Goal: Information Seeking & Learning: Compare options

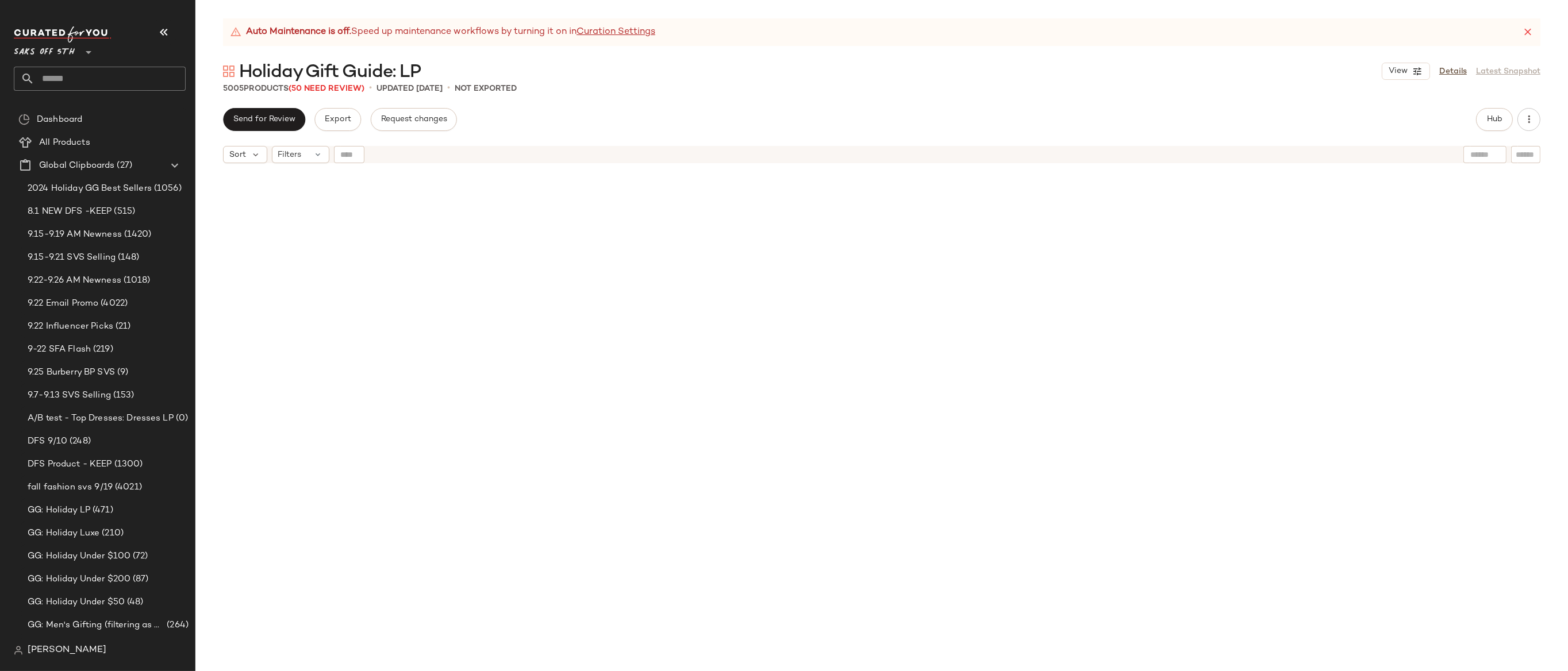
scroll to position [4193, 0]
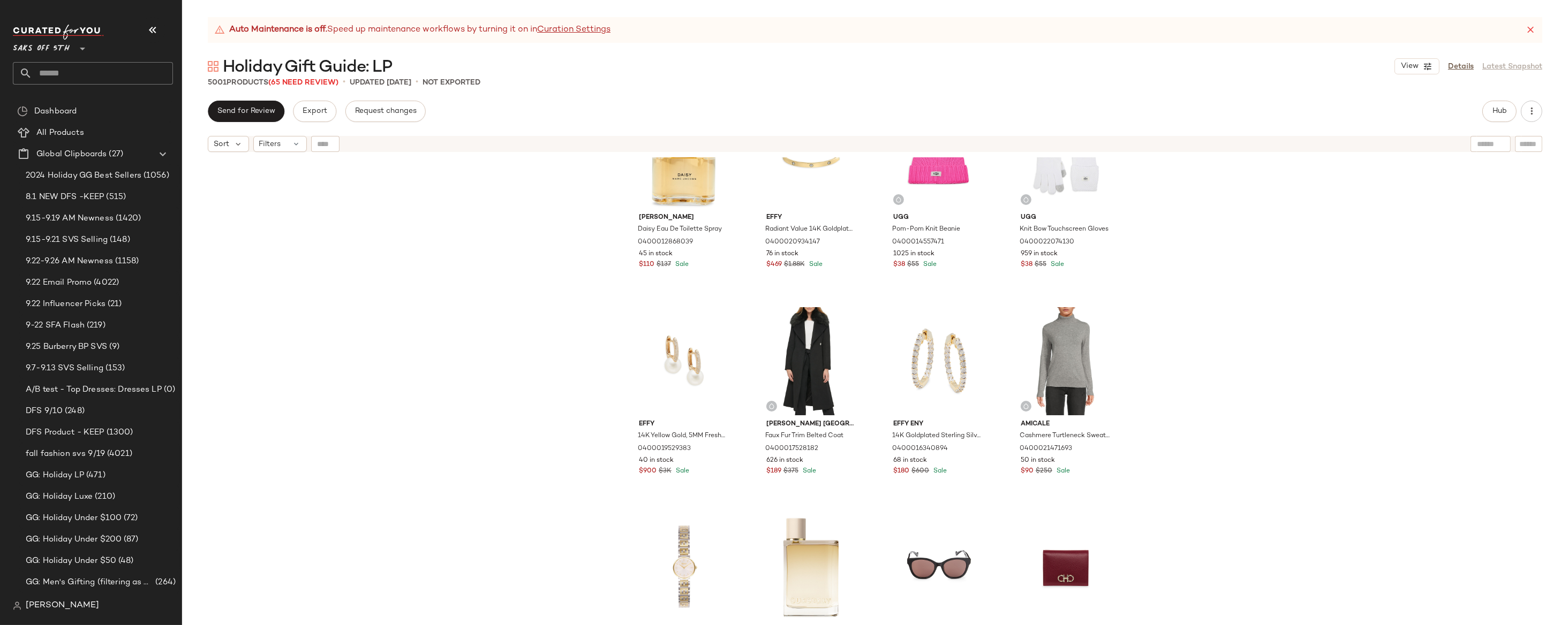
scroll to position [1517, 0]
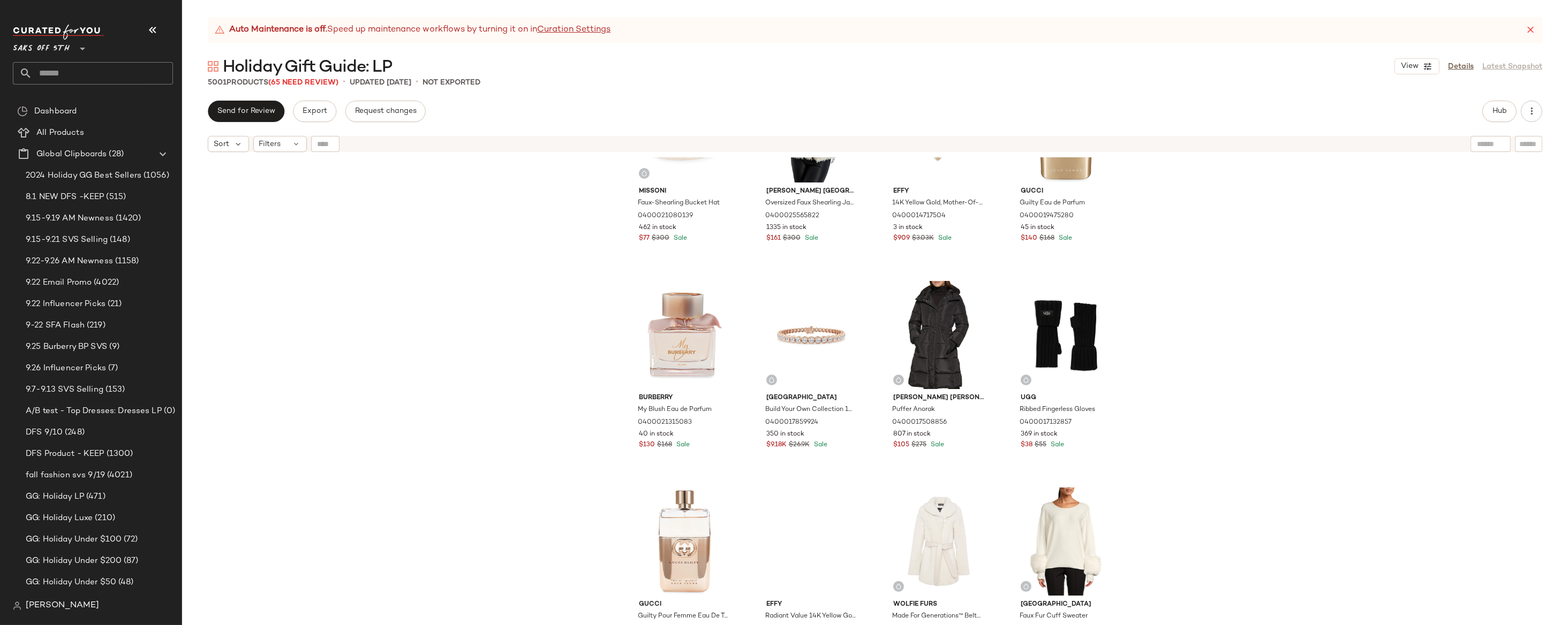
scroll to position [804, 0]
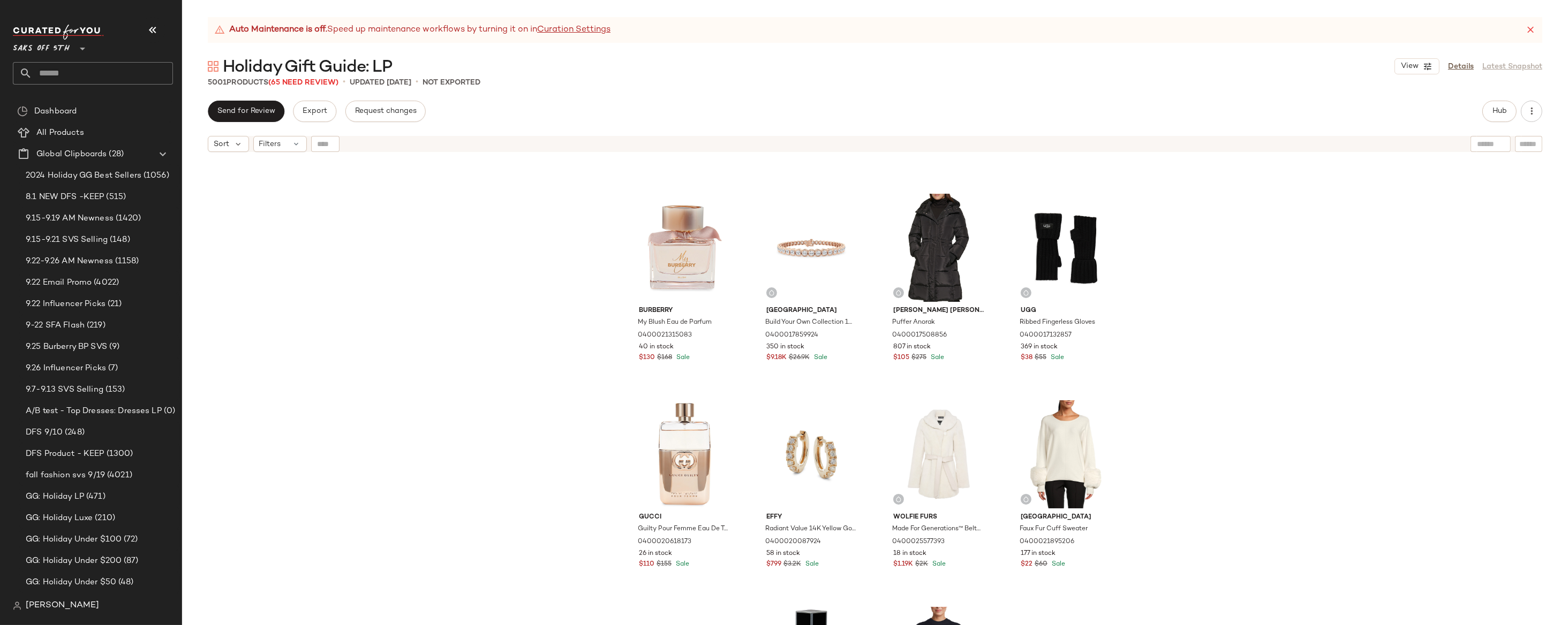
click at [1283, 242] on div "Missoni Faux-Shearling Bucket Hat 0400021080139 462 in stock $77 $300 Sale Karl…" at bounding box center [875, 405] width 1386 height 495
click at [505, 308] on div "Missoni Faux-Shearling Bucket Hat 0400021080139 462 in stock $77 $300 Sale Karl…" at bounding box center [875, 405] width 1386 height 495
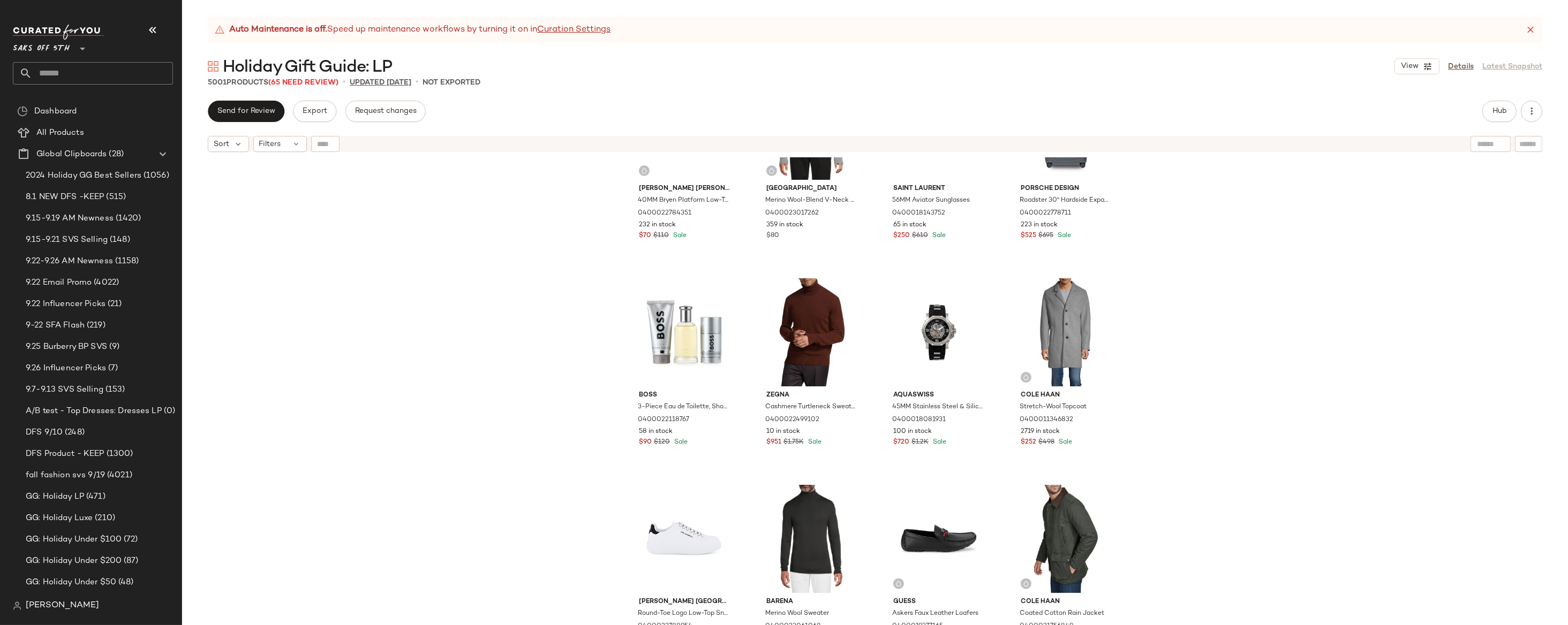
scroll to position [2105, 0]
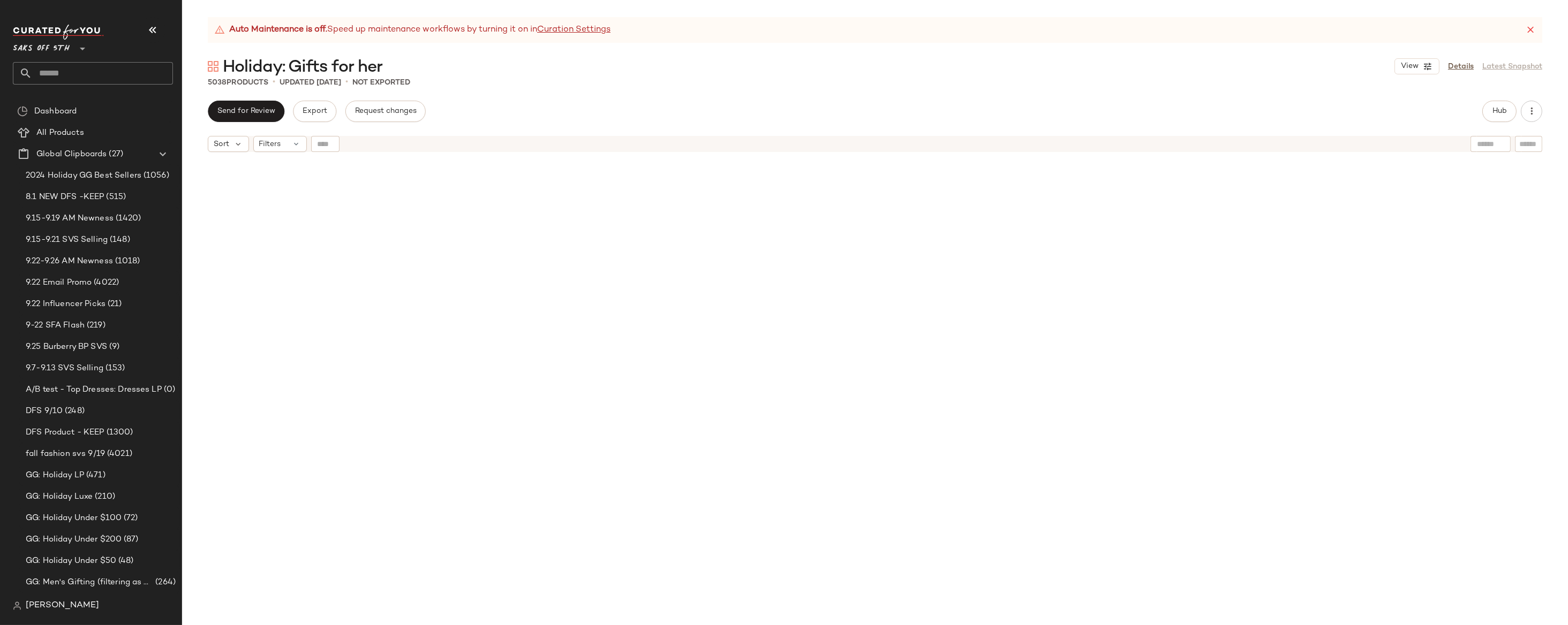
scroll to position [4324, 0]
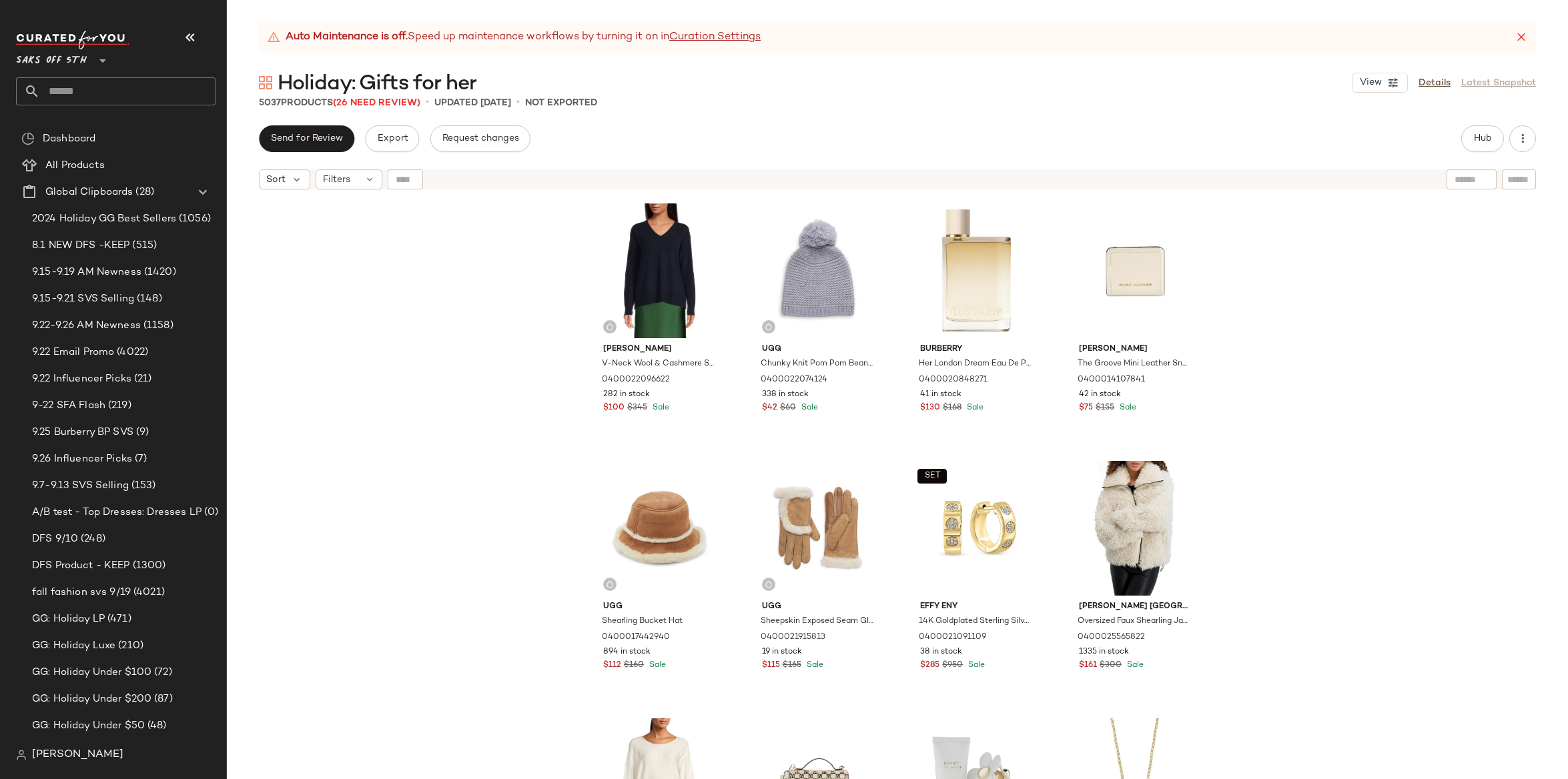
click at [1006, 306] on div "[PERSON_NAME]-Neck Wool & Cashmere Sweater 0400022096622 282 in stock $100 $345…" at bounding box center [898, 504] width 1341 height 616
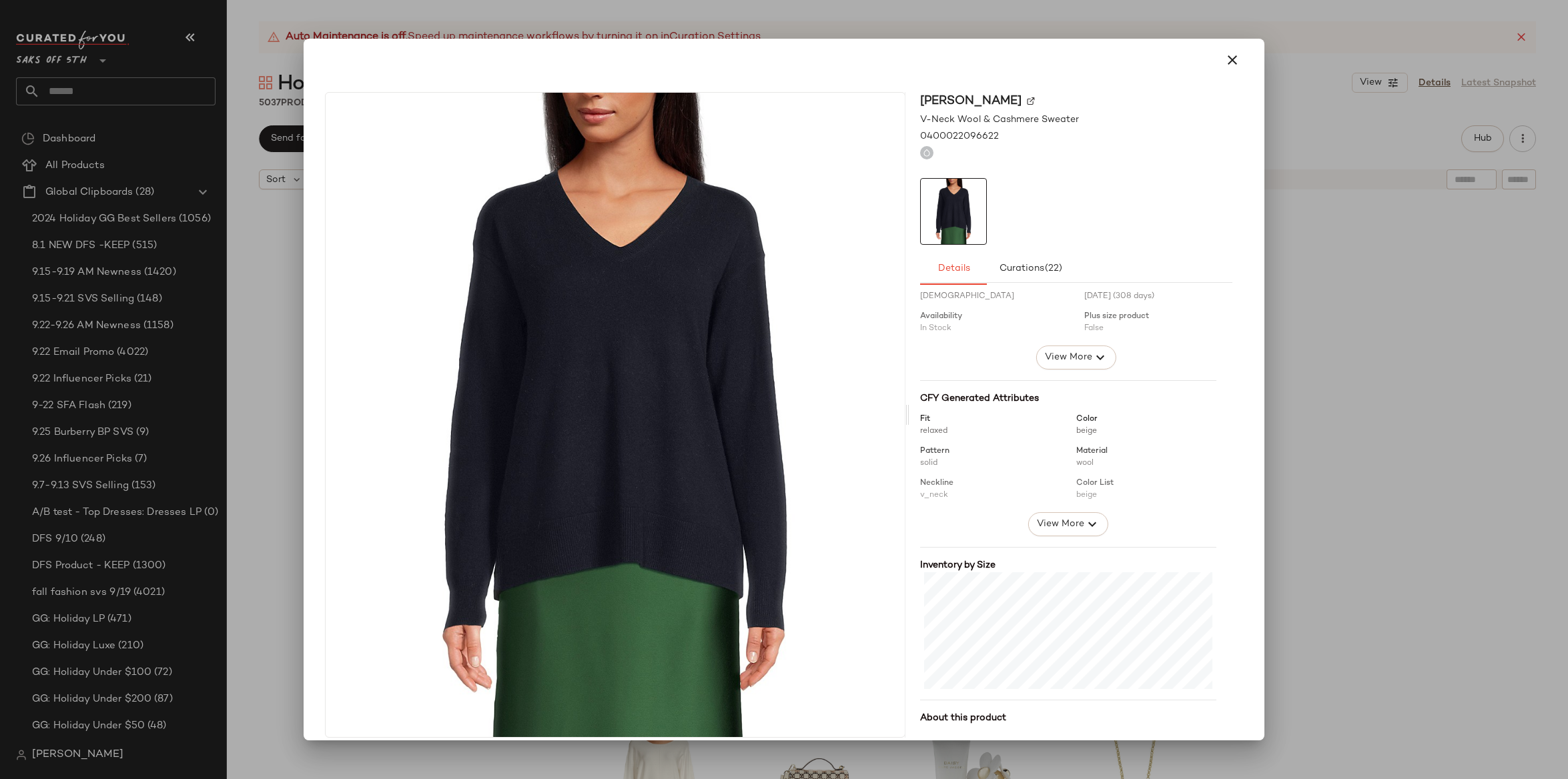
scroll to position [72, 0]
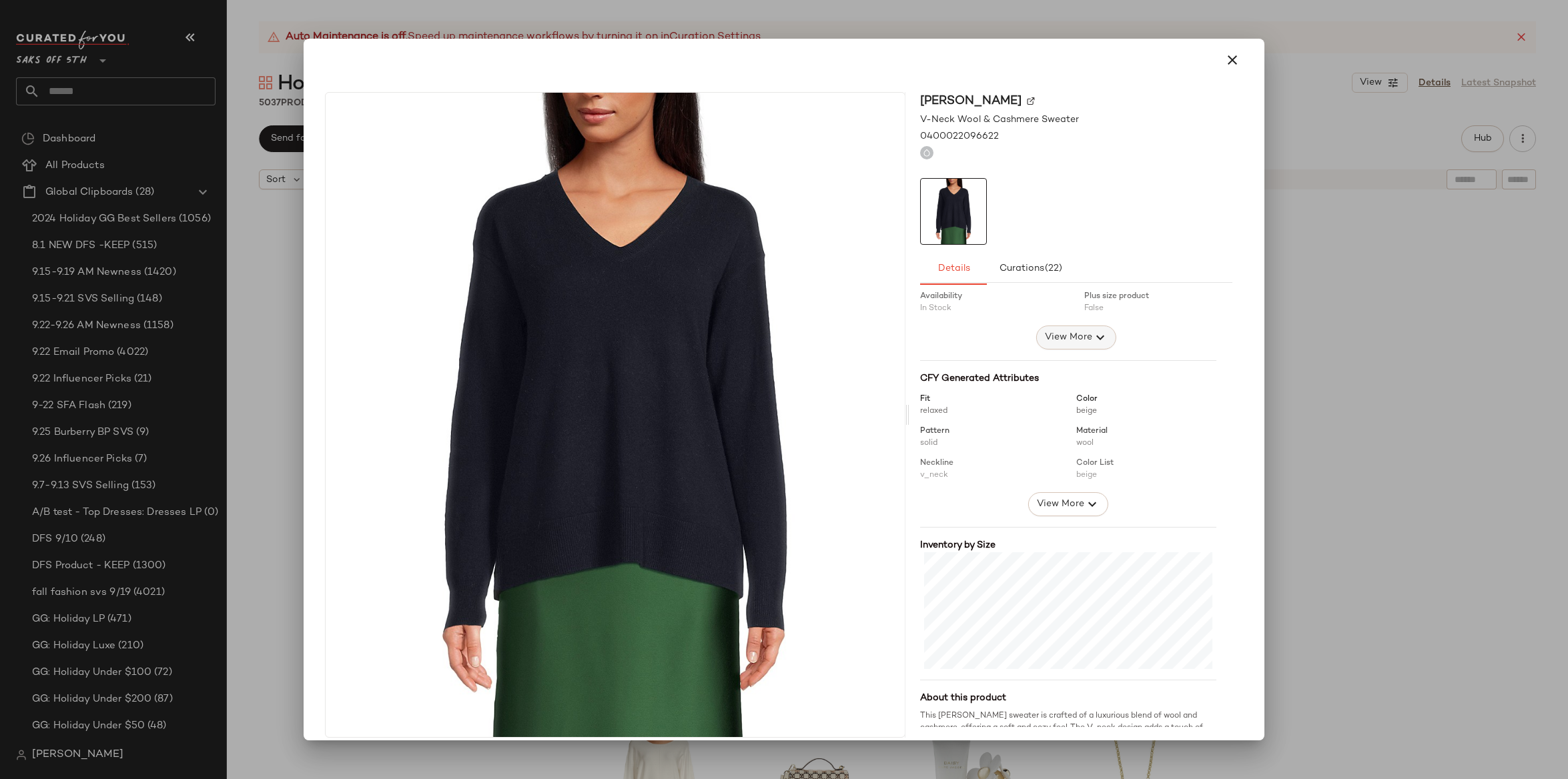
click at [1006, 341] on icon "button" at bounding box center [1100, 337] width 16 height 16
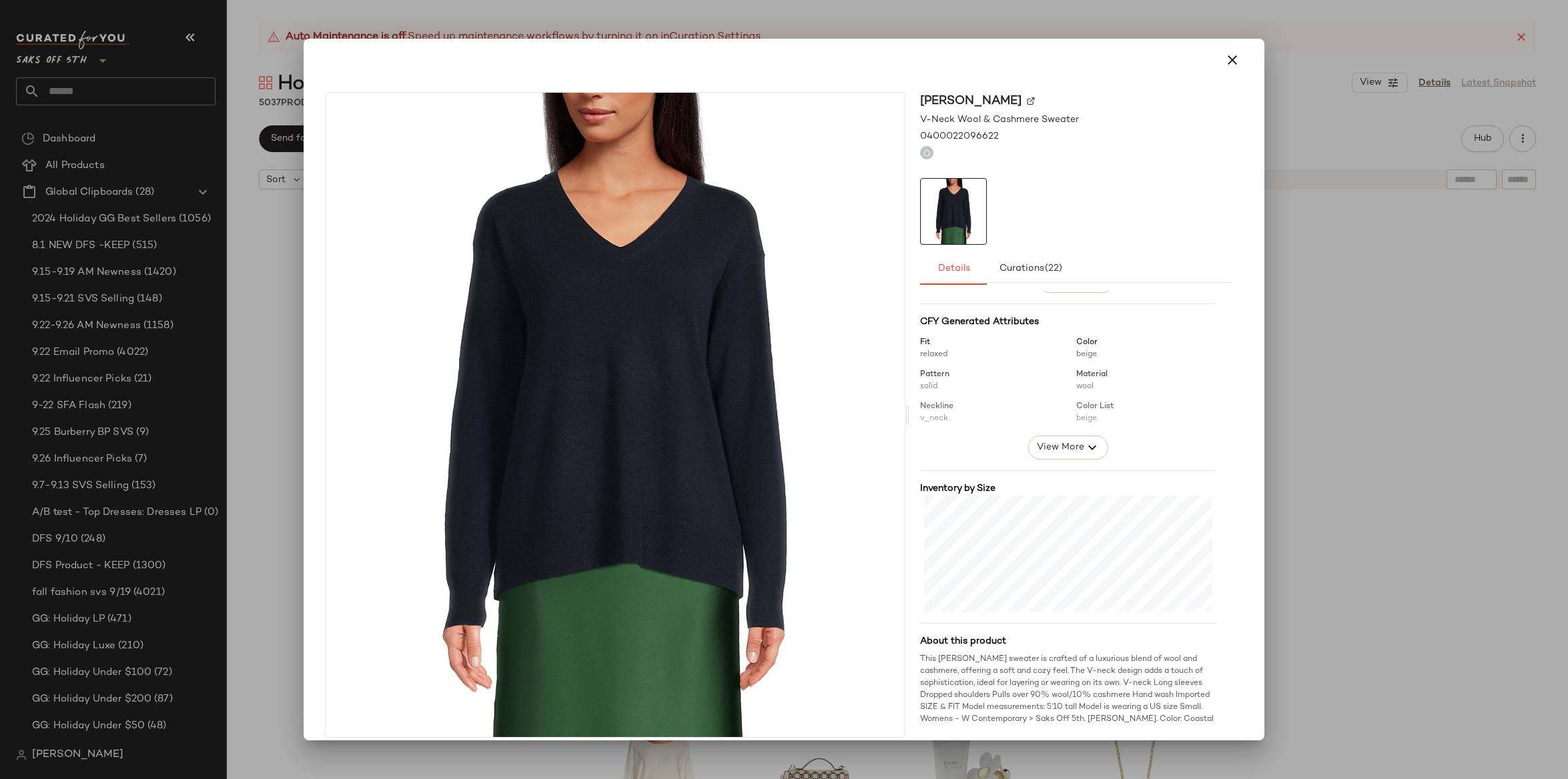
scroll to position [202, 0]
click at [1006, 440] on span "View More" at bounding box center [1060, 438] width 48 height 16
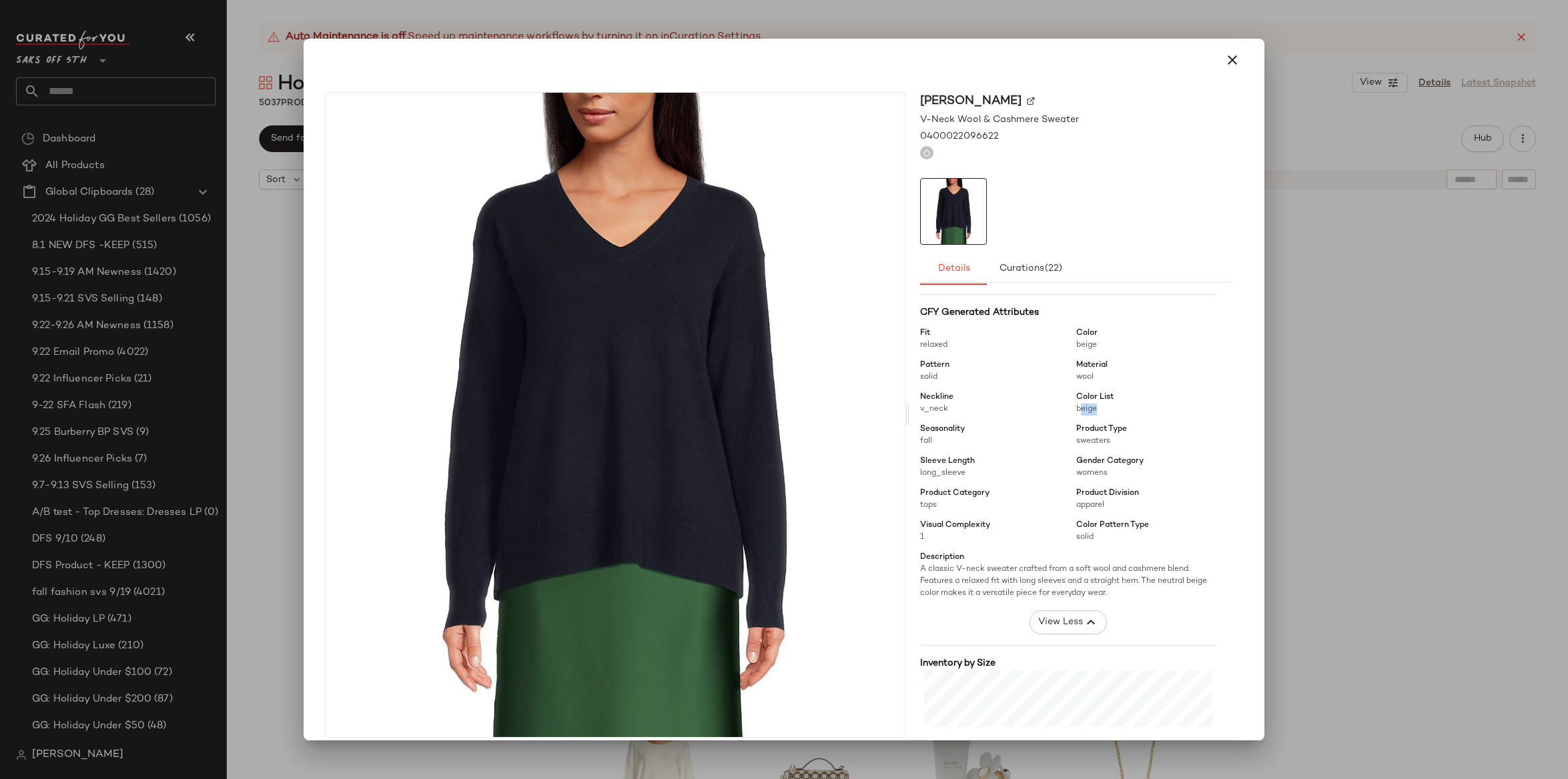
drag, startPoint x: 1070, startPoint y: 409, endPoint x: 1098, endPoint y: 409, distance: 28.0
click at [1006, 409] on span "beige" at bounding box center [1146, 410] width 140 height 12
click at [1006, 61] on icon "button" at bounding box center [1232, 60] width 16 height 16
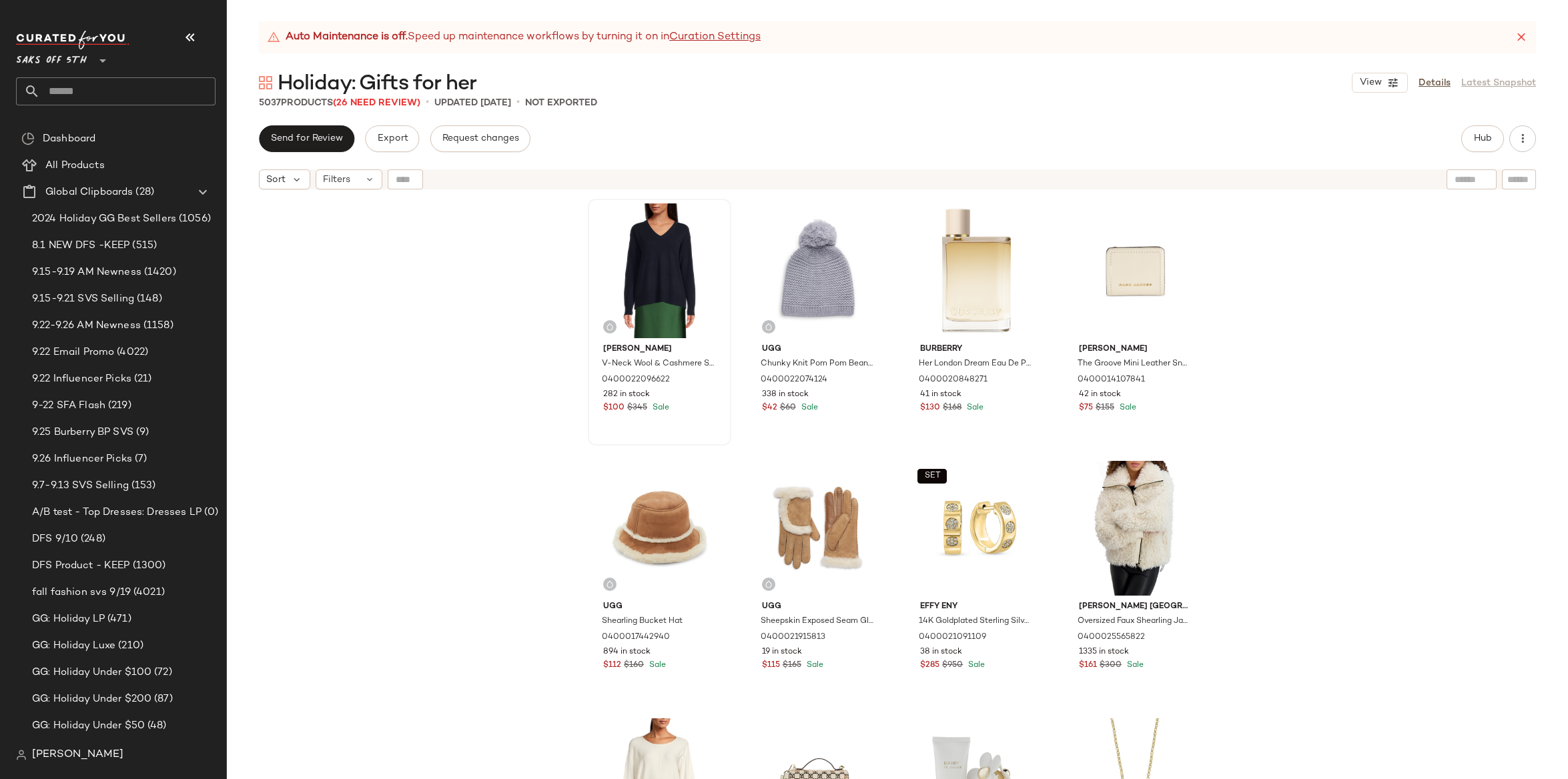
click at [1006, 168] on div "Sort Filters" at bounding box center [898, 179] width 1341 height 34
click at [1006, 309] on div "[PERSON_NAME]-Neck Wool & Cashmere Sweater 0400022096622 282 in stock $100 $345…" at bounding box center [898, 504] width 1341 height 616
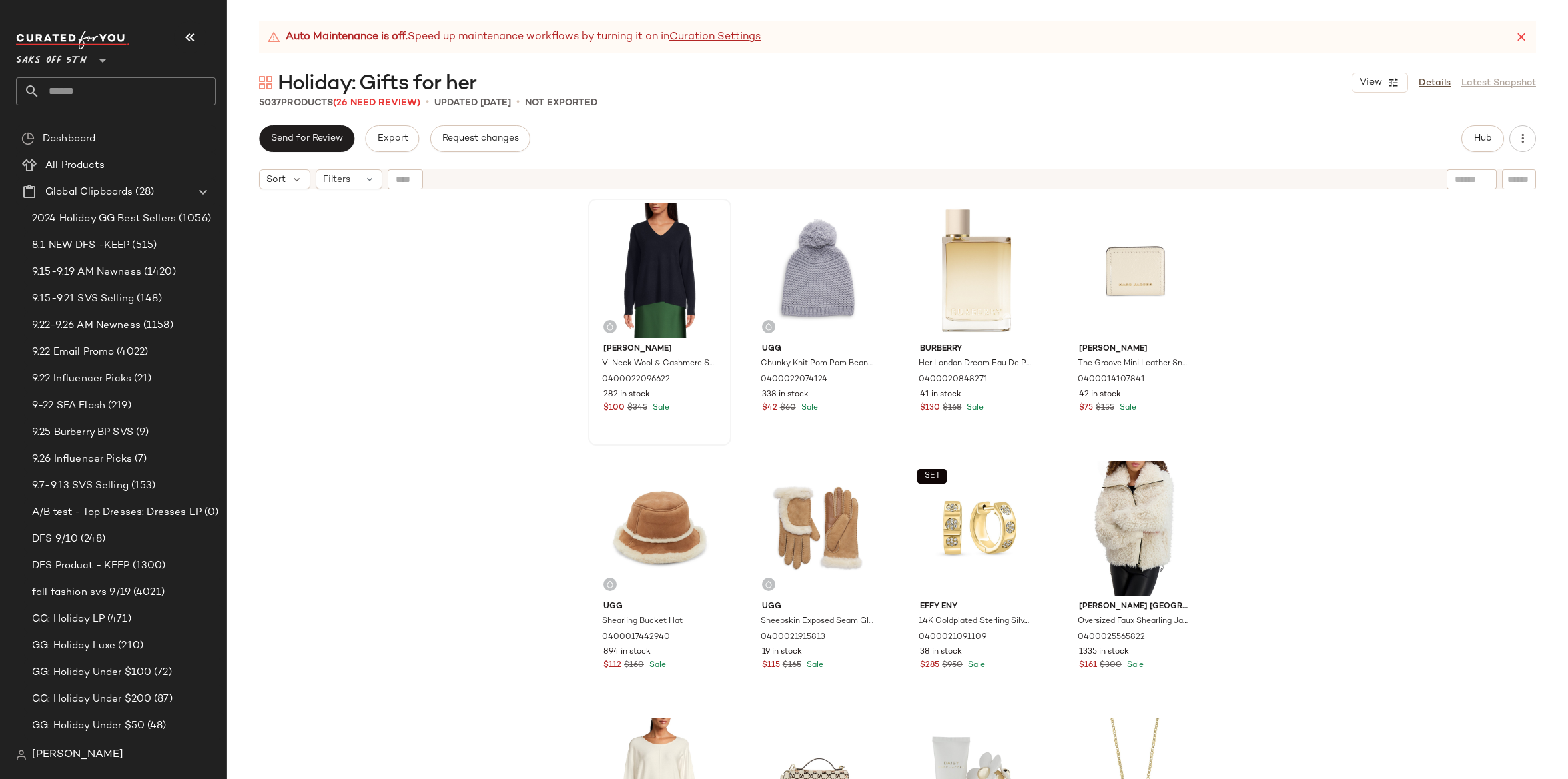
click at [1006, 309] on div "[PERSON_NAME]-Neck Wool & Cashmere Sweater 0400022096622 282 in stock $100 $345…" at bounding box center [898, 504] width 1341 height 616
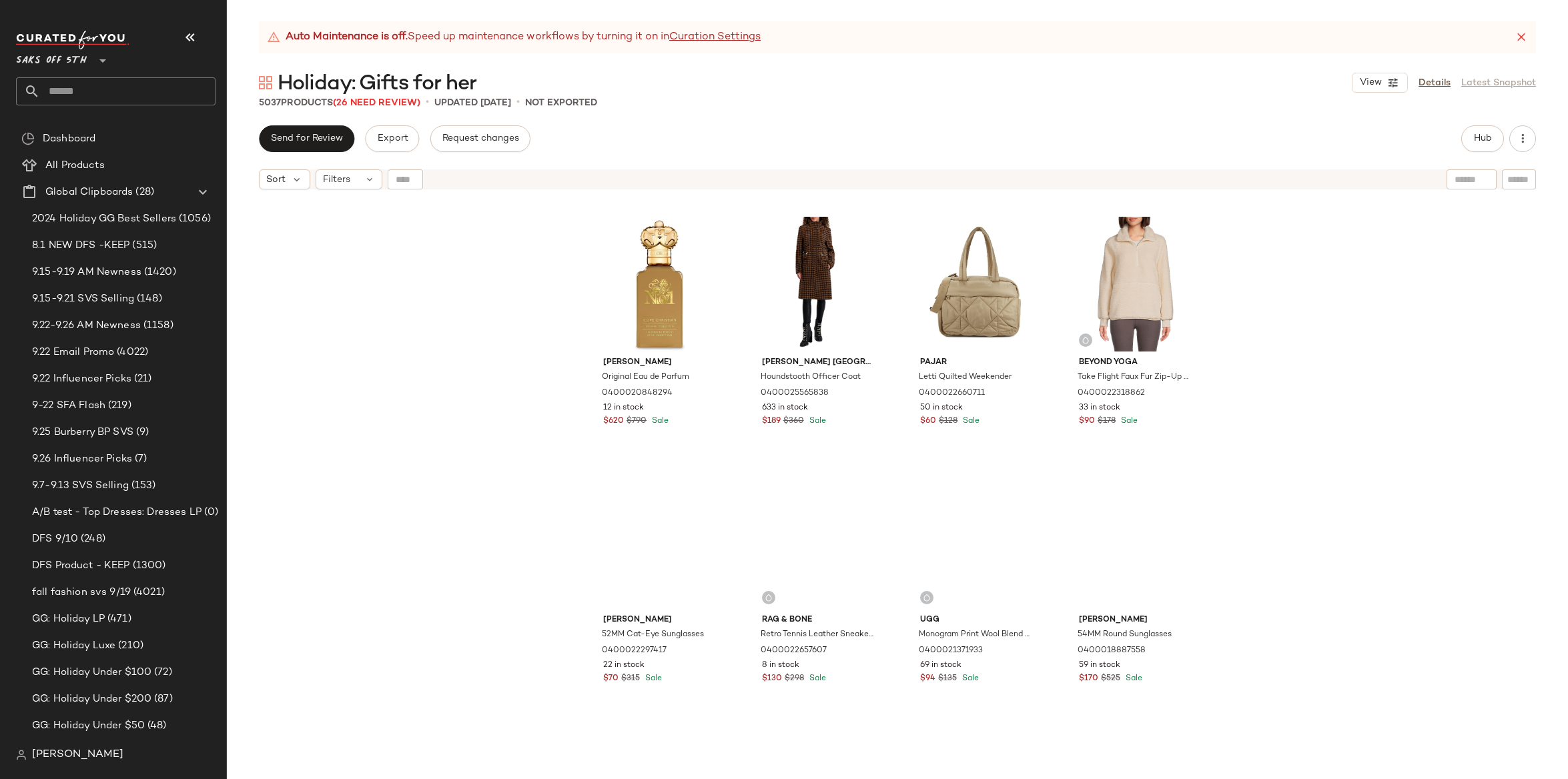
scroll to position [18794, 0]
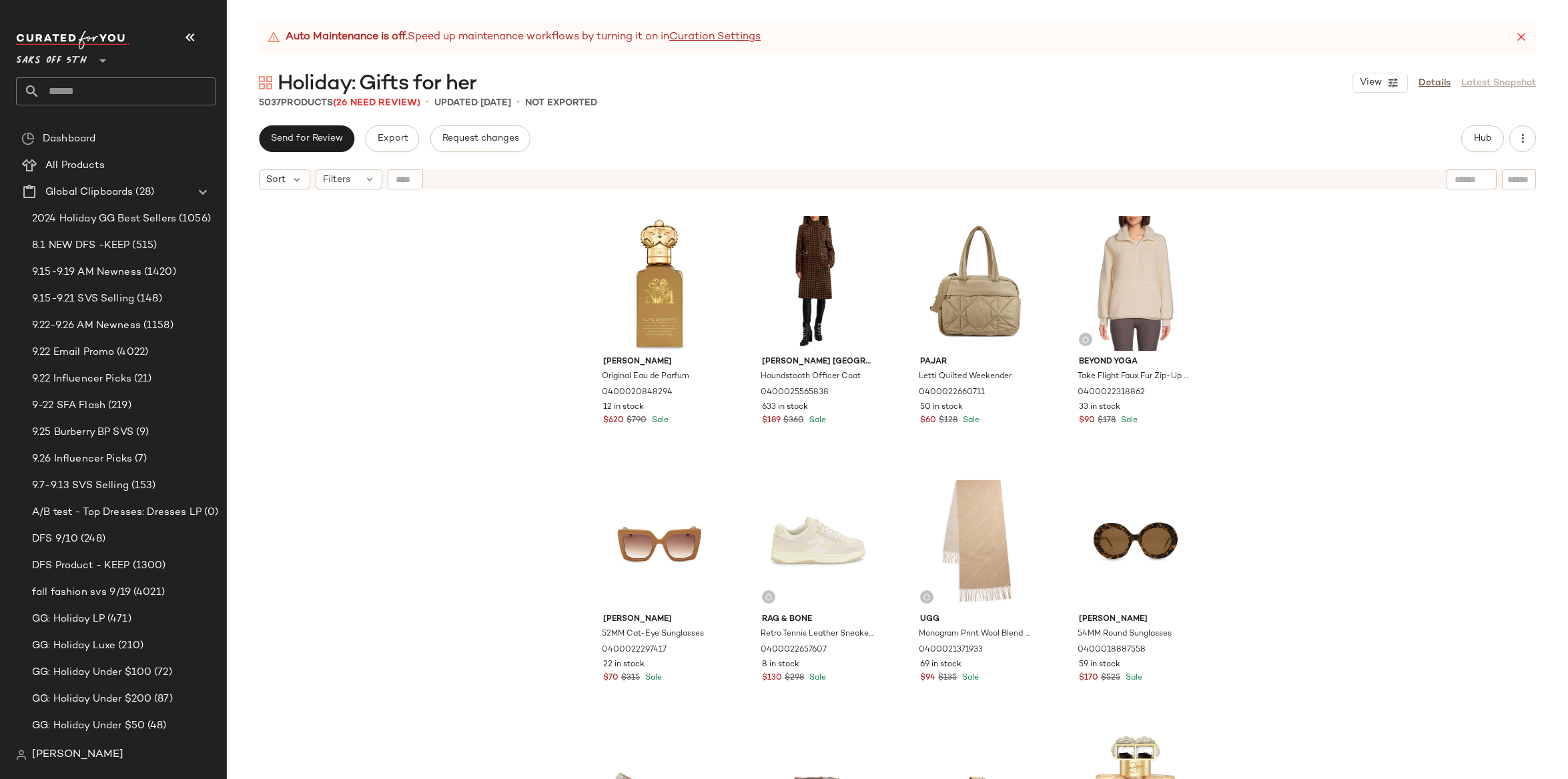
click at [1006, 463] on div "Effy 14K Yellow Gold & 1.09 TCW Diamond Stud Earrings 0400022021169 47 in stock…" at bounding box center [898, 504] width 1341 height 616
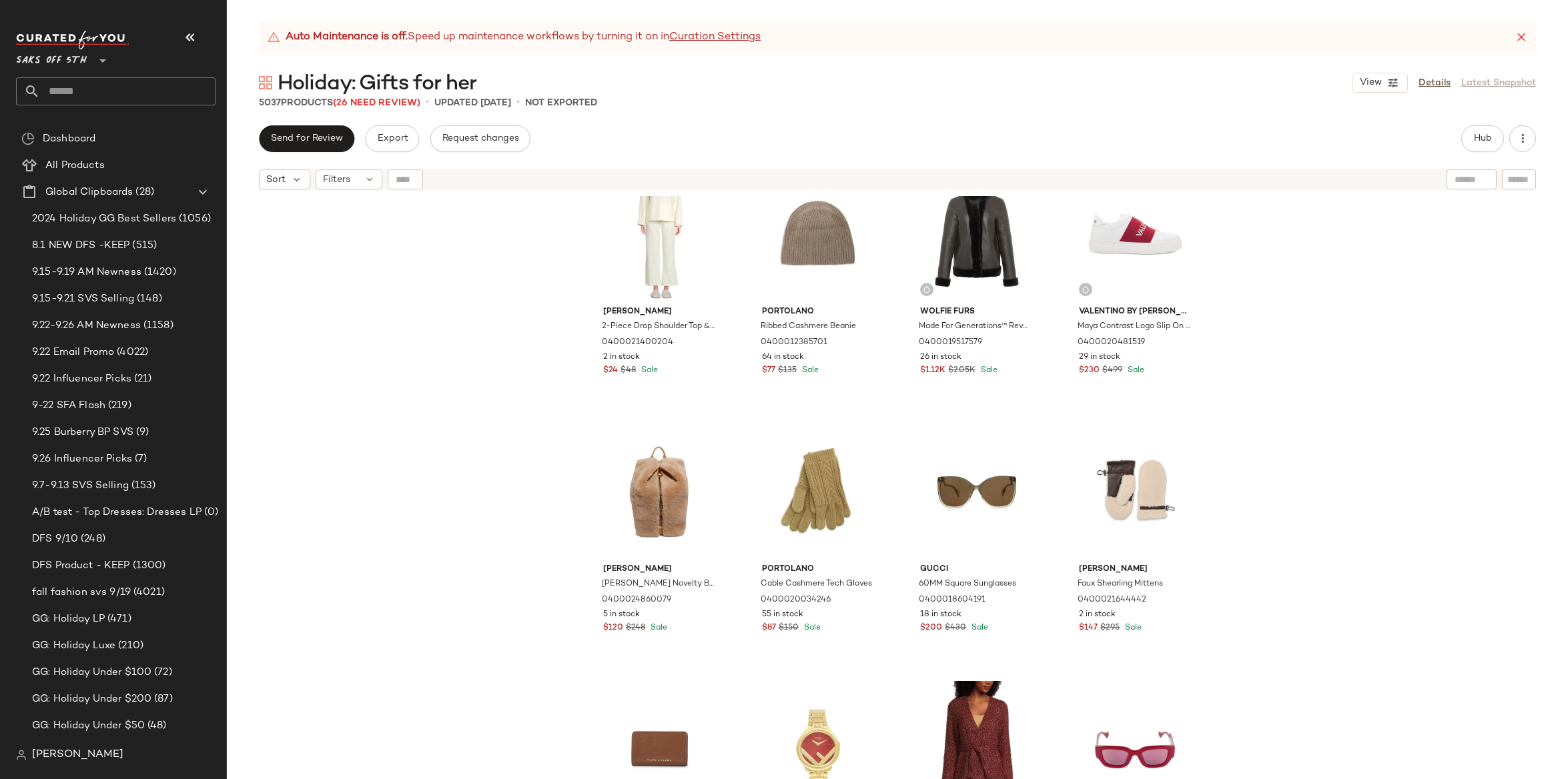
scroll to position [0, 0]
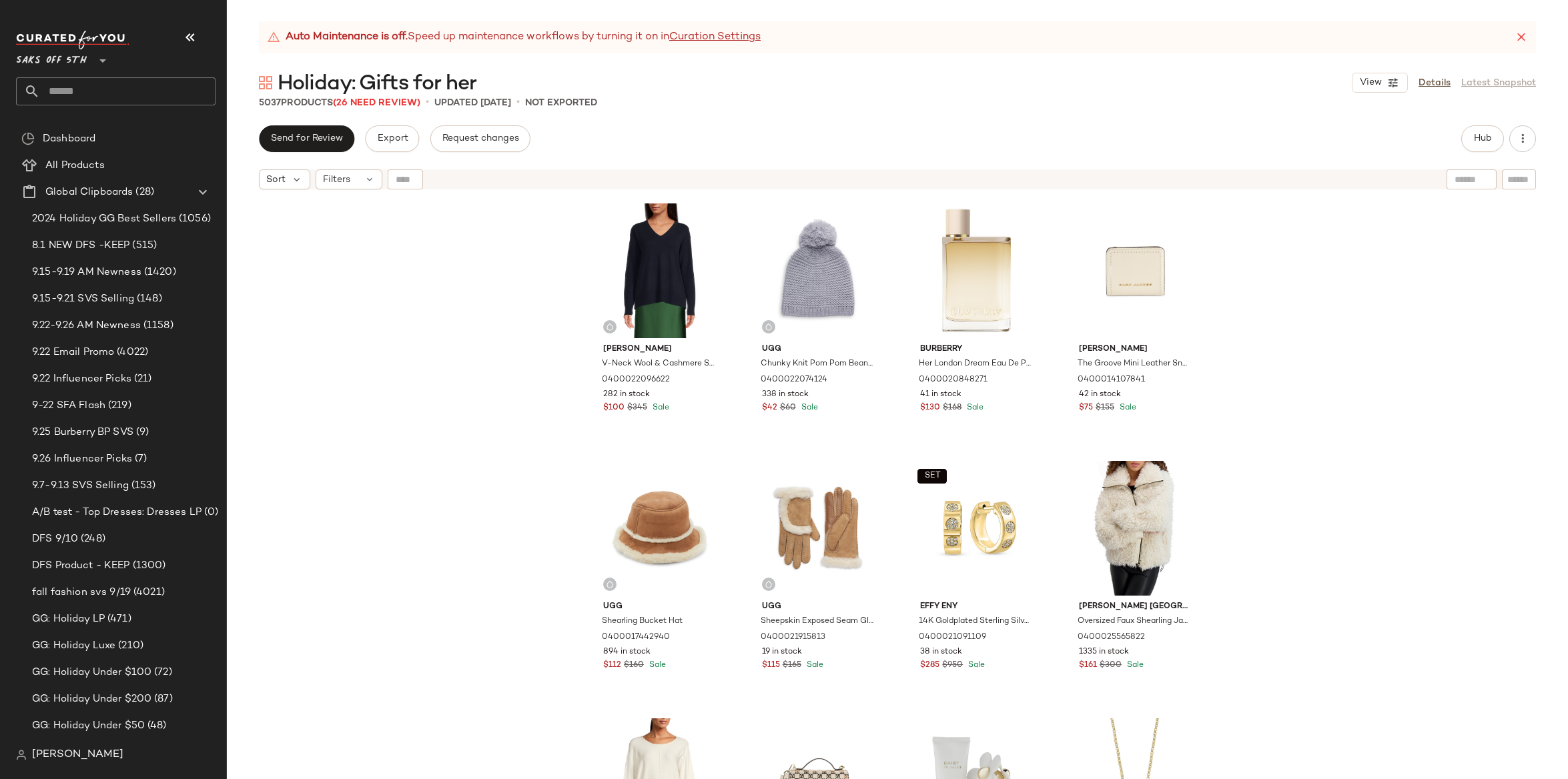
click at [1006, 283] on div "[PERSON_NAME]-Neck Wool & Cashmere Sweater 0400022096622 282 in stock $100 $345…" at bounding box center [898, 504] width 1341 height 616
click at [1006, 309] on div "[PERSON_NAME]-Neck Wool & Cashmere Sweater 0400022096622 282 in stock $100 $345…" at bounding box center [898, 504] width 1341 height 616
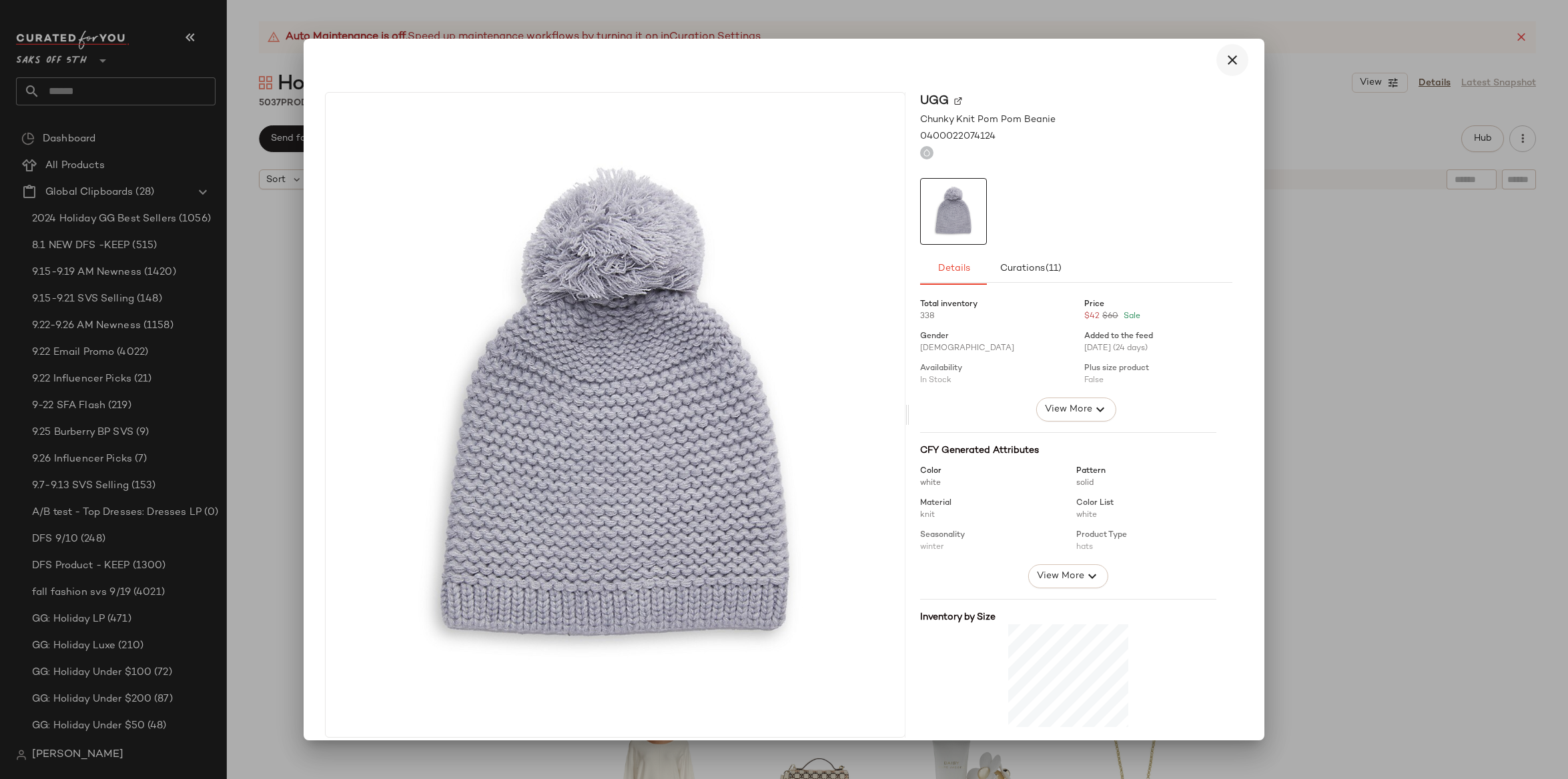
click at [1006, 58] on icon "button" at bounding box center [1232, 60] width 16 height 16
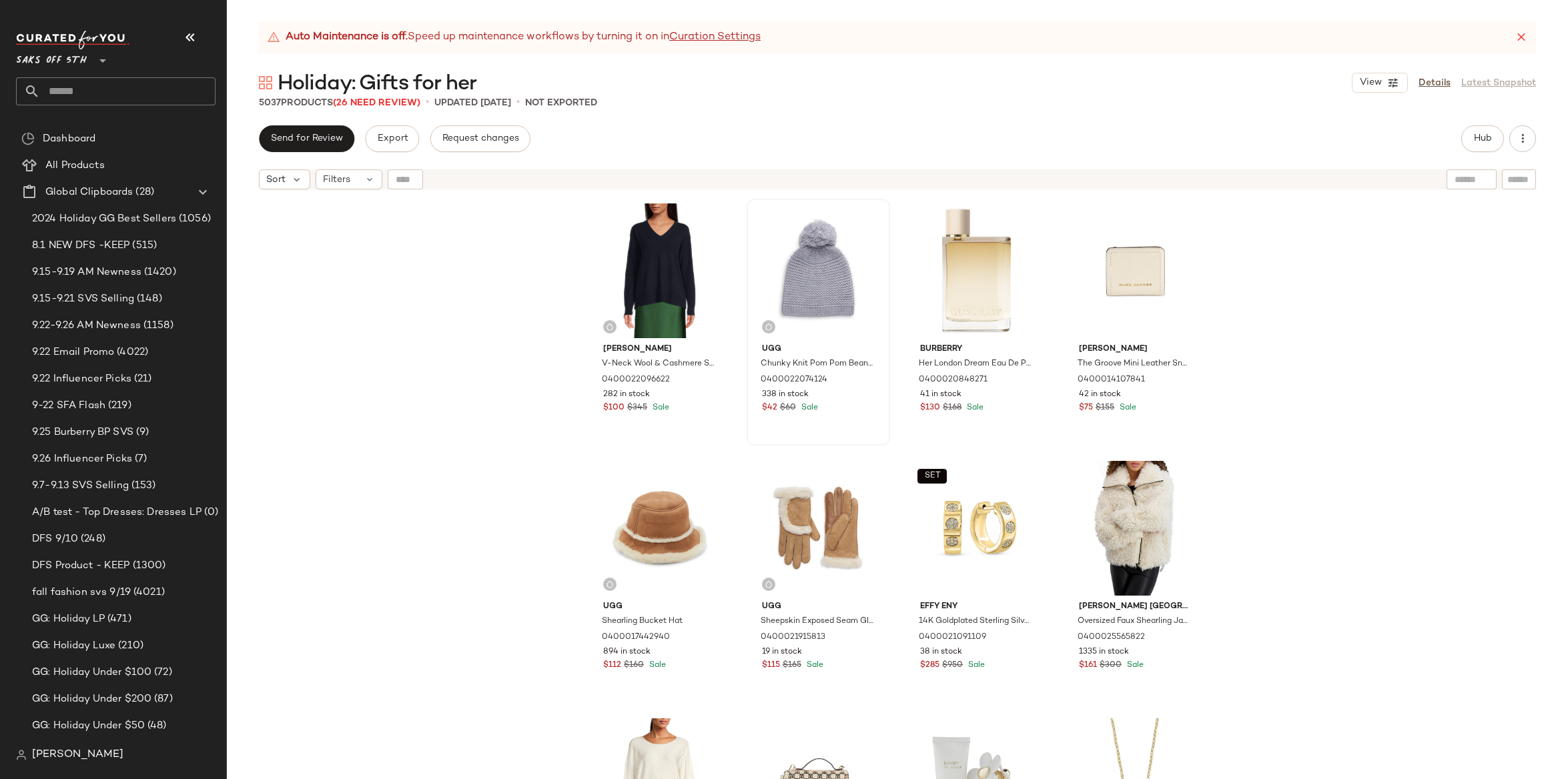
click at [1006, 283] on div "[PERSON_NAME]-Neck Wool & Cashmere Sweater 0400022096622 282 in stock $100 $345…" at bounding box center [898, 504] width 1341 height 616
click at [1006, 310] on div "[PERSON_NAME]-Neck Wool & Cashmere Sweater 0400022096622 282 in stock $100 $345…" at bounding box center [898, 504] width 1341 height 616
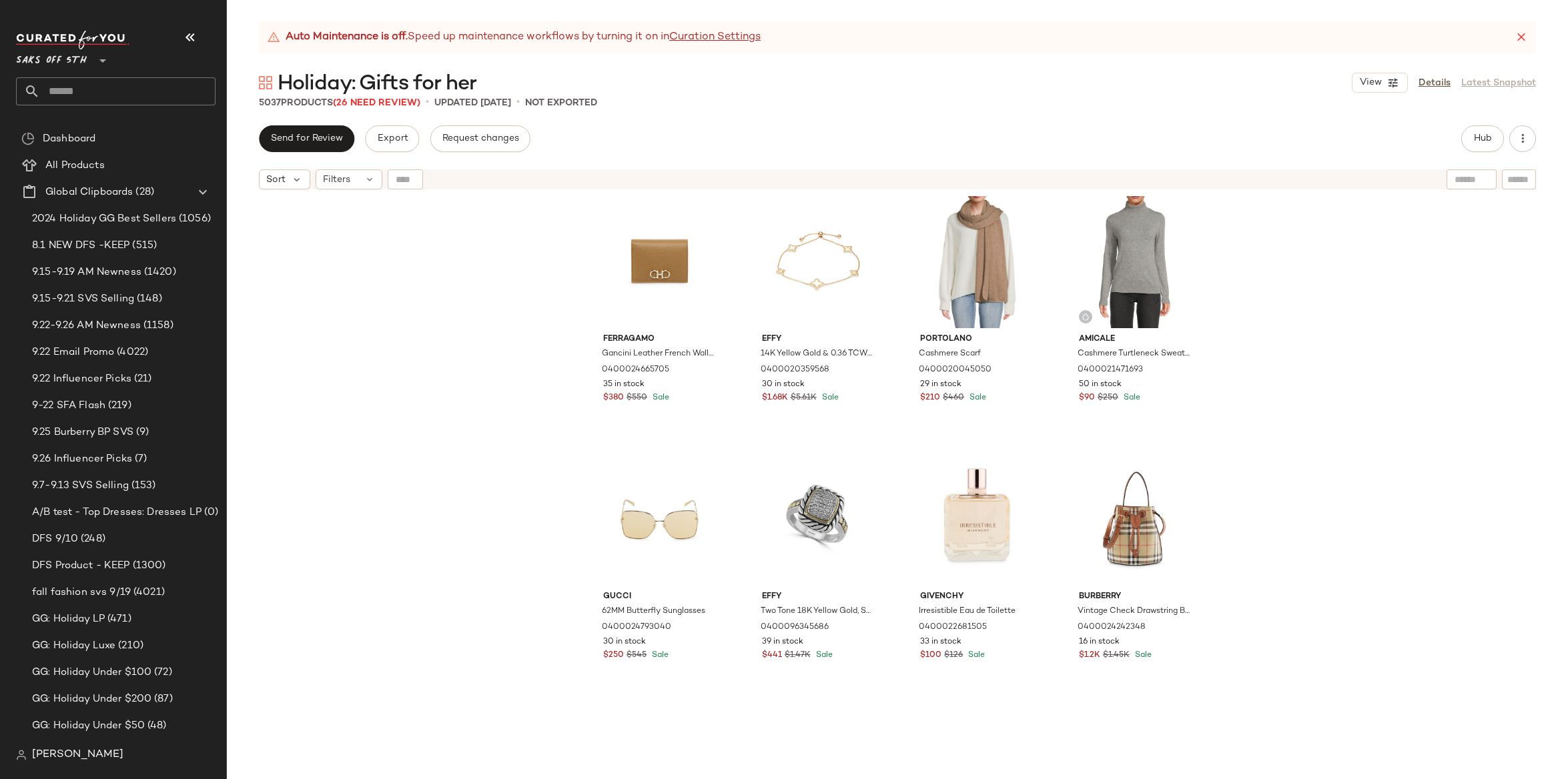
scroll to position [828, 0]
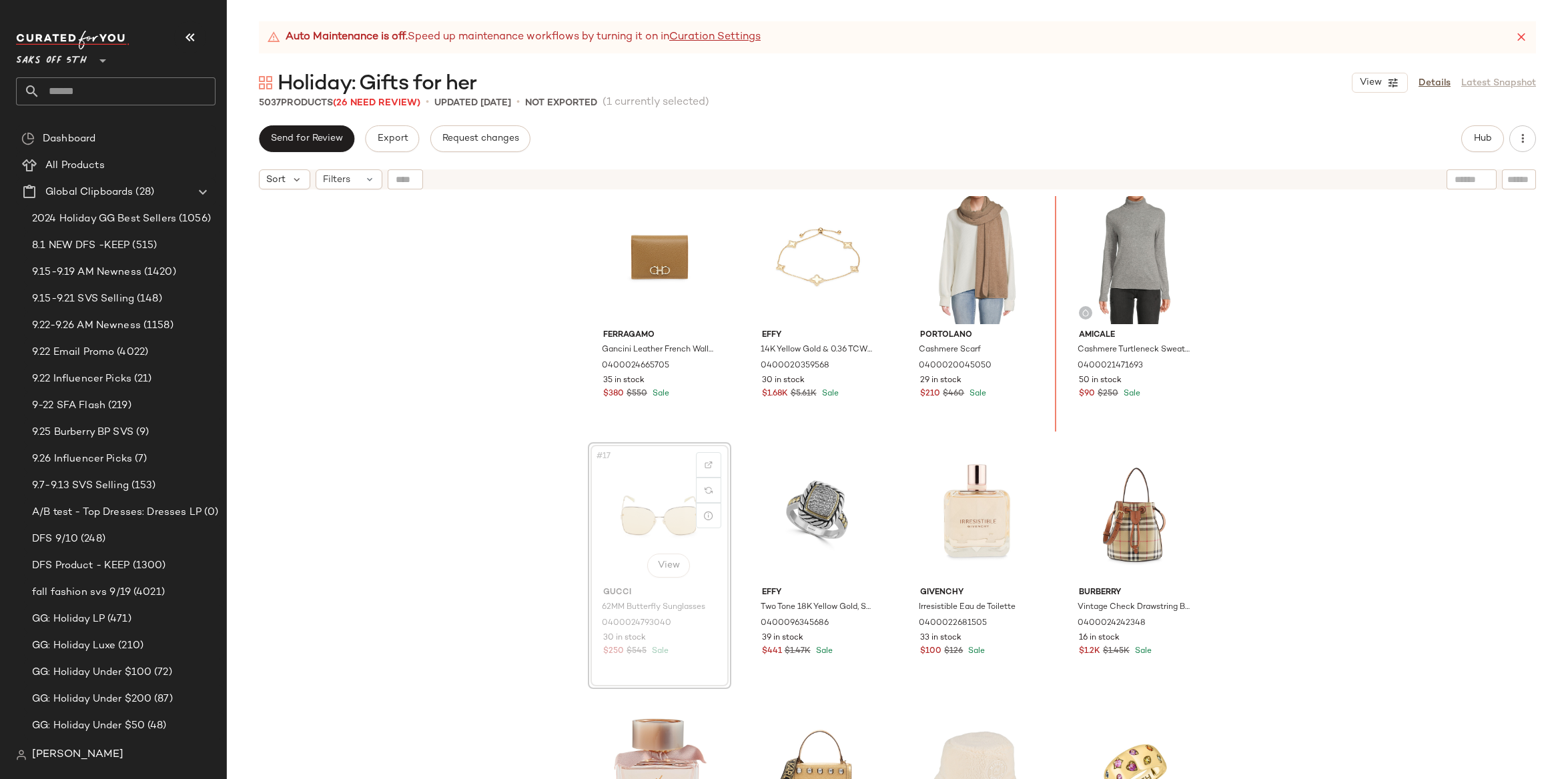
scroll to position [775, 0]
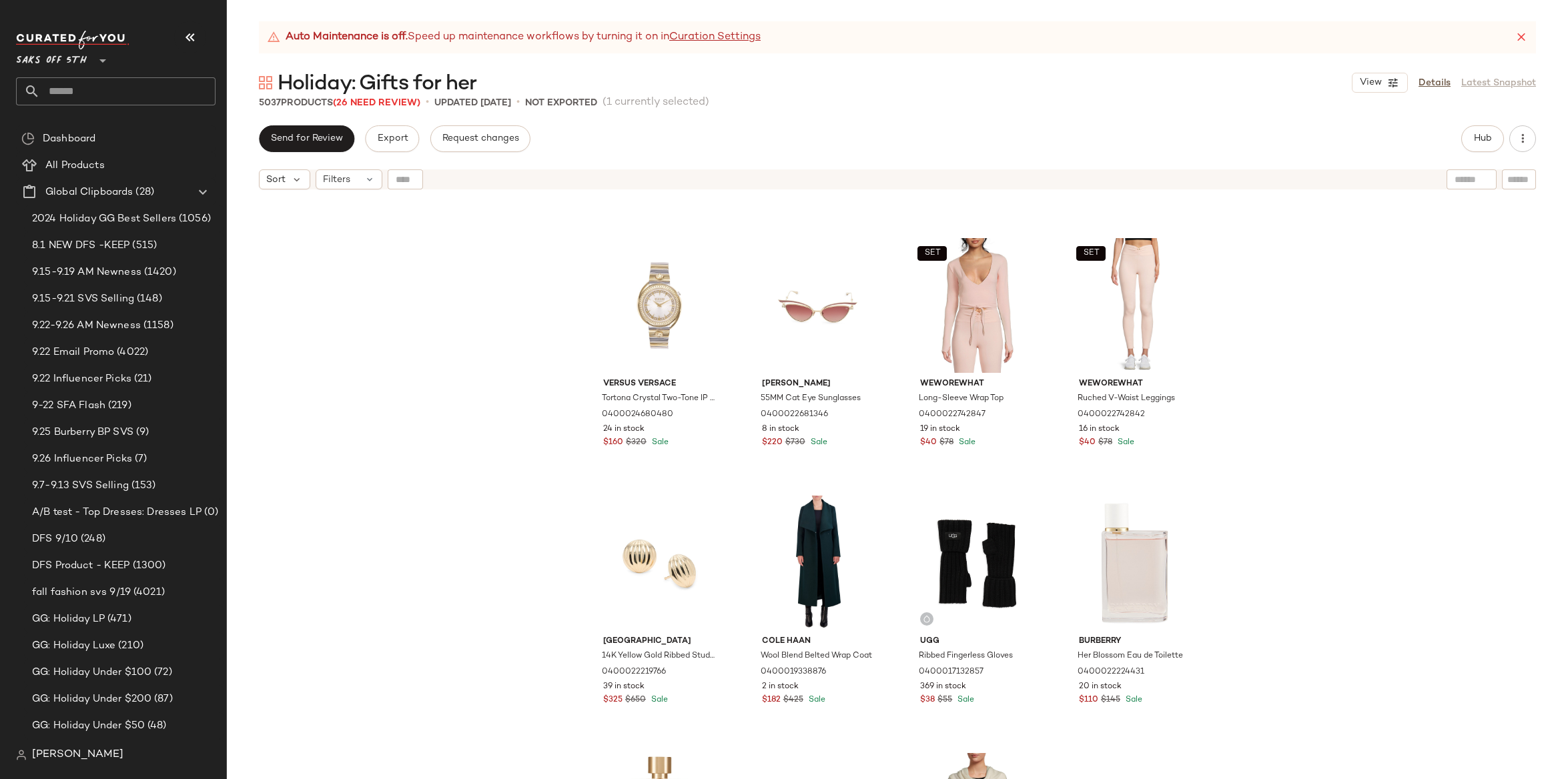
scroll to position [1780, 0]
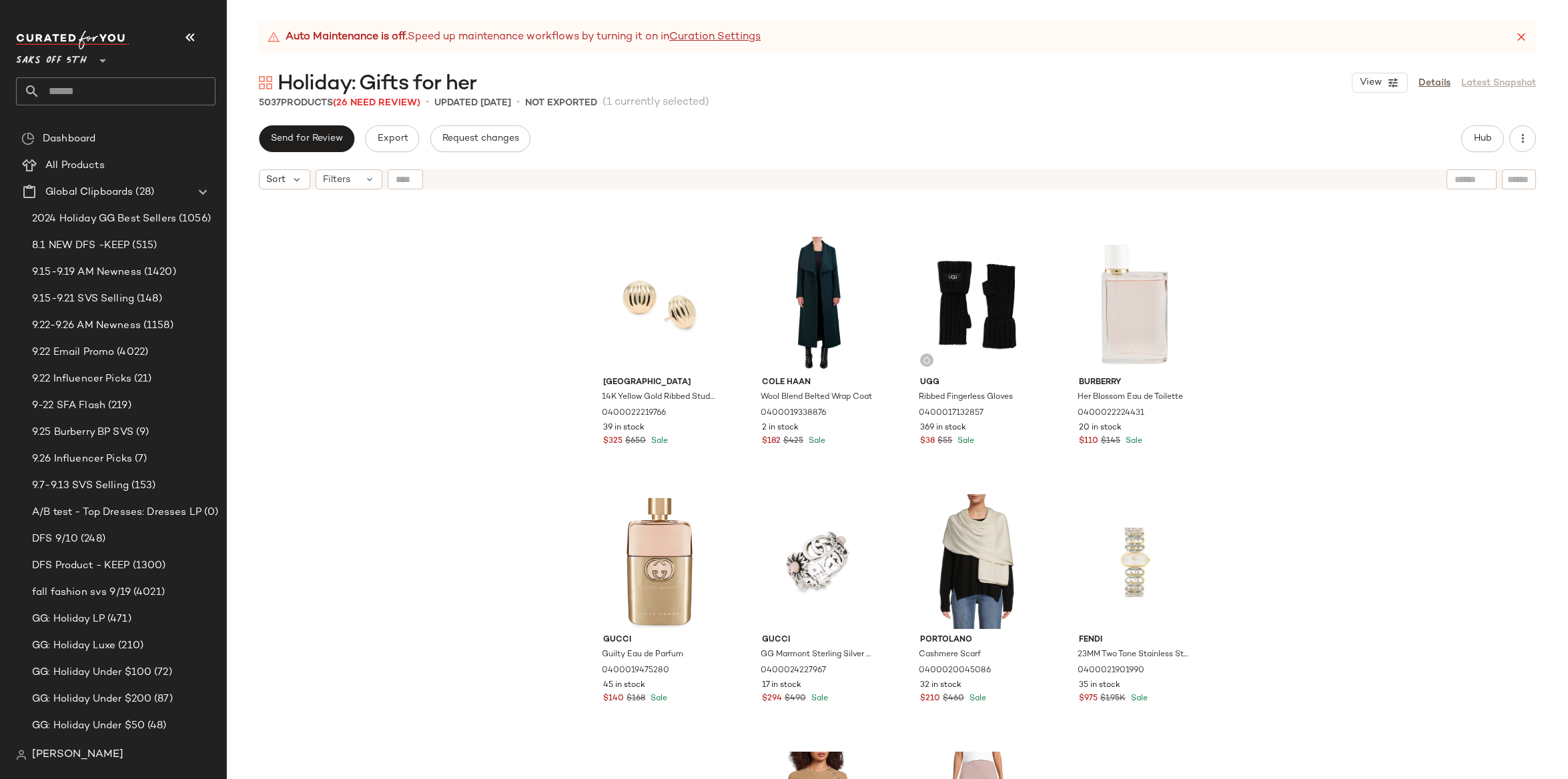
click at [1006, 304] on div "Versus Versace Tortona Crystal Two-Tone IP Goldtone & Crystal Bracelet Watch/38…" at bounding box center [898, 504] width 1341 height 616
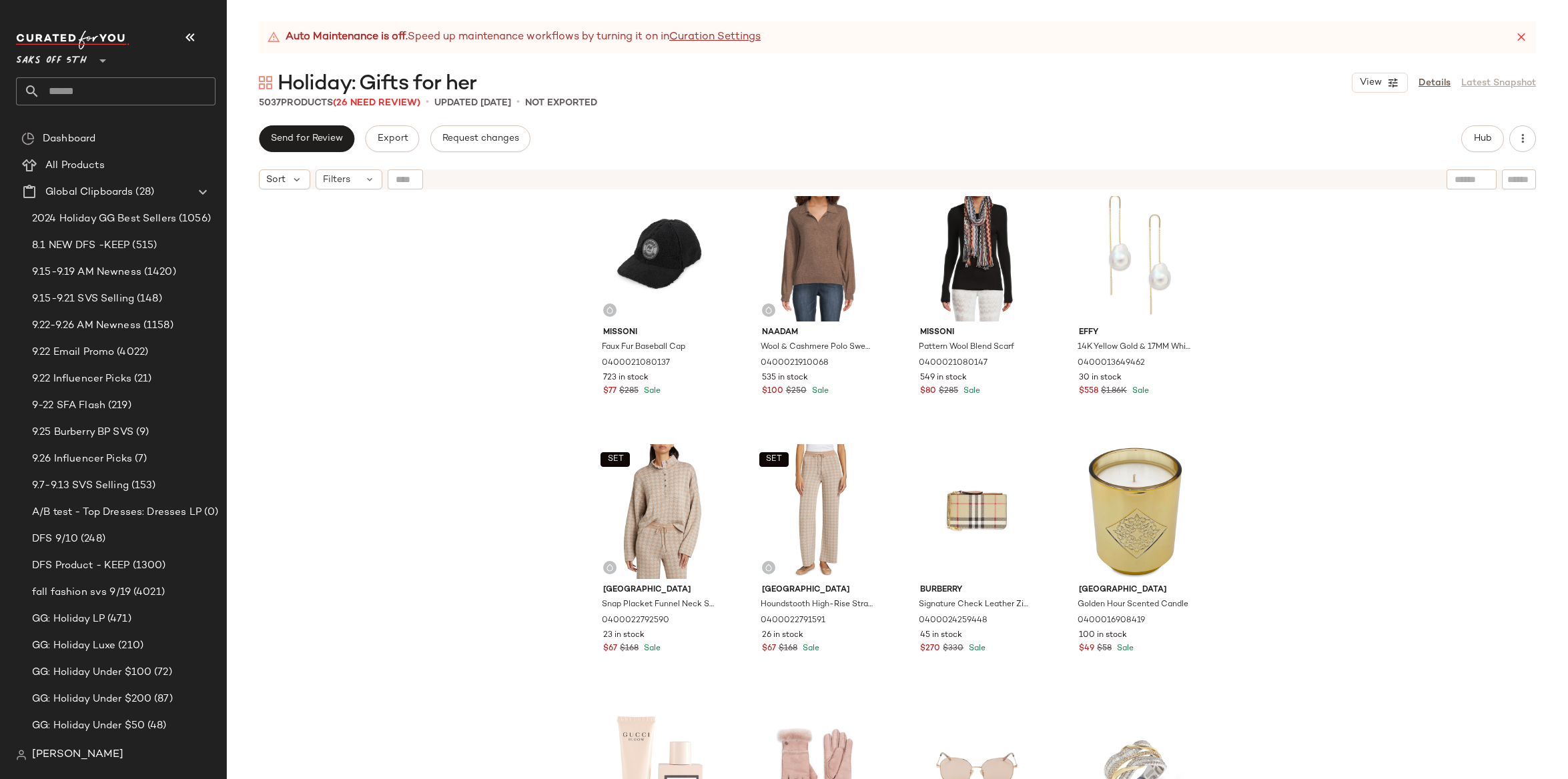
scroll to position [4656, 0]
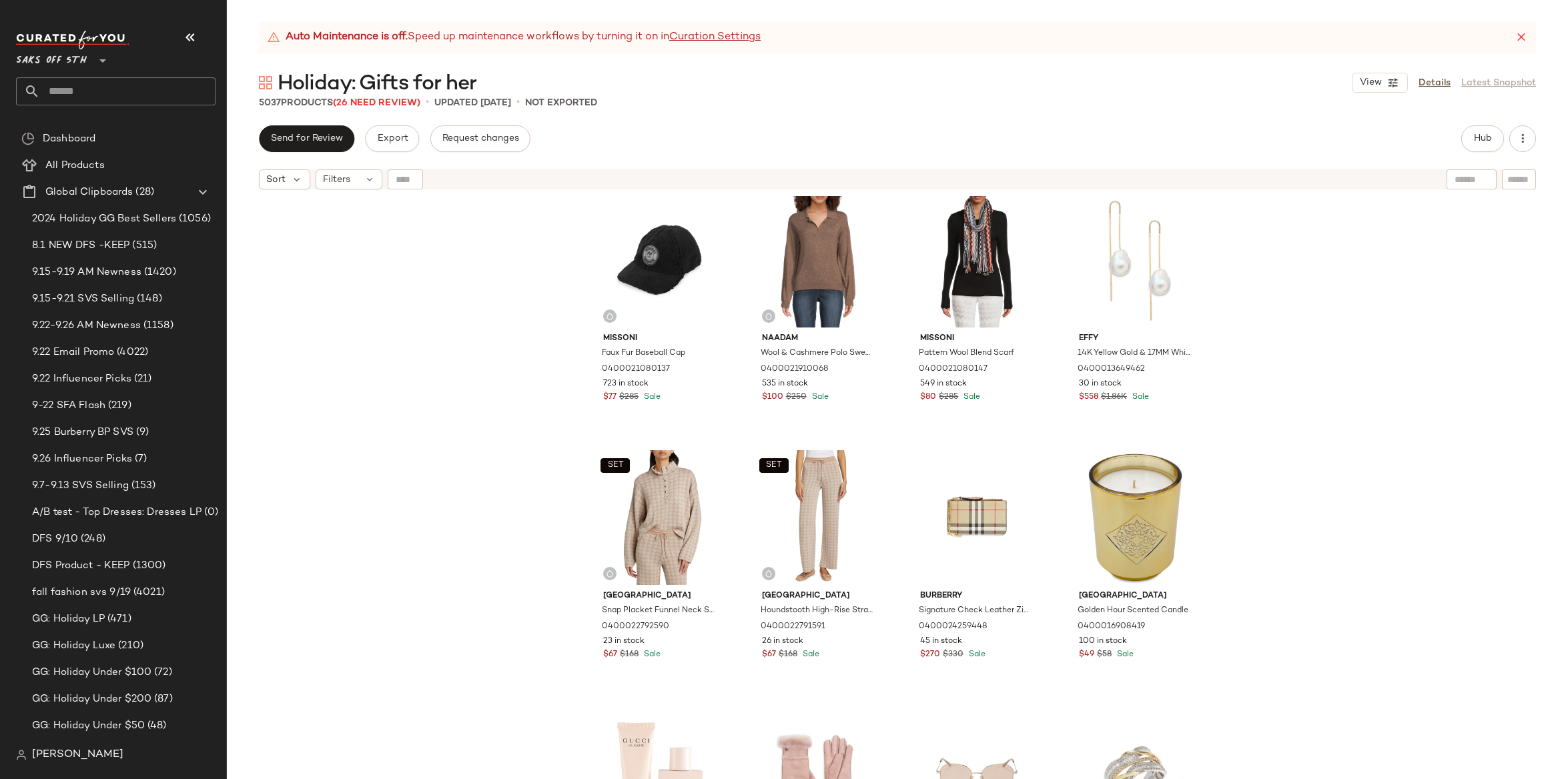
click at [1006, 316] on div "Missoni Faux Fur Baseball Cap 0400021080137 723 in stock $77 $285 Sale Naadam W…" at bounding box center [898, 504] width 1341 height 616
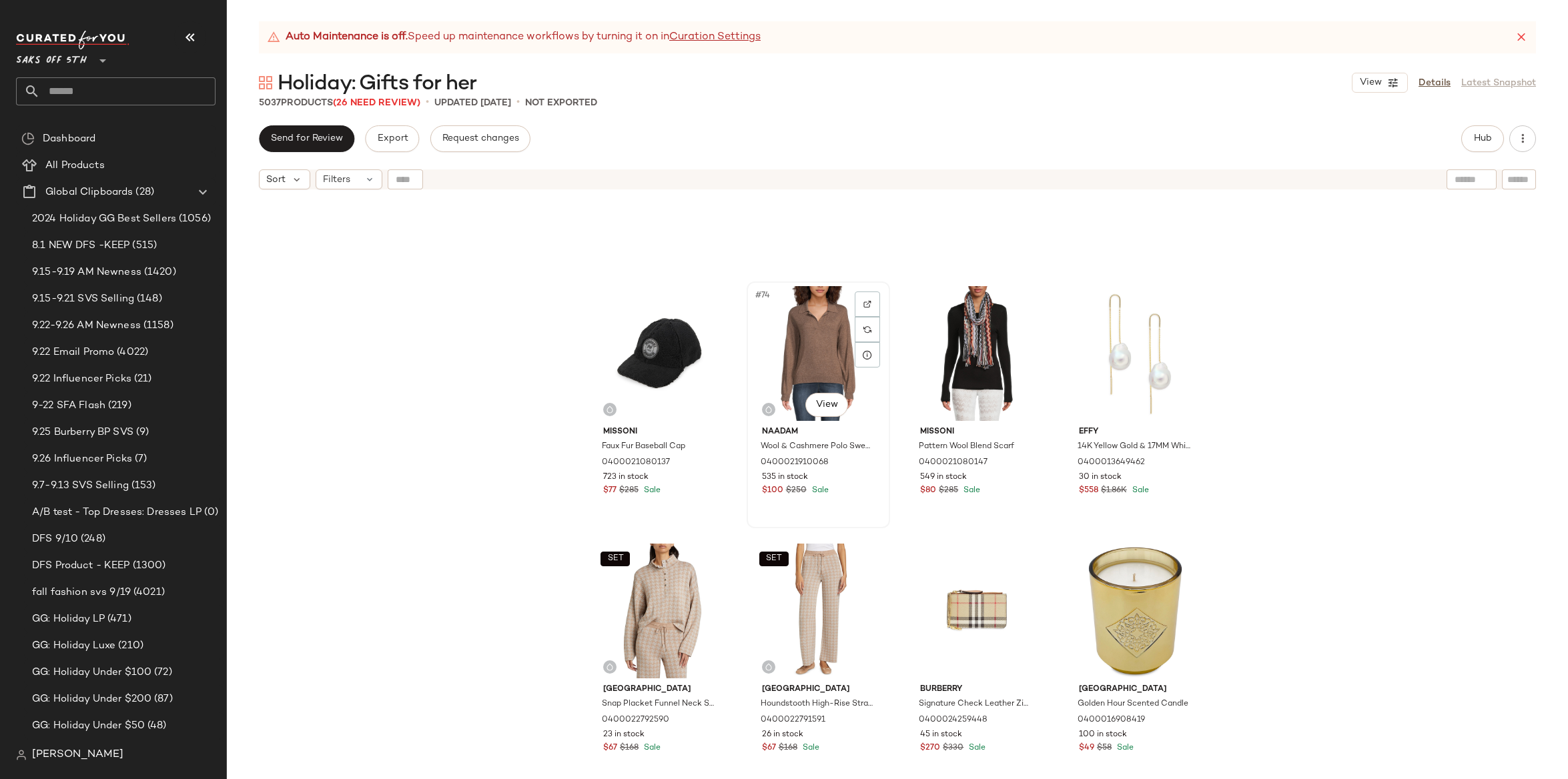
scroll to position [4338, 0]
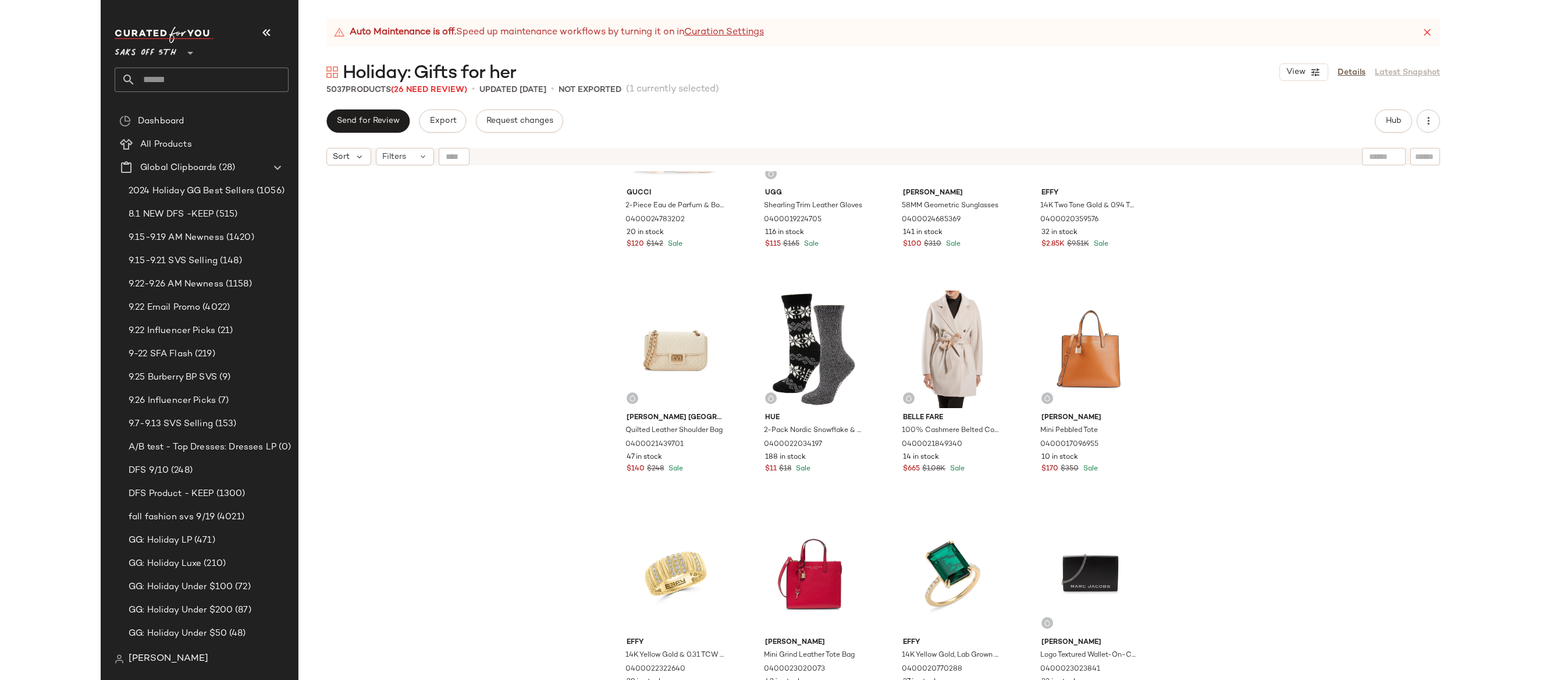
scroll to position [4598, 0]
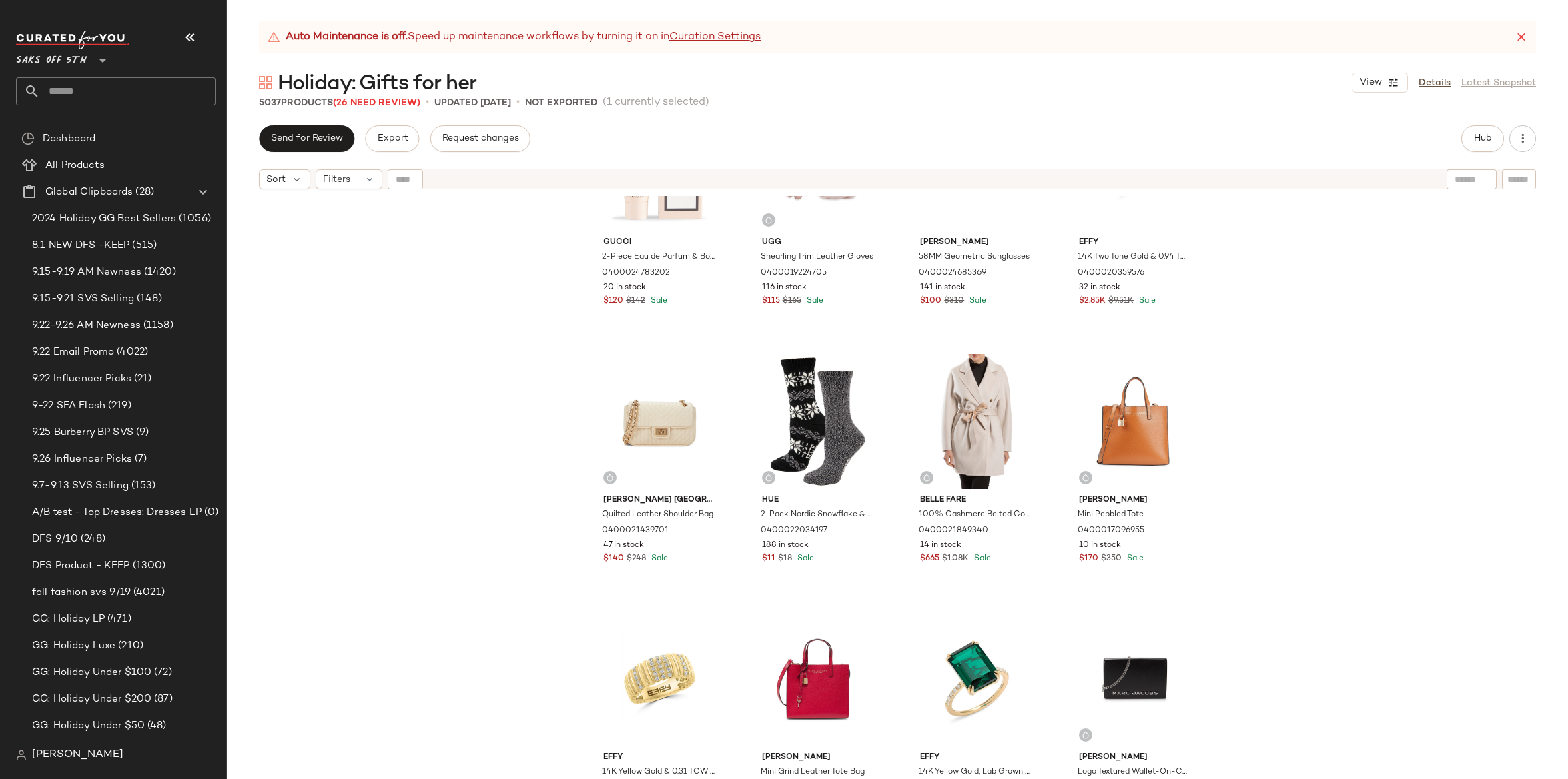
drag, startPoint x: 1087, startPoint y: 555, endPoint x: 5, endPoint y: 259, distance: 1121.8
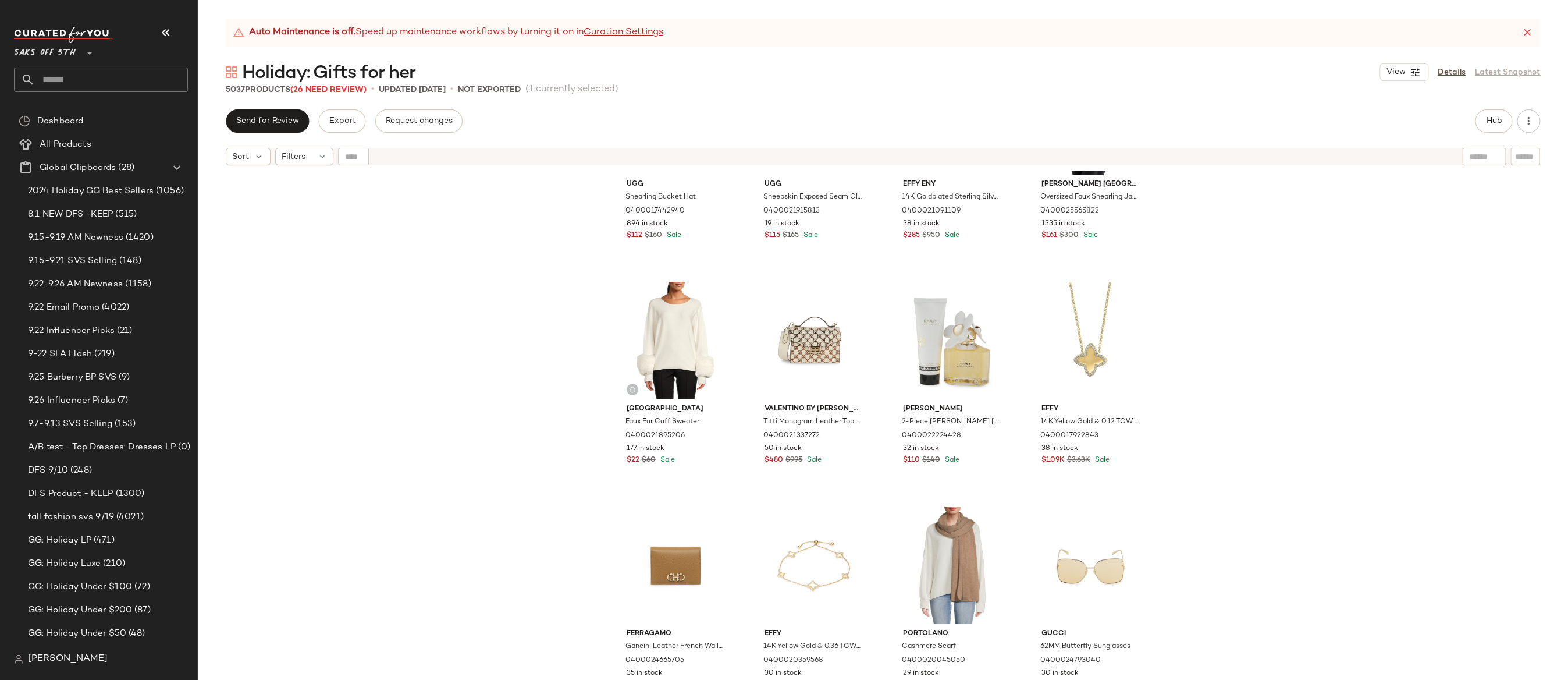
scroll to position [0, 0]
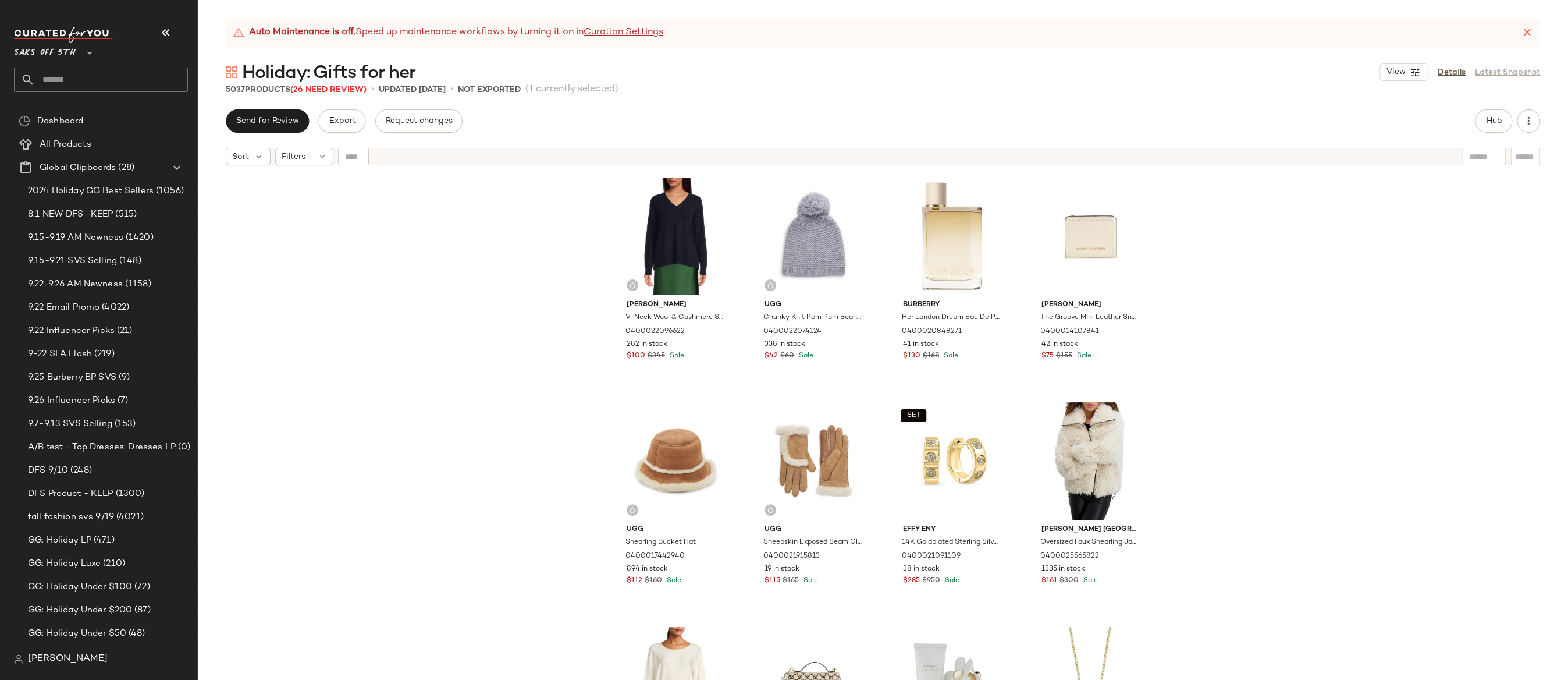
click at [878, 303] on div "[PERSON_NAME]-Neck Wool & Cashmere Sweater 0400022096622 282 in stock $100 $345…" at bounding box center [883, 440] width 1371 height 538
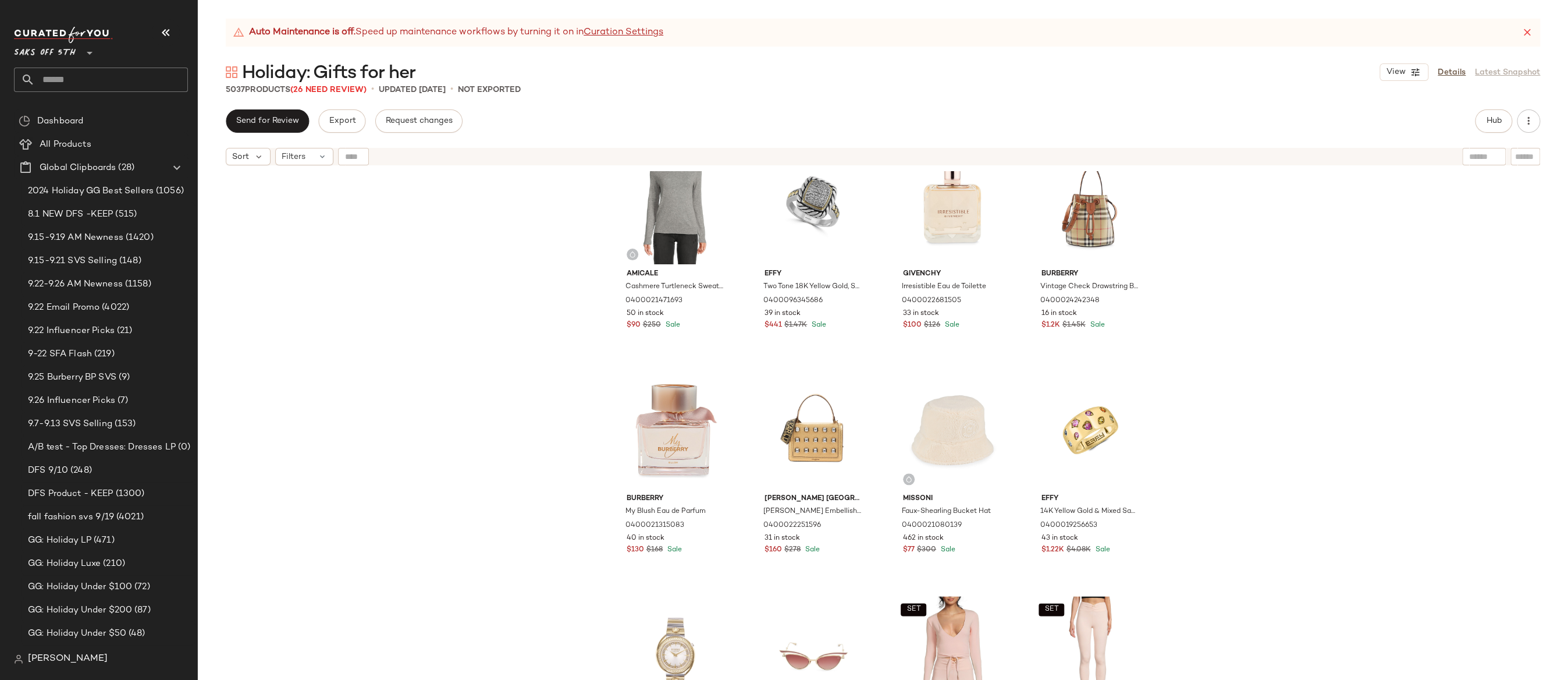
scroll to position [1285, 0]
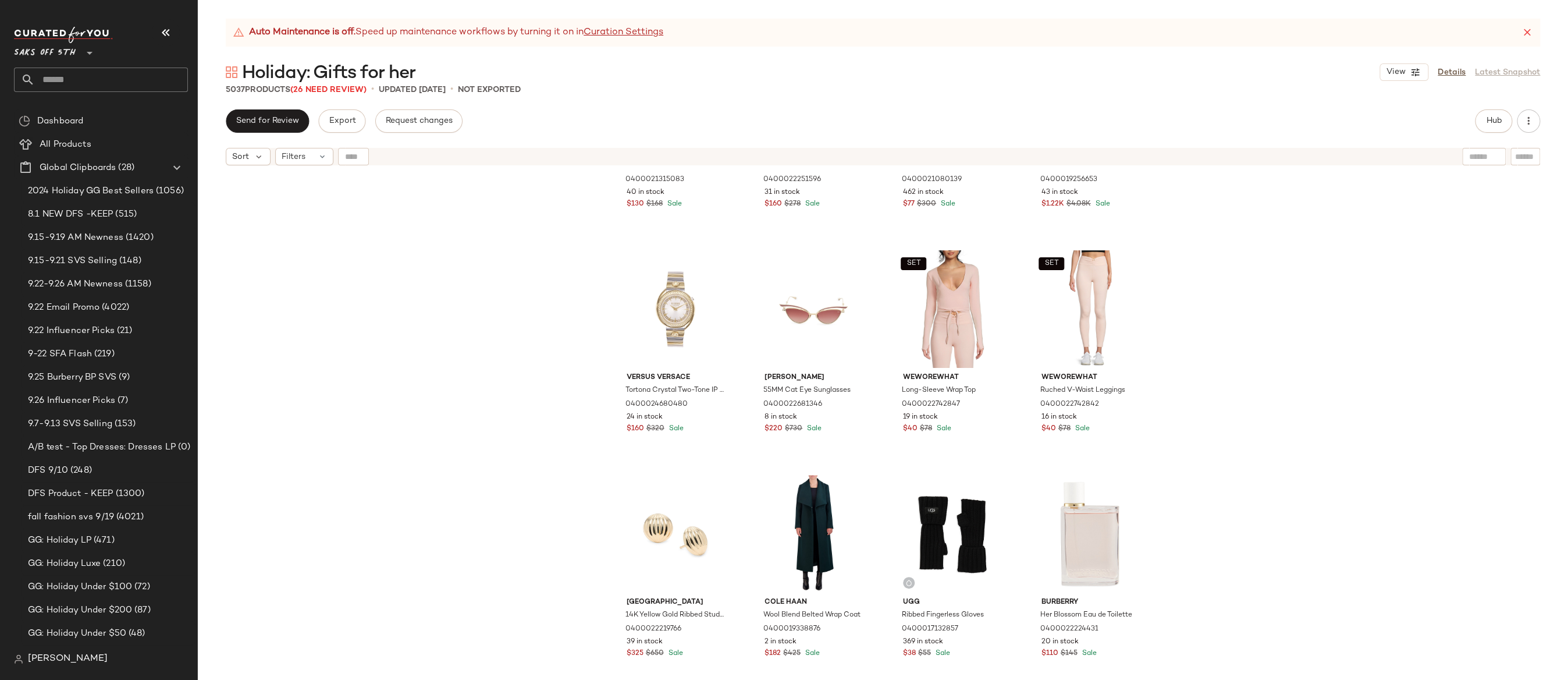
drag, startPoint x: 578, startPoint y: 428, endPoint x: 572, endPoint y: 429, distance: 6.1
click at [577, 428] on div "Burberry My Blush Eau de Parfum 0400021315083 40 in stock $130 $168 Sale [PERSO…" at bounding box center [883, 440] width 1371 height 538
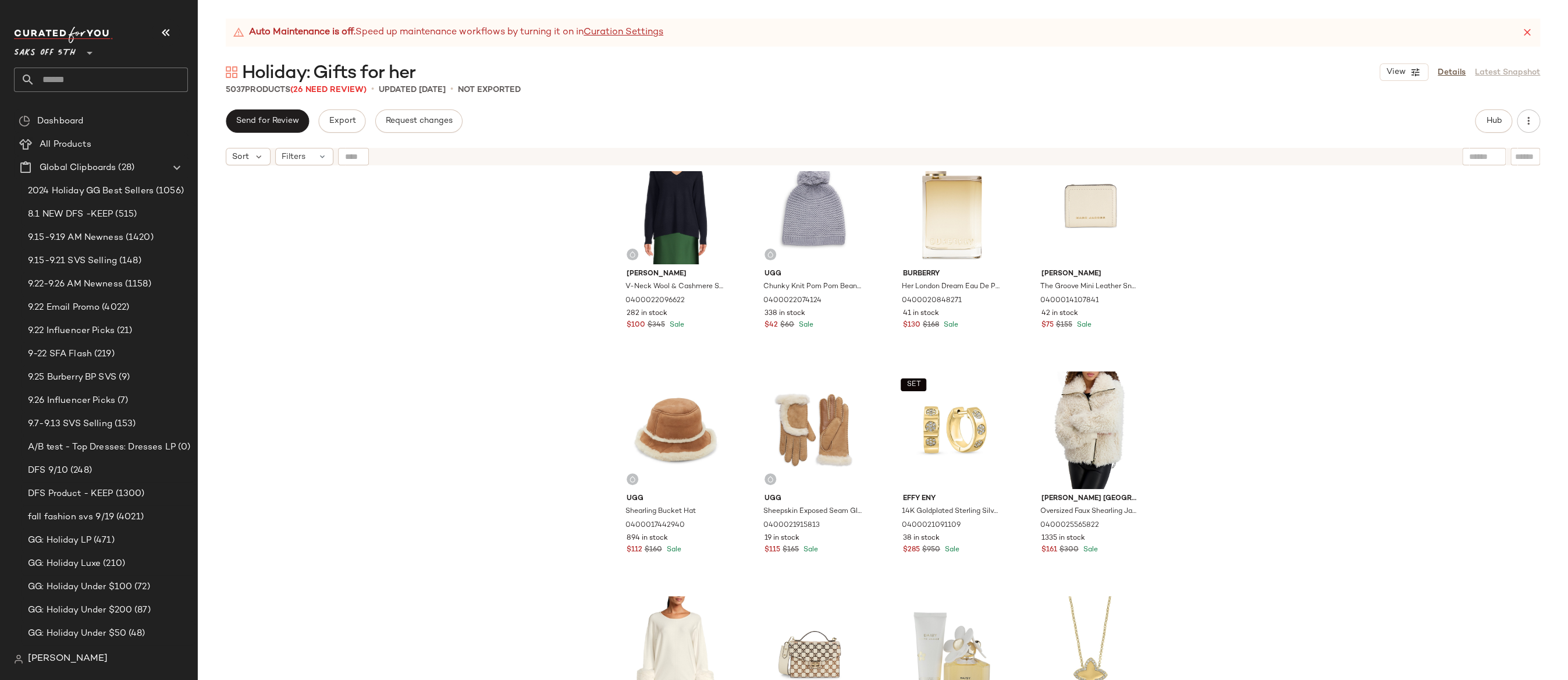
scroll to position [0, 0]
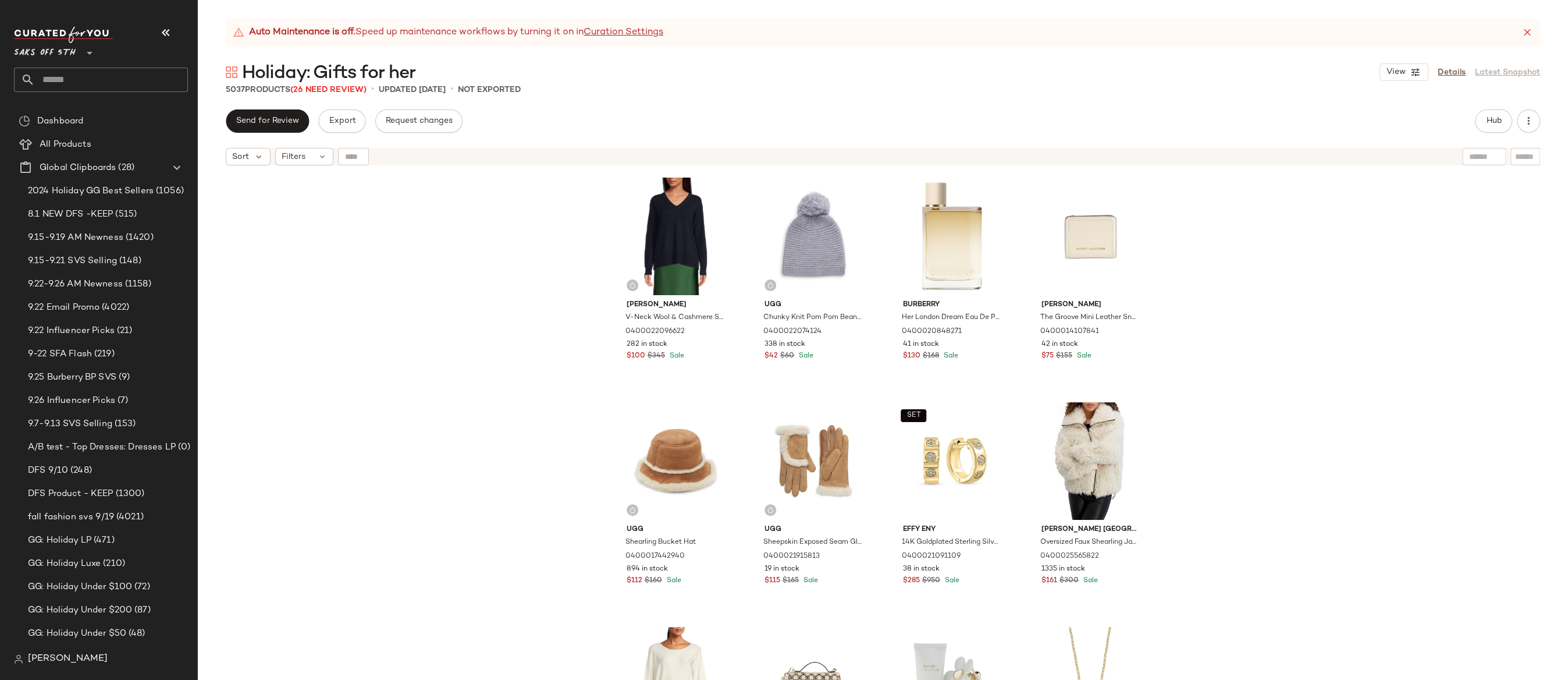
click at [519, 379] on div "[PERSON_NAME]-Neck Wool & Cashmere Sweater 0400022096622 282 in stock $100 $345…" at bounding box center [883, 440] width 1371 height 538
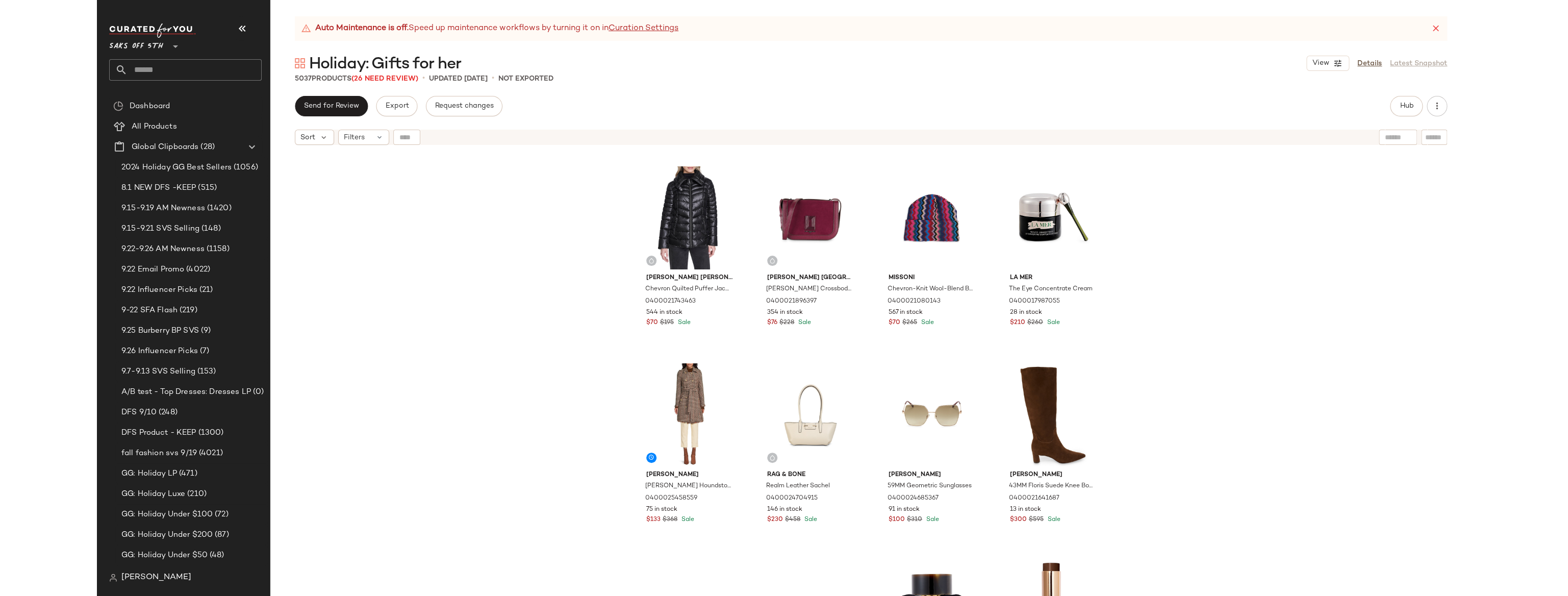
scroll to position [2364, 0]
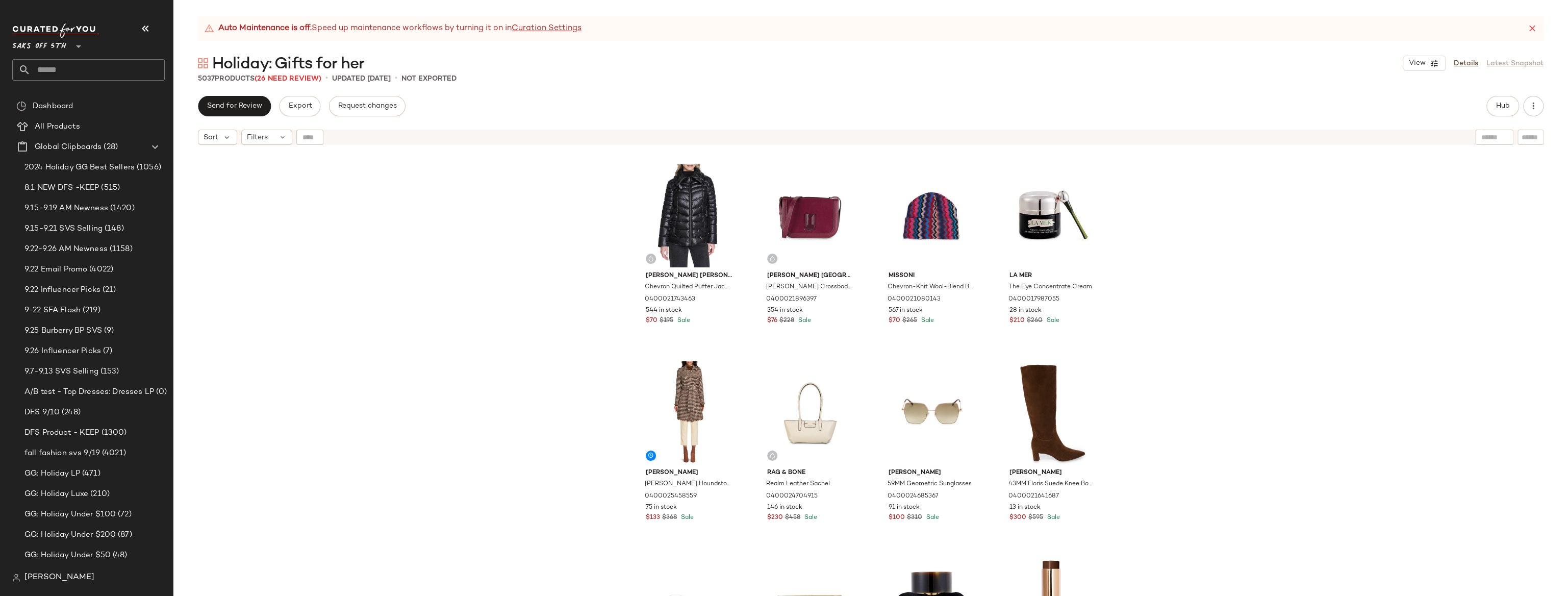
click at [769, 252] on div "[PERSON_NAME] 57MM Allshine Suede Sock Booties 0400020076259 37 in stock $230 $…" at bounding box center [870, 386] width 1394 height 472
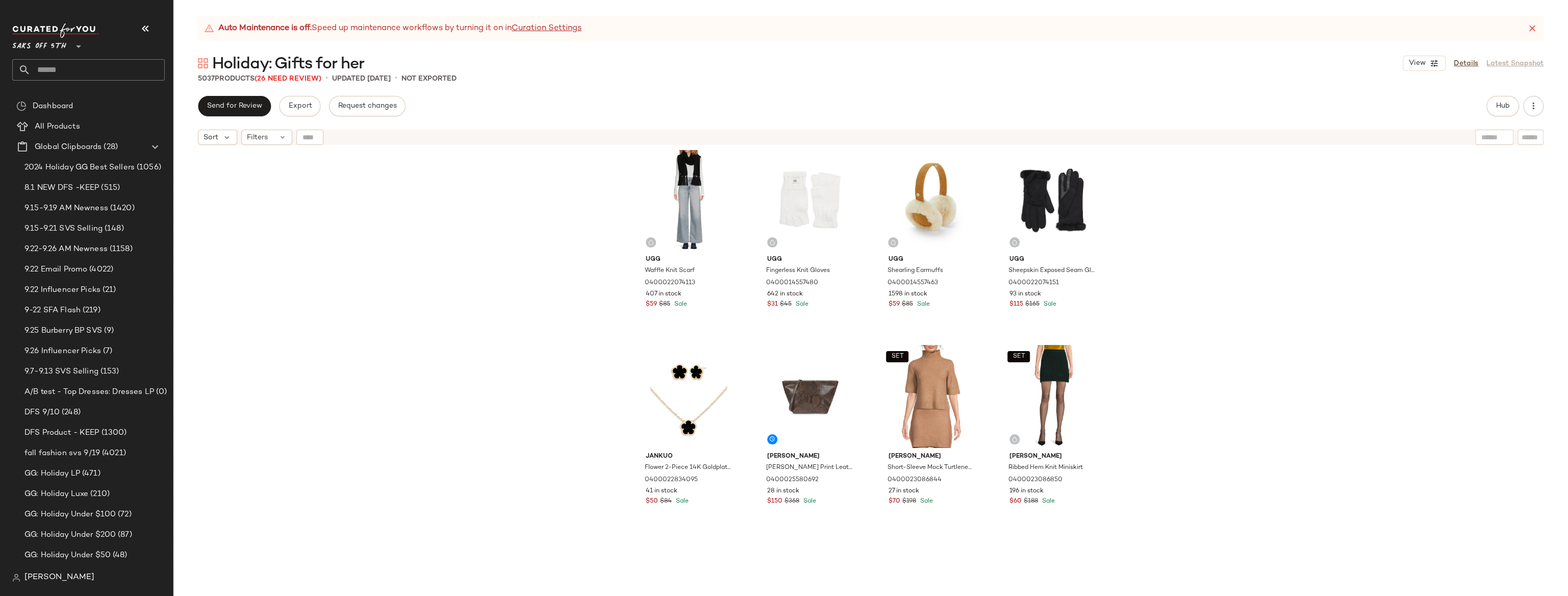
scroll to position [4751, 0]
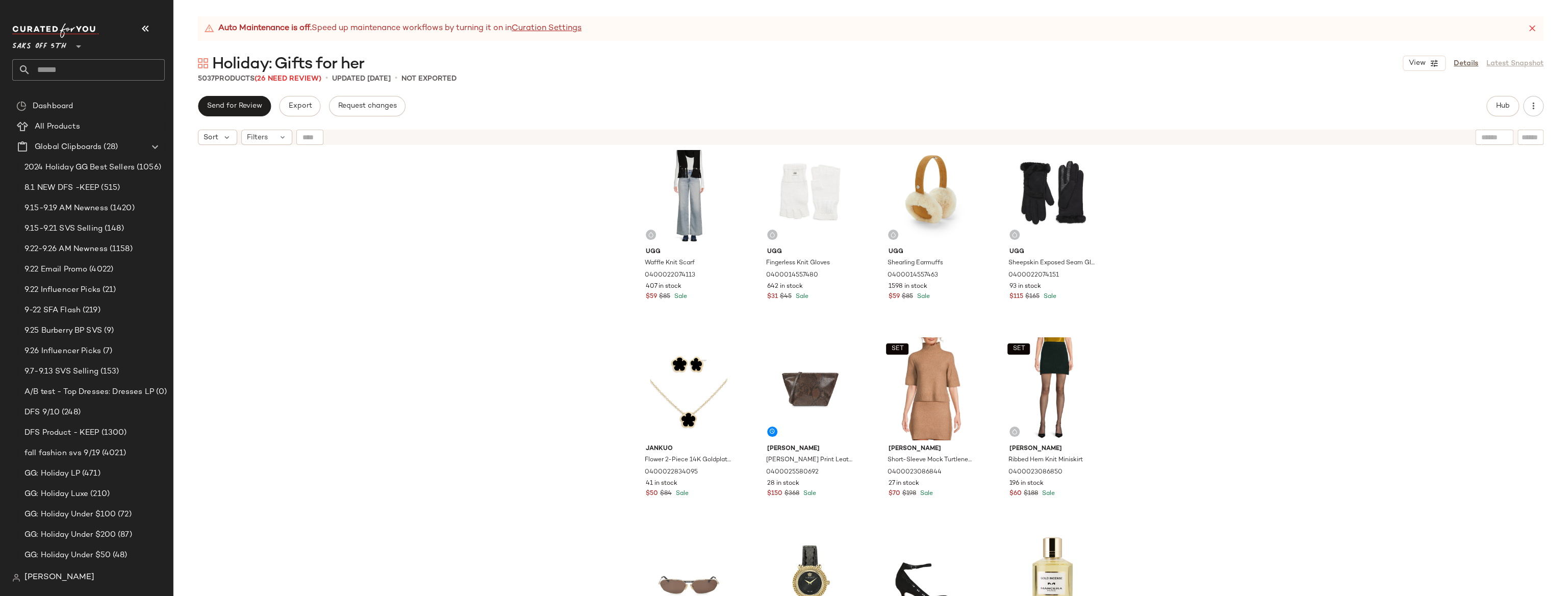
click at [769, 303] on div "[PERSON_NAME] Mini Logo Bifold Wallet 0400023023852 35 in stock $75 $150 Sale S…" at bounding box center [870, 386] width 1394 height 472
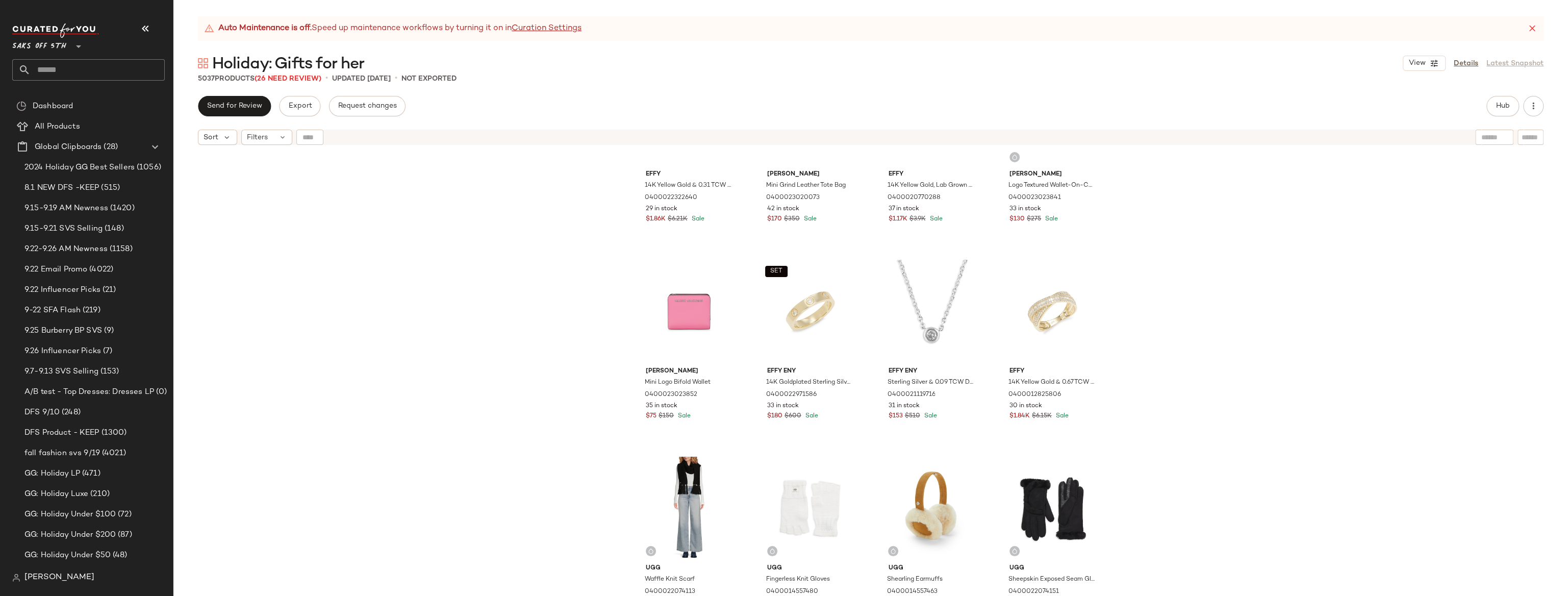
click at [769, 192] on div "Effy 14K Yellow Gold & 0.31 TCW Diamond Ring 0400022322640 29 in stock $1.86K $…" at bounding box center [870, 386] width 1394 height 472
click at [377, 189] on div "Effy 14K Yellow Gold & 0.31 TCW Diamond Ring 0400022322640 29 in stock $1.86K $…" at bounding box center [870, 386] width 1394 height 472
click at [268, 136] on div "Filters" at bounding box center [267, 137] width 51 height 16
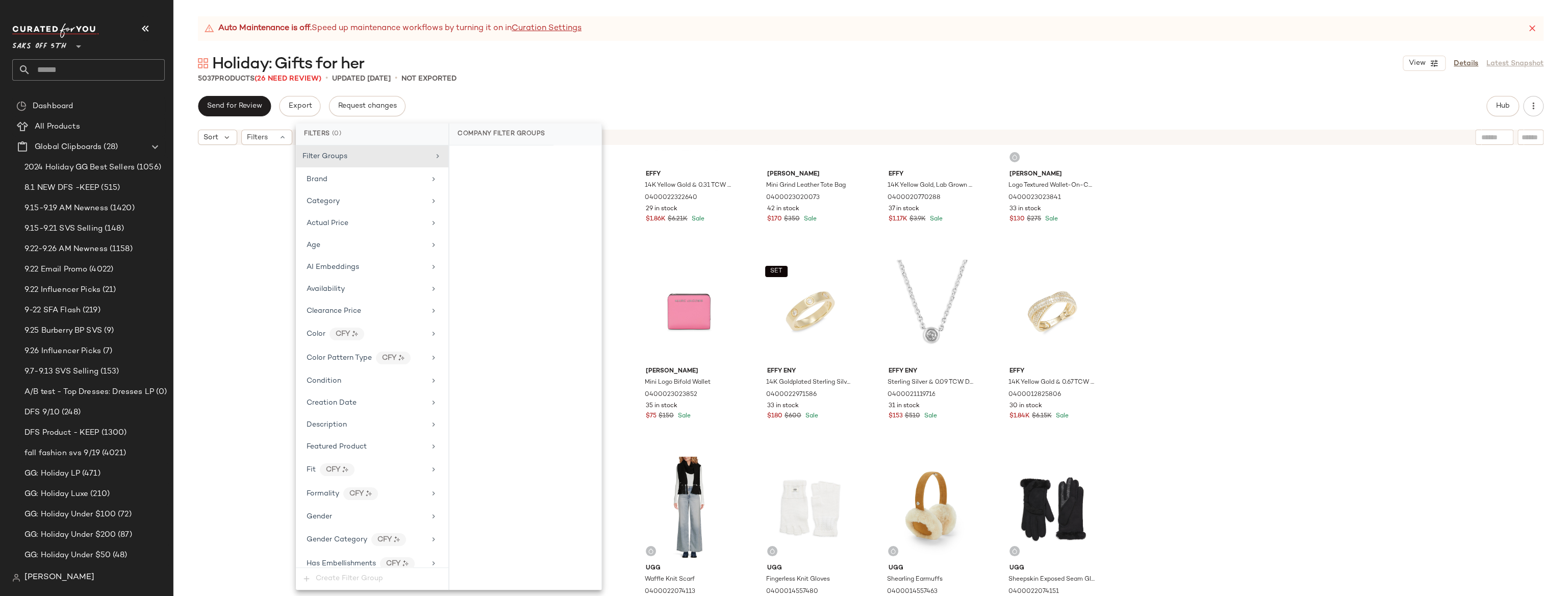
click at [272, 189] on div "Effy 14K Yellow Gold & 0.31 TCW Diamond Ring 0400022322640 29 in stock $1.86K $…" at bounding box center [870, 386] width 1394 height 472
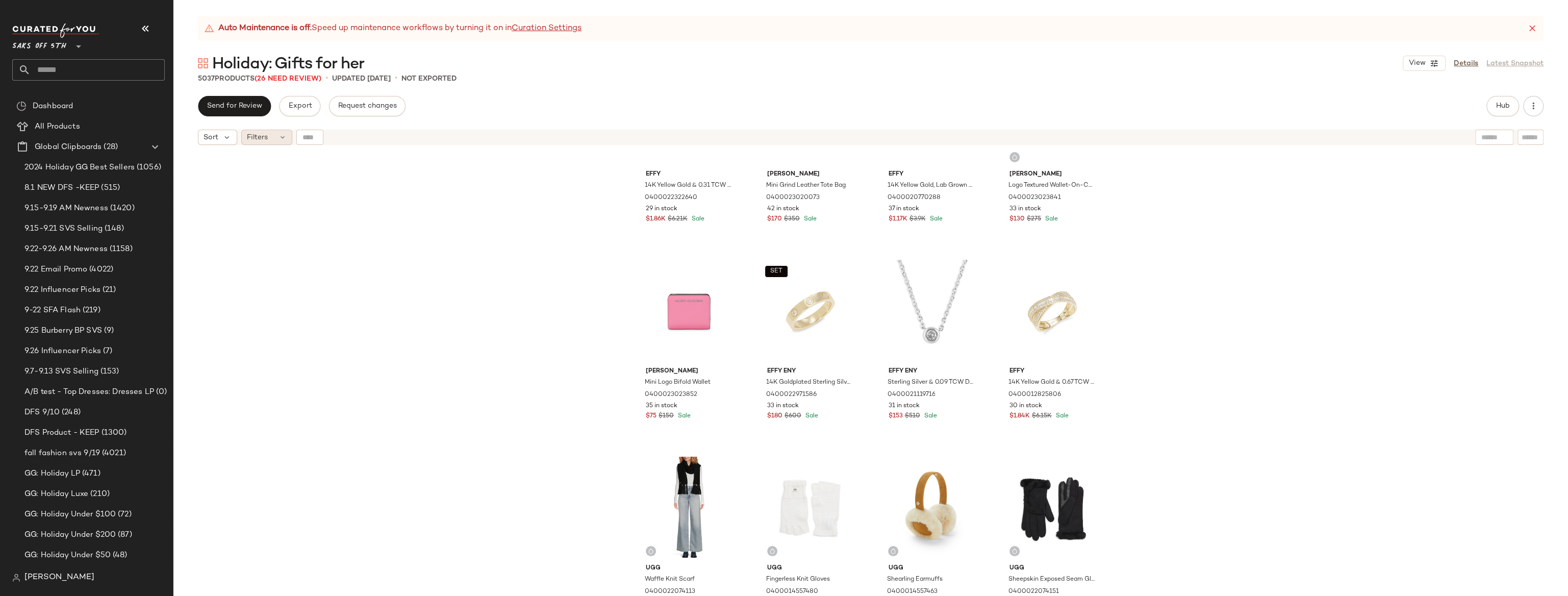
click at [272, 141] on div "Filters" at bounding box center [267, 137] width 51 height 16
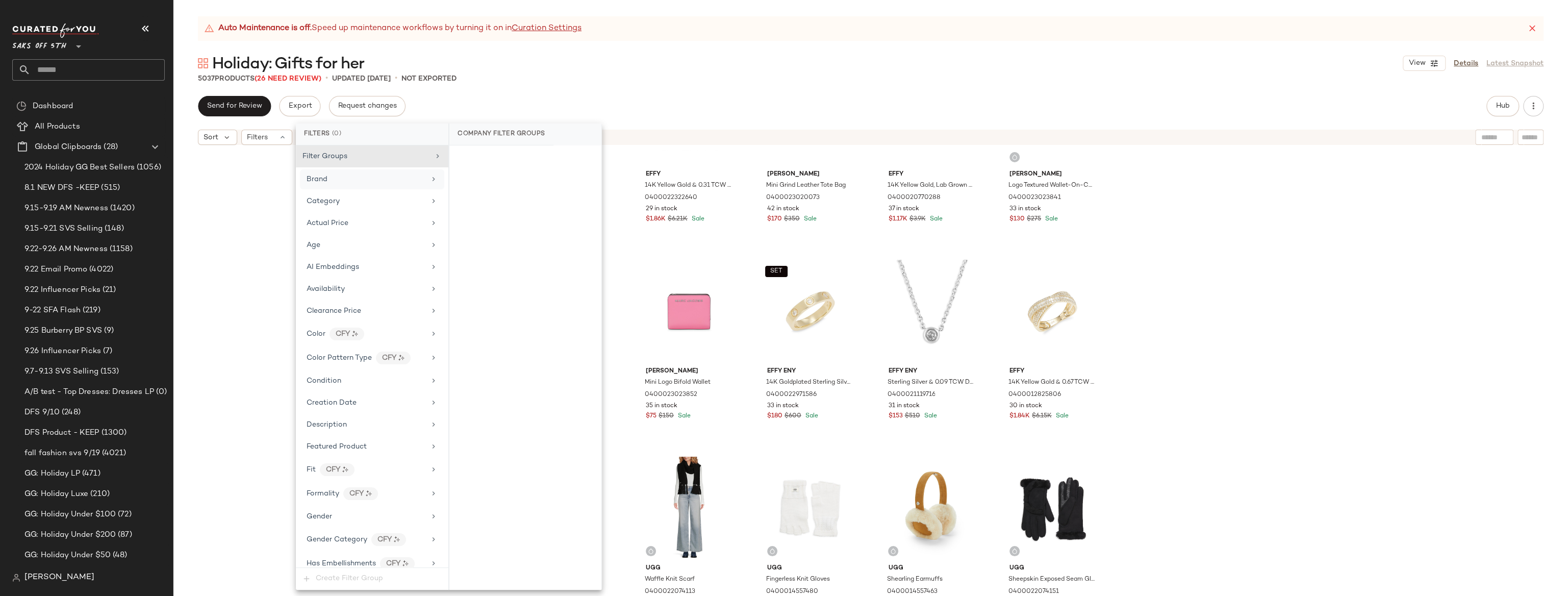
click at [327, 177] on div "Brand" at bounding box center [366, 180] width 119 height 11
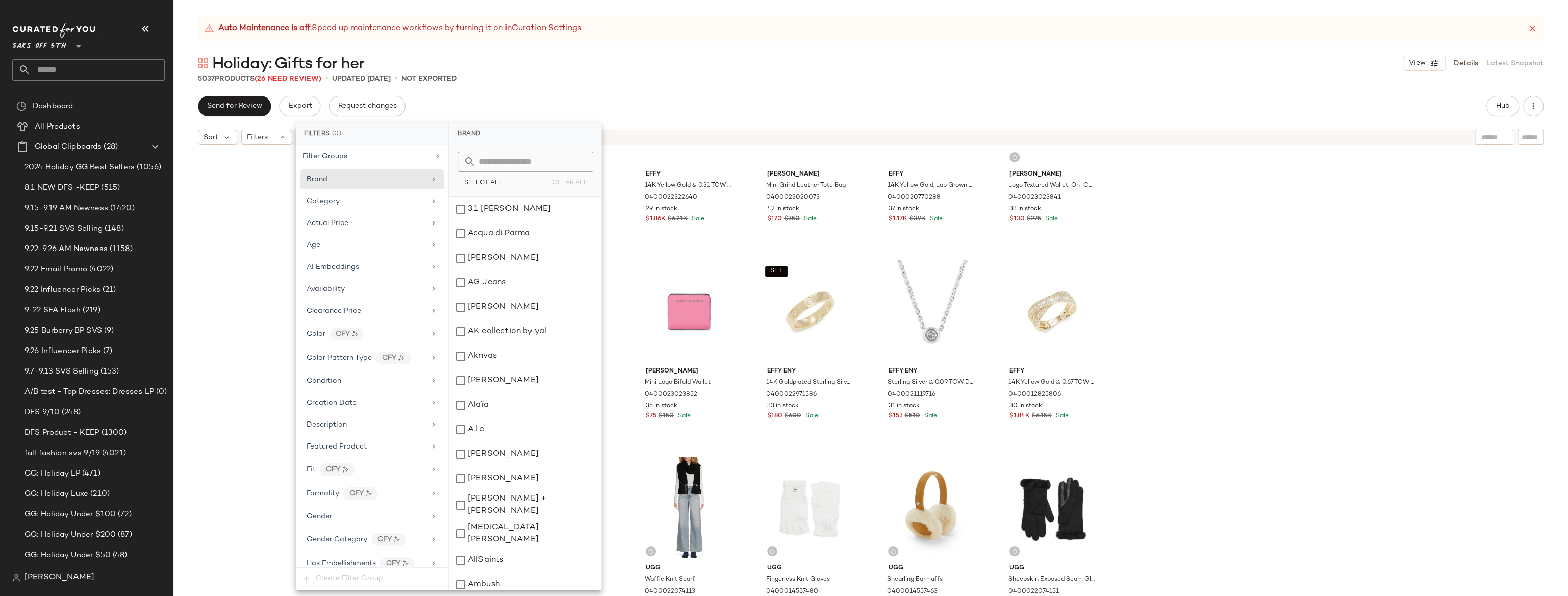
click at [259, 226] on div "Effy 14K Yellow Gold & 0.31 TCW Diamond Ring 0400022322640 29 in stock $1.86K $…" at bounding box center [870, 386] width 1394 height 472
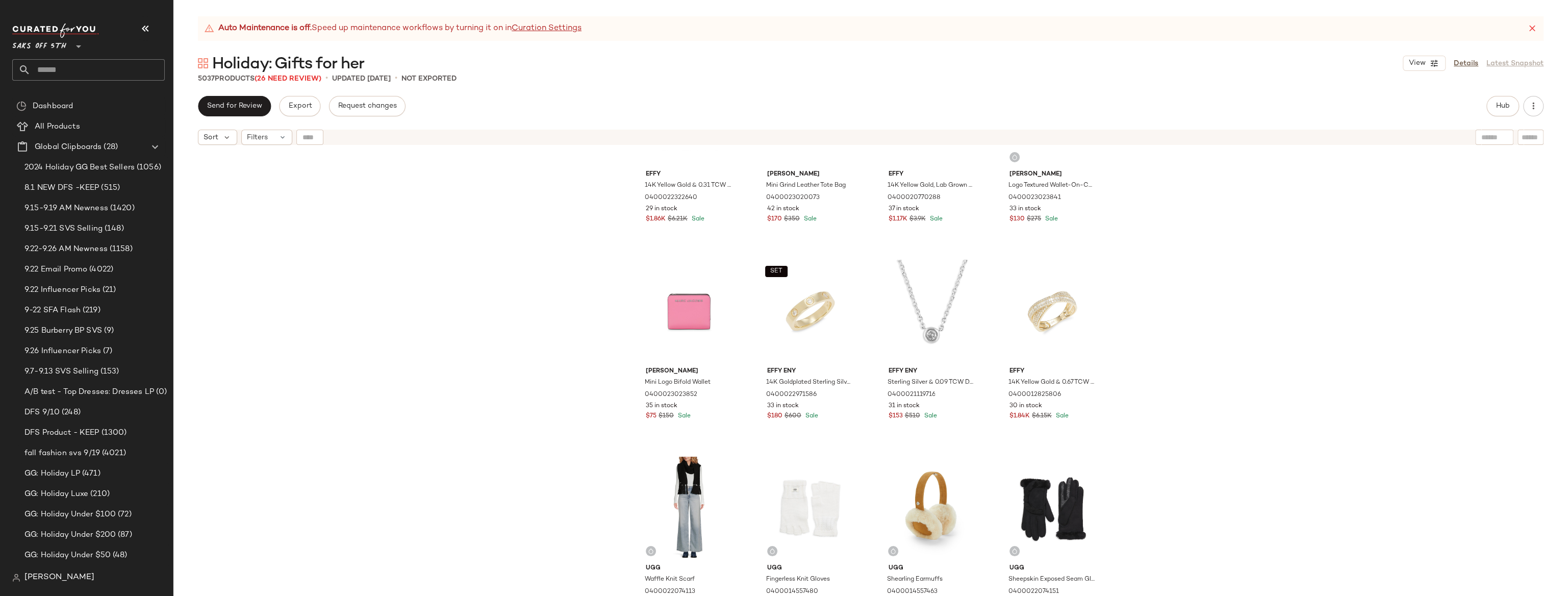
click at [286, 216] on div "Effy 14K Yellow Gold & 0.31 TCW Diamond Ring 0400022322640 29 in stock $1.86K $…" at bounding box center [870, 386] width 1394 height 472
click at [769, 268] on div "Effy 14K Yellow Gold & 0.31 TCW Diamond Ring 0400022322640 29 in stock $1.86K $…" at bounding box center [870, 386] width 1394 height 472
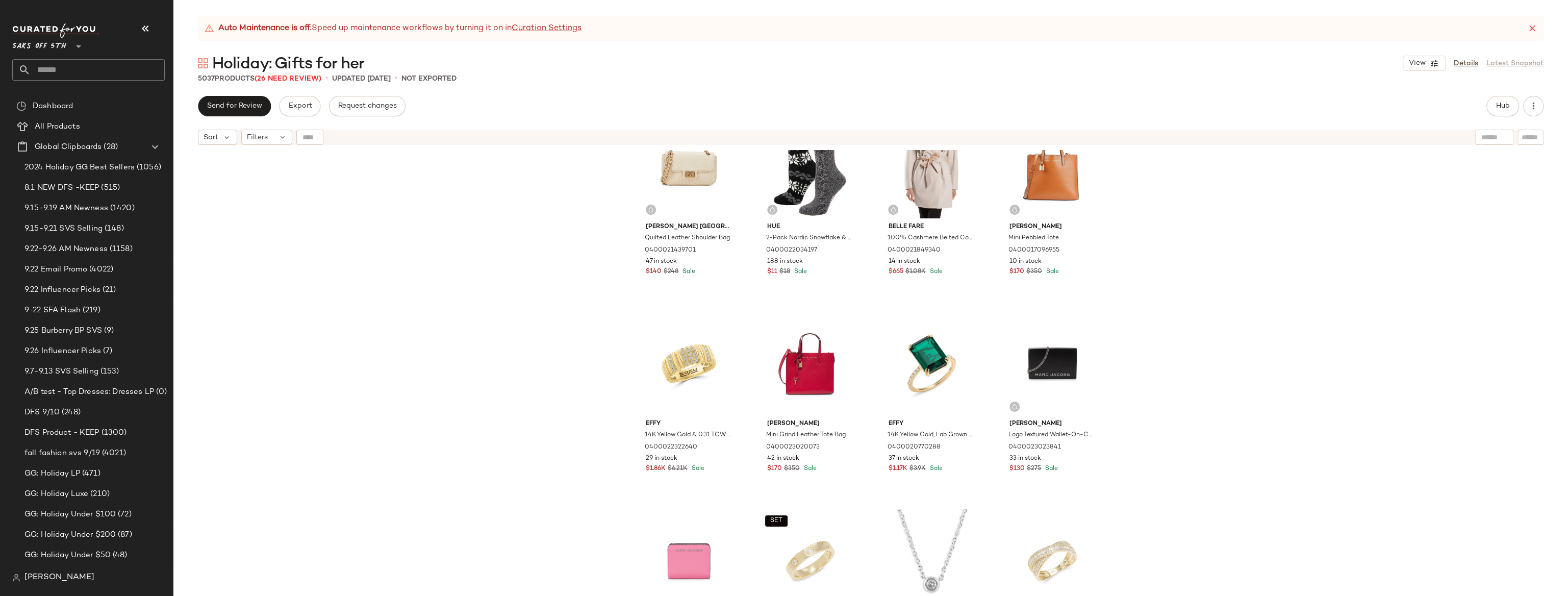
scroll to position [4185, 0]
click at [427, 222] on div "[PERSON_NAME] Paris Quilted Leather Shoulder Bag 0400021439701 47 in stock $140…" at bounding box center [870, 386] width 1394 height 472
click at [278, 139] on icon at bounding box center [282, 137] width 8 height 8
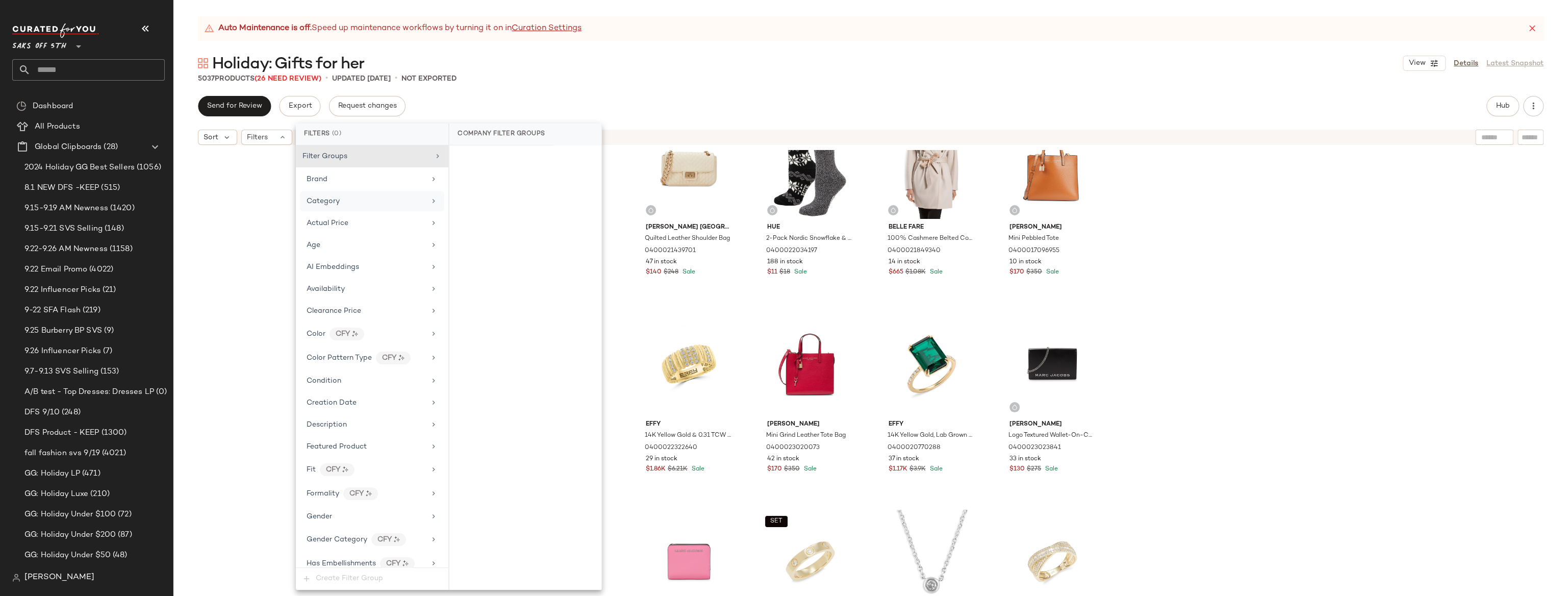
click at [346, 203] on div "Category" at bounding box center [366, 201] width 119 height 11
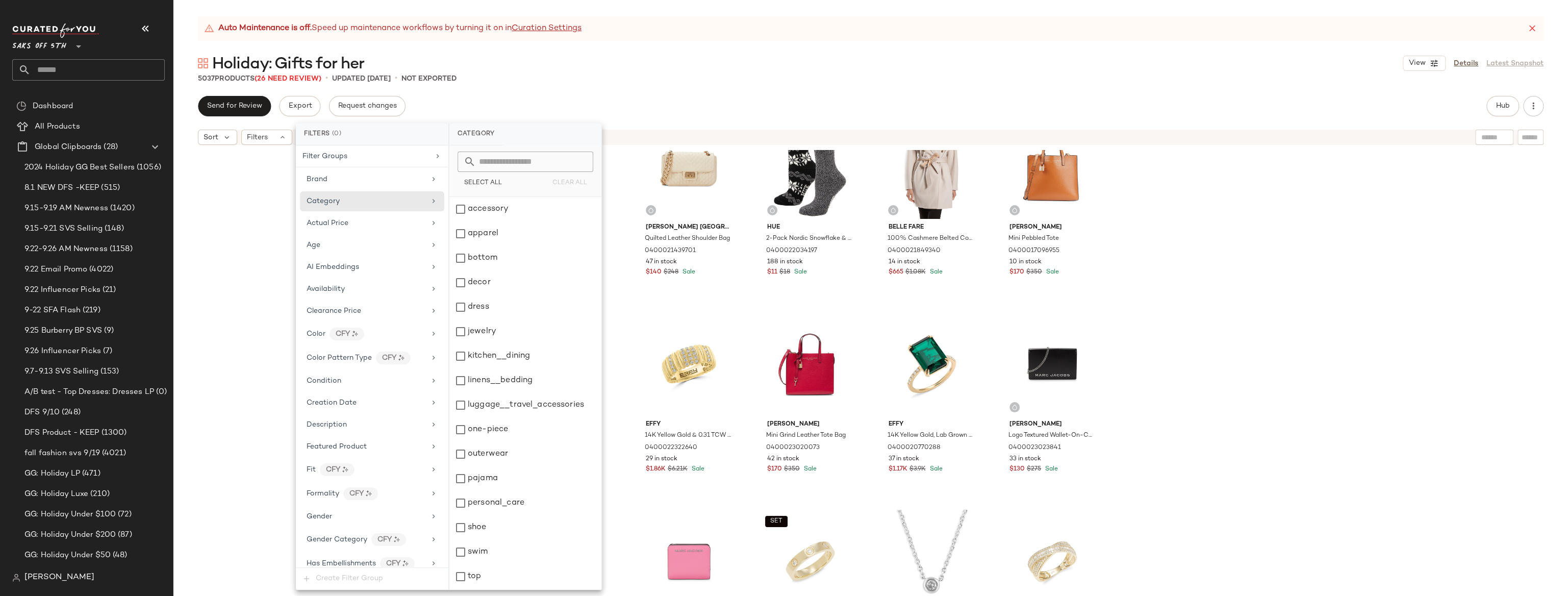
click at [281, 270] on div "[PERSON_NAME] Paris Quilted Leather Shoulder Bag 0400021439701 47 in stock $140…" at bounding box center [870, 386] width 1394 height 472
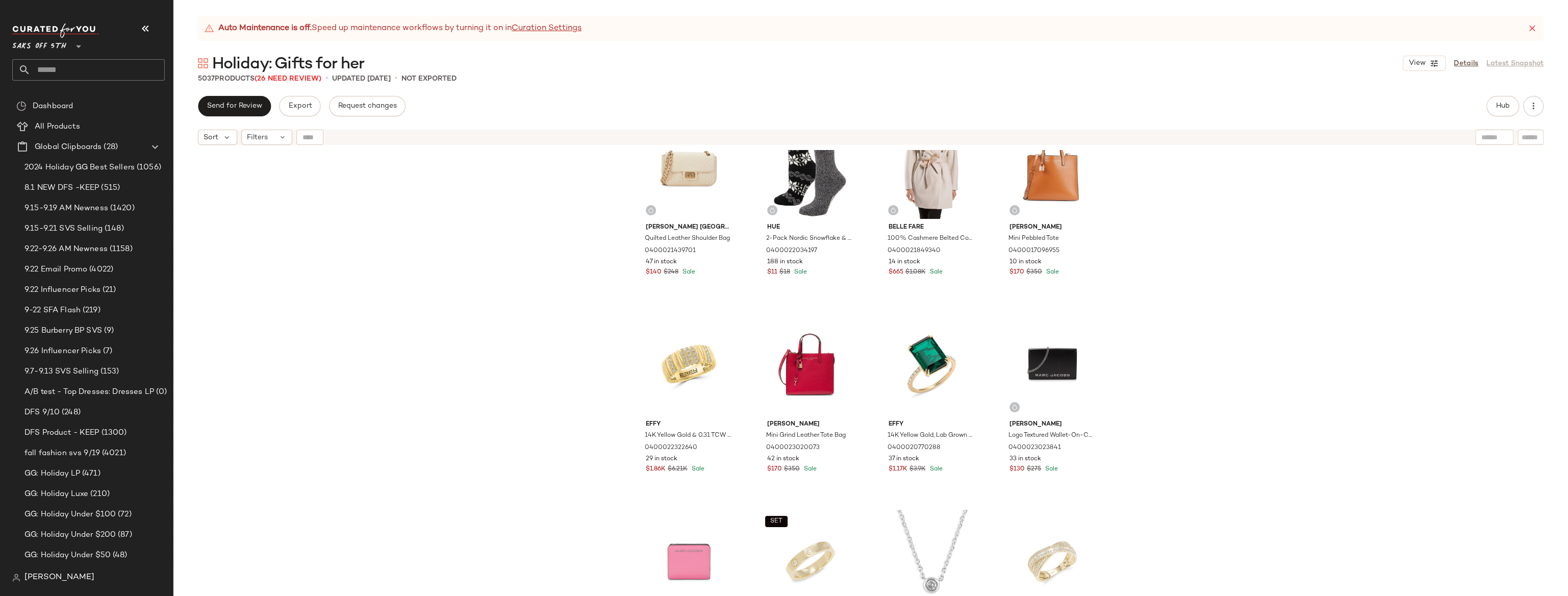
click at [769, 209] on div "[PERSON_NAME] Paris Quilted Leather Shoulder Bag 0400021439701 47 in stock $140…" at bounding box center [870, 386] width 1394 height 472
click at [769, 110] on button "Hub" at bounding box center [1502, 106] width 32 height 20
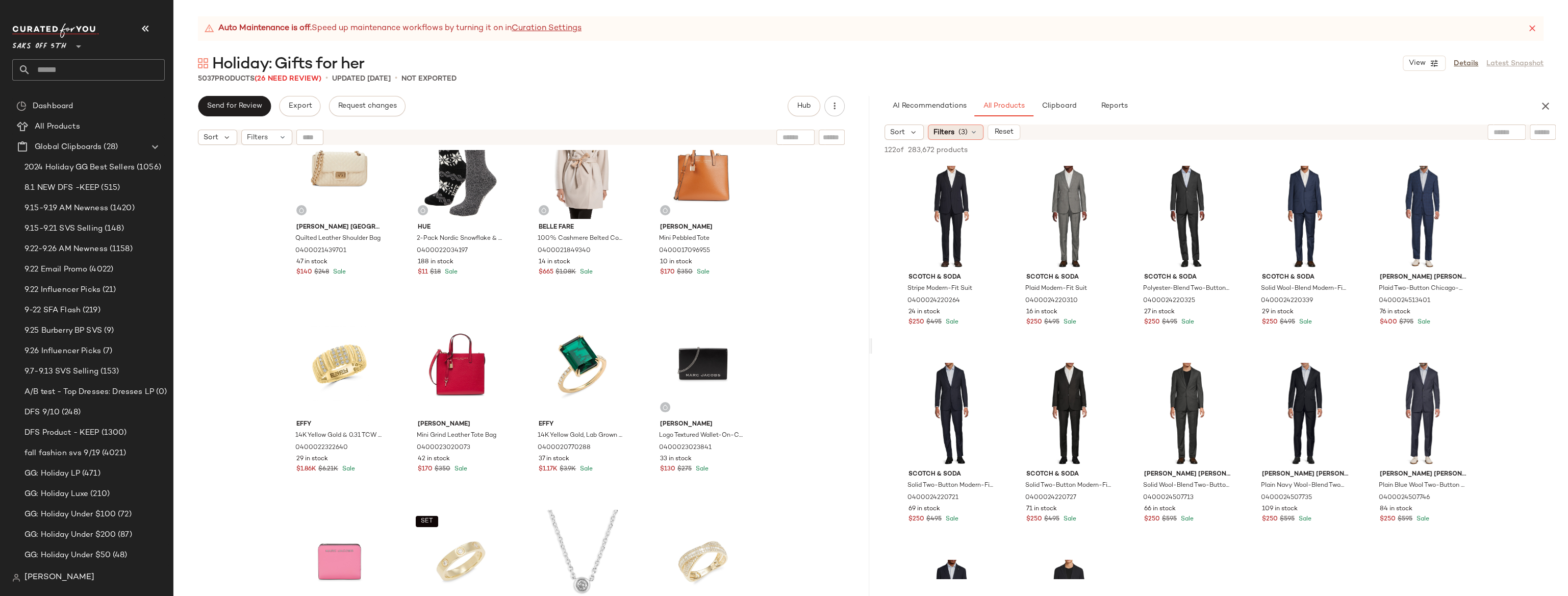
click at [769, 130] on span "(3)" at bounding box center [963, 132] width 9 height 11
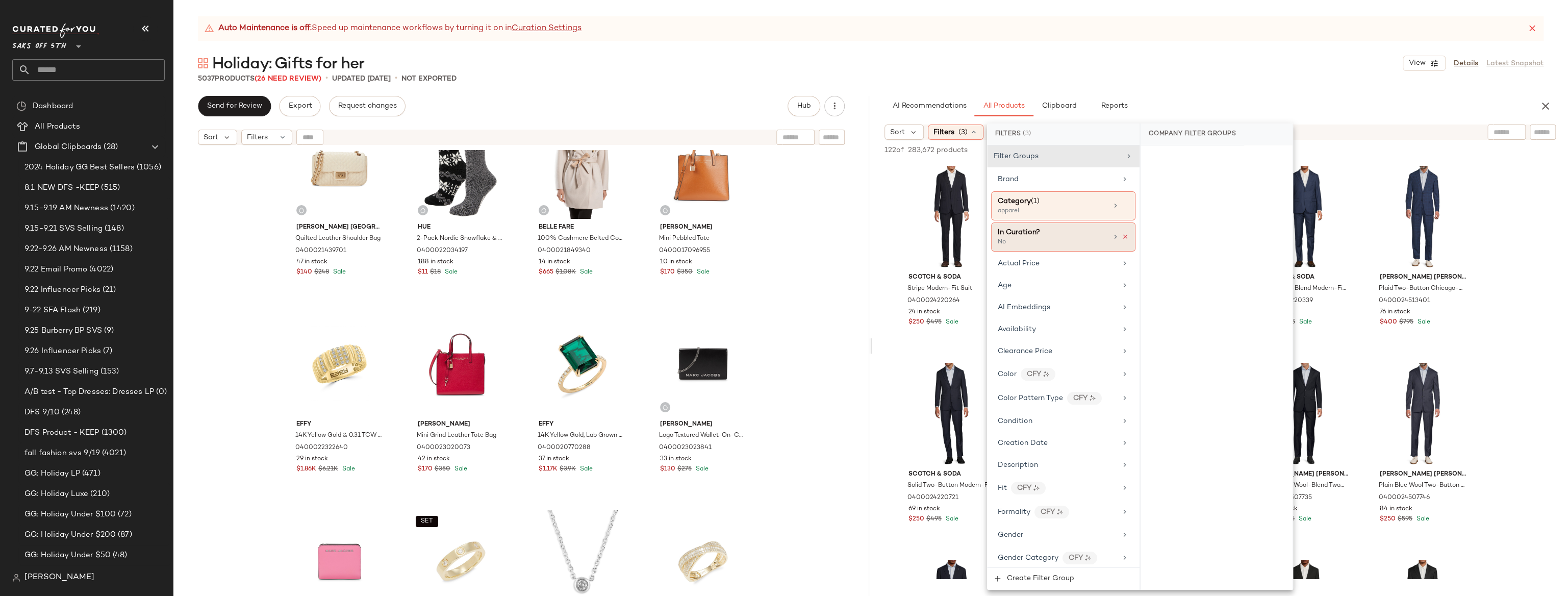
click at [769, 238] on icon at bounding box center [1125, 237] width 7 height 7
click at [769, 207] on icon at bounding box center [1125, 205] width 7 height 7
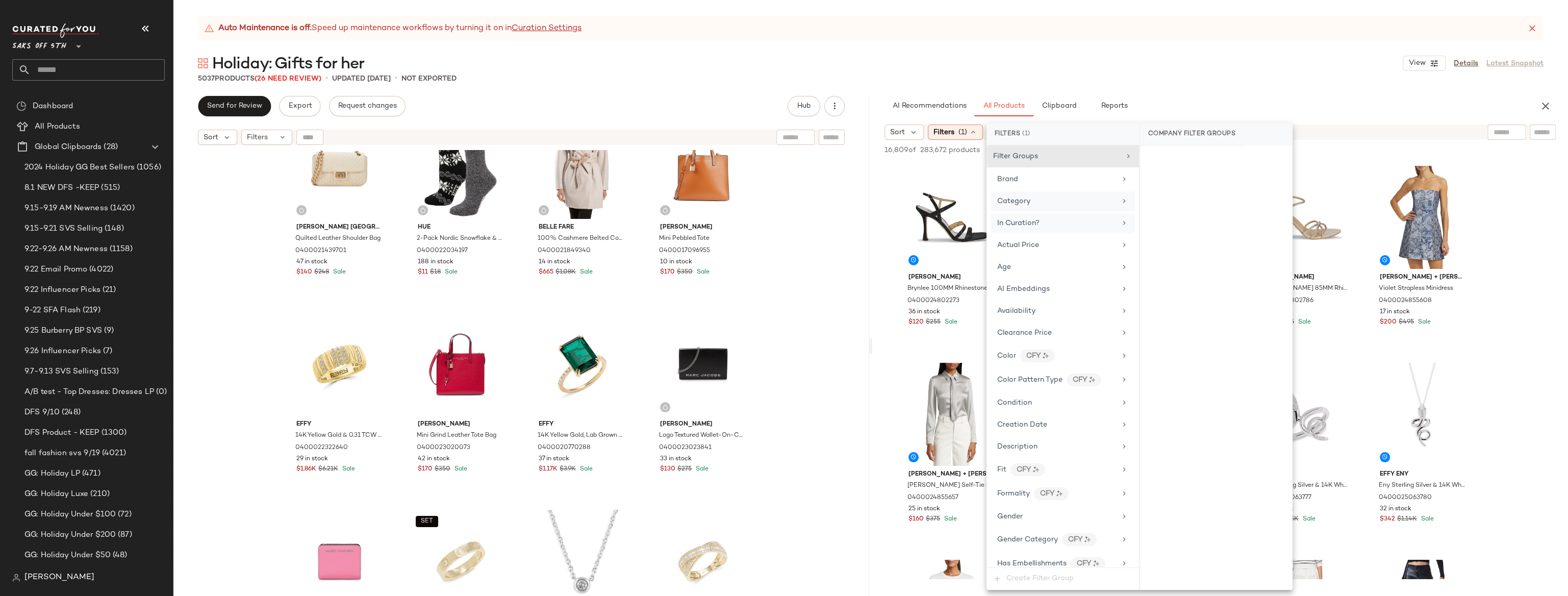
click at [769, 228] on div "In Curation?" at bounding box center [1018, 223] width 43 height 11
click at [769, 157] on div "Yes" at bounding box center [1216, 158] width 144 height 18
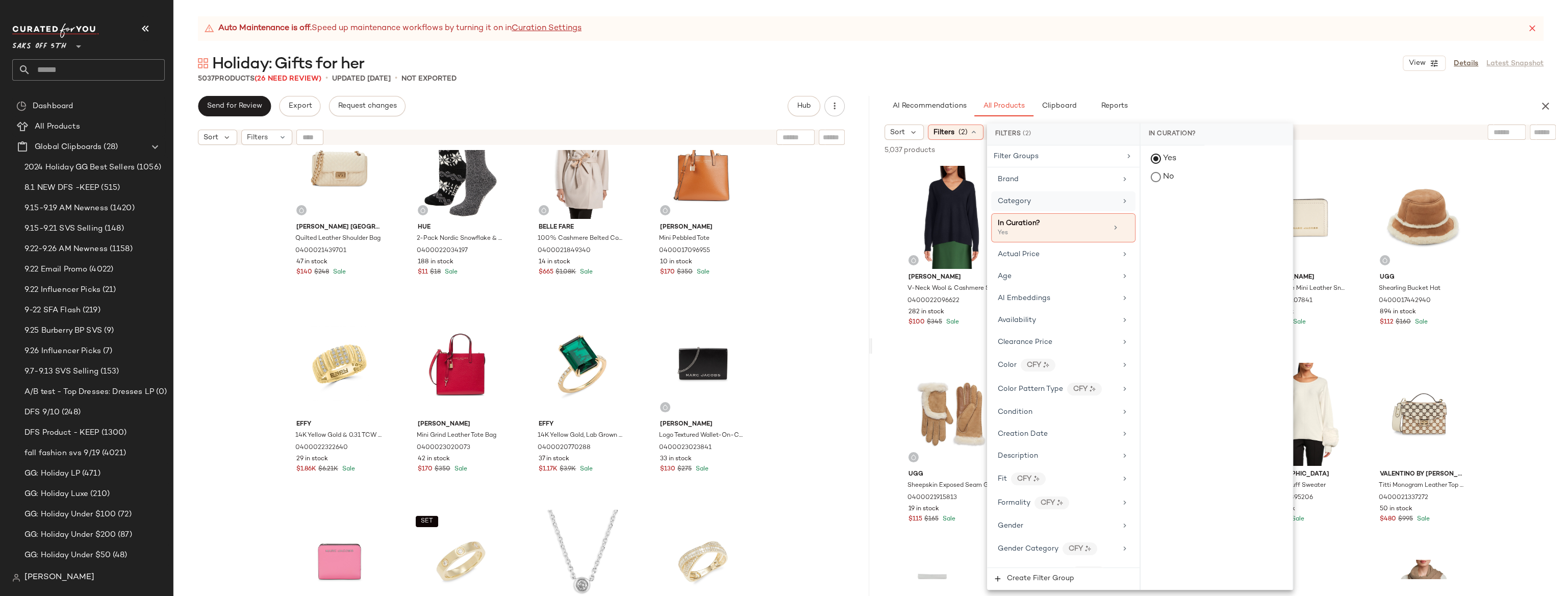
click at [769, 80] on div "5037 Products (26 Need Review) • updated [DATE] • Not Exported" at bounding box center [870, 78] width 1394 height 10
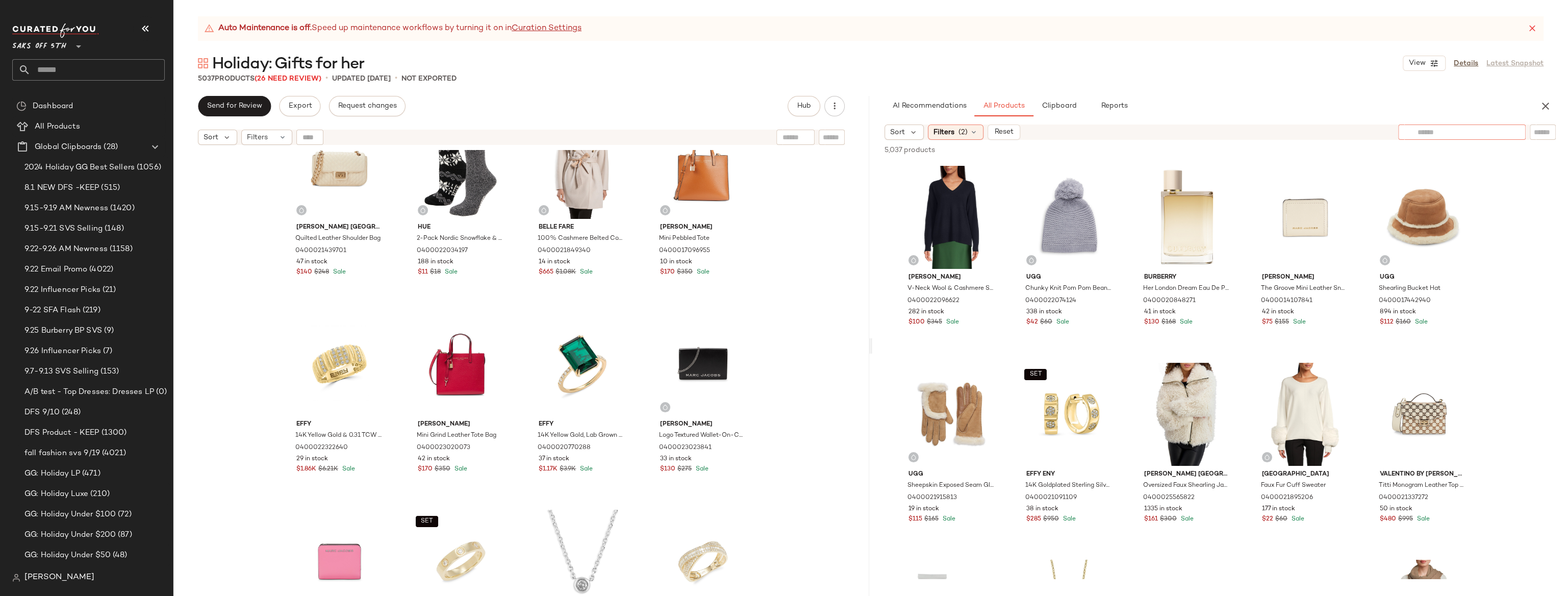
click at [769, 133] on div at bounding box center [1461, 132] width 128 height 16
type input "*******"
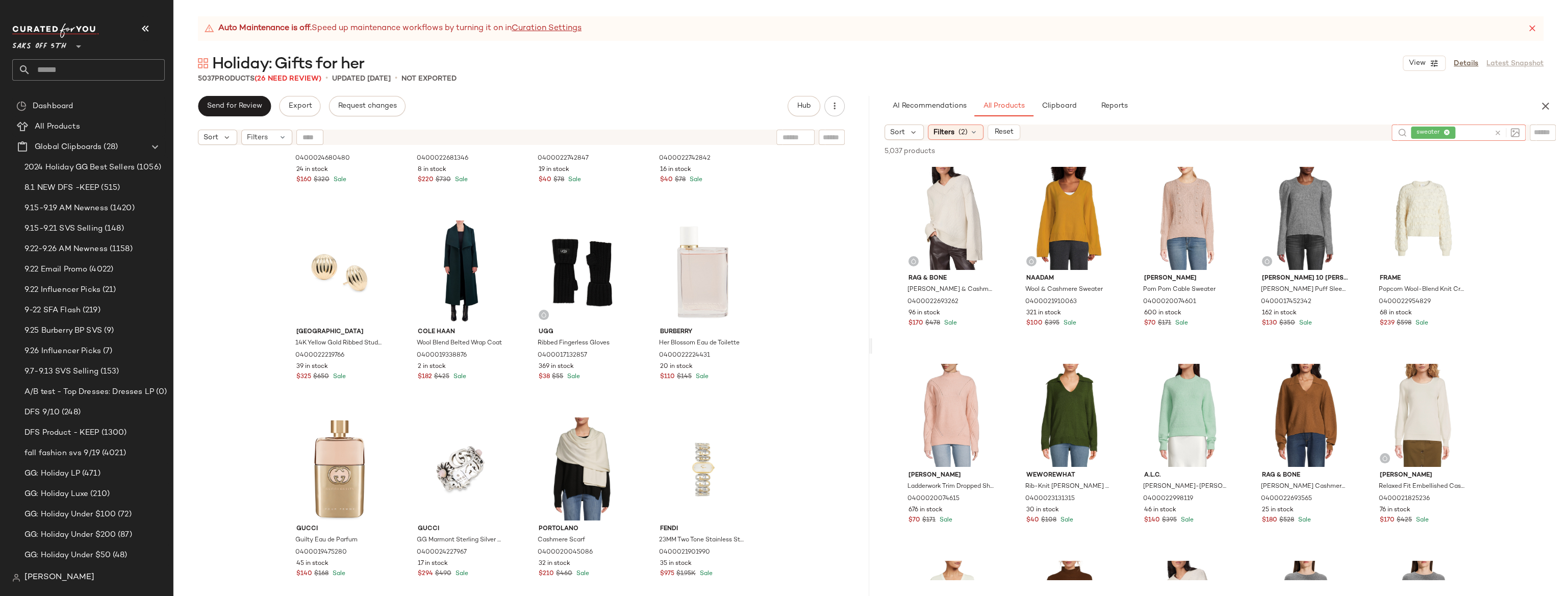
scroll to position [1133, 0]
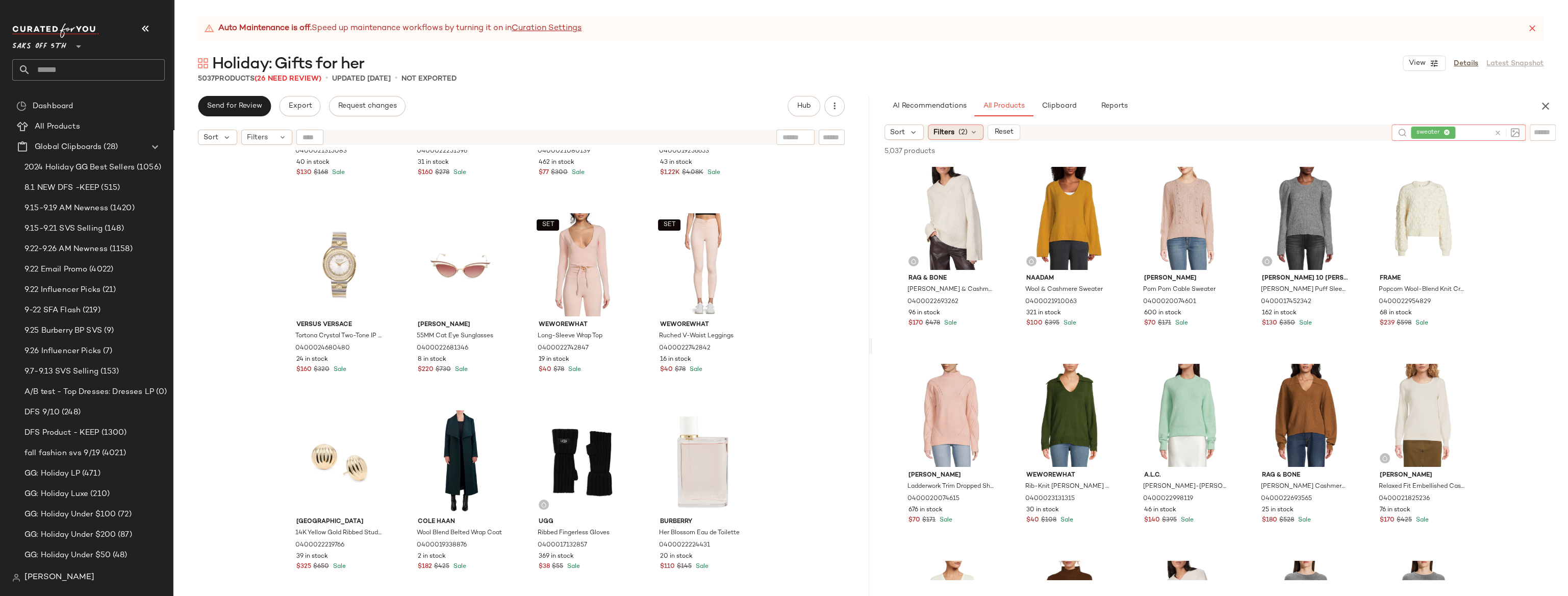
click at [769, 134] on span "Filters" at bounding box center [943, 132] width 21 height 11
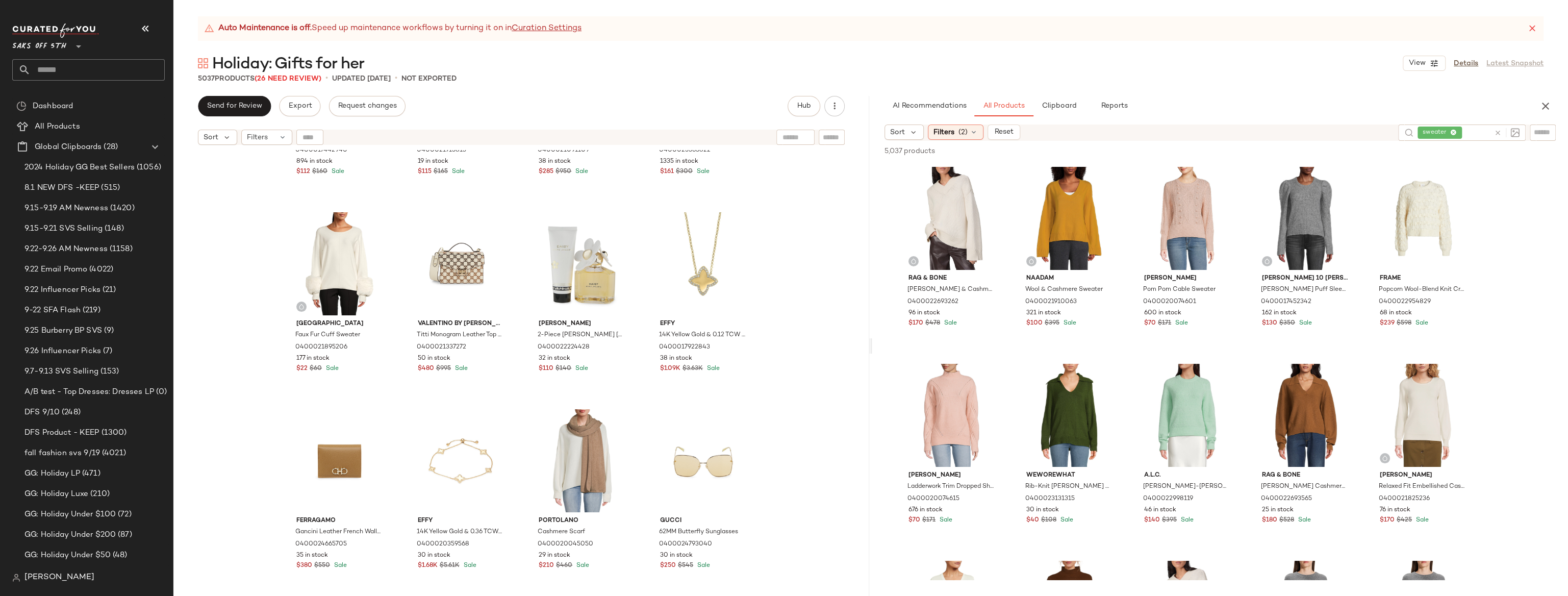
scroll to position [396, 0]
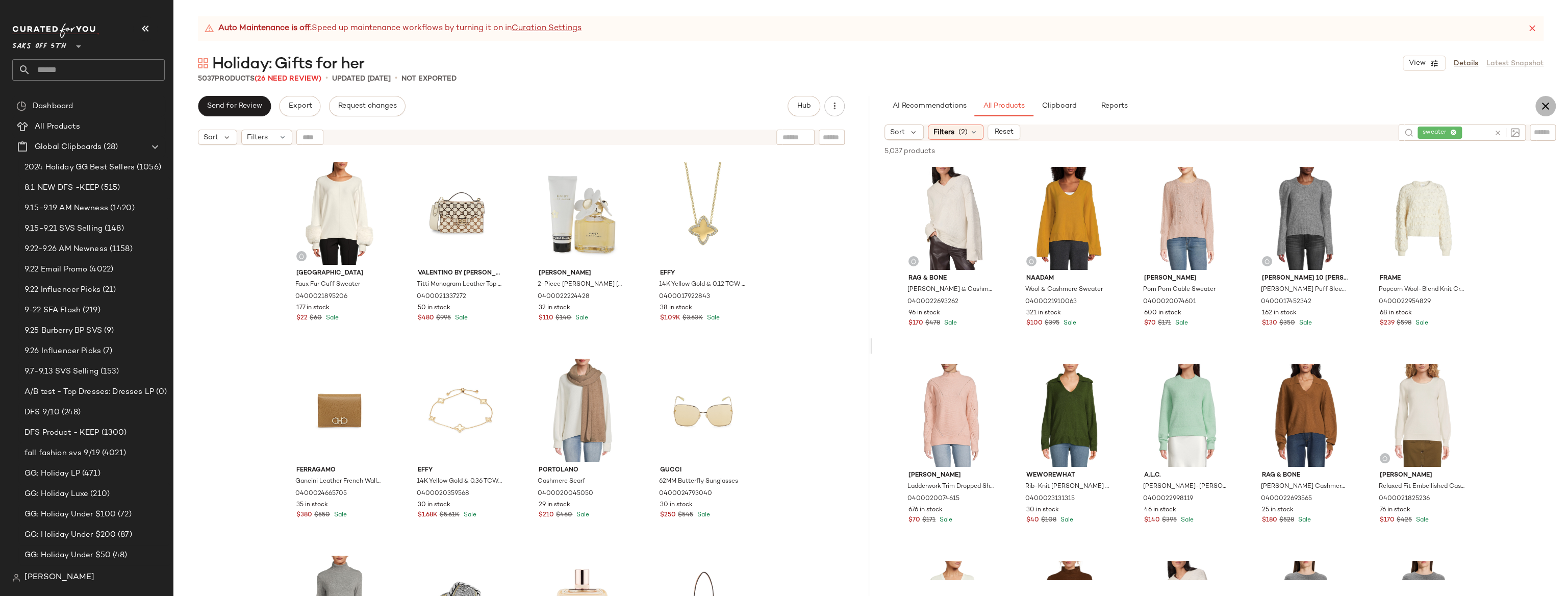
click at [769, 105] on icon "button" at bounding box center [1545, 106] width 12 height 12
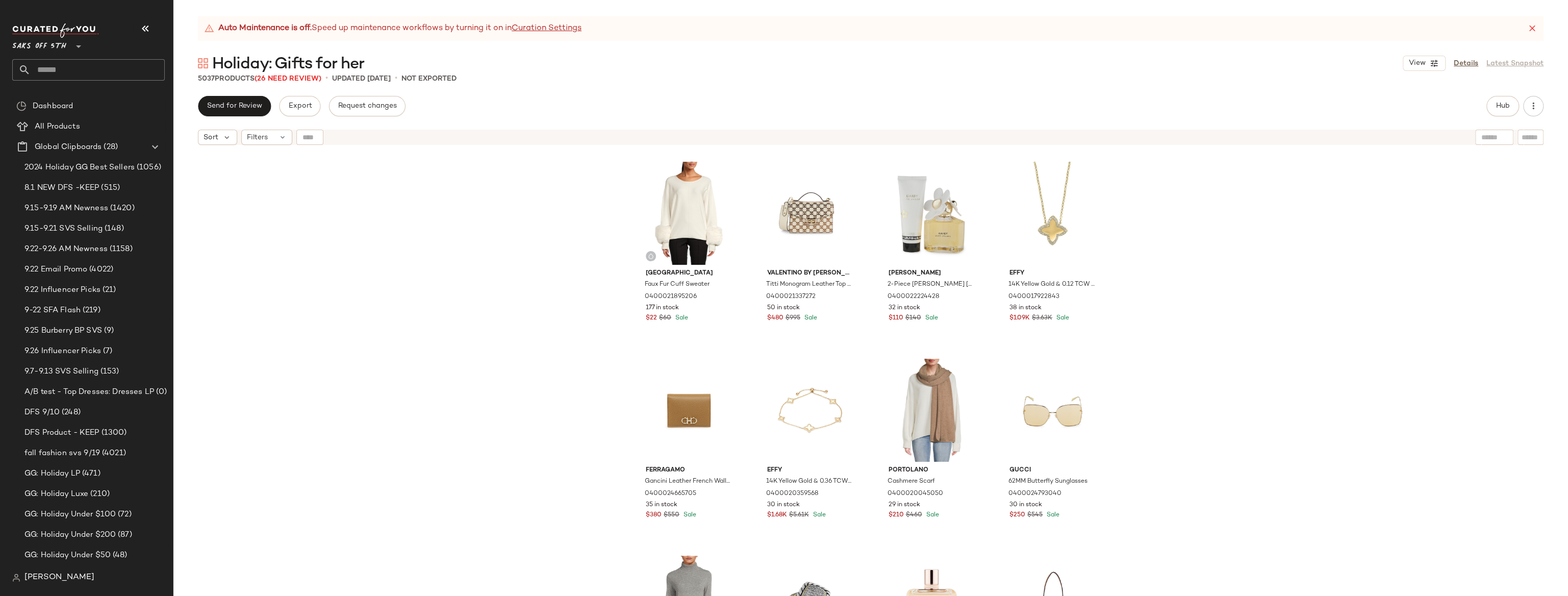
scroll to position [0, 0]
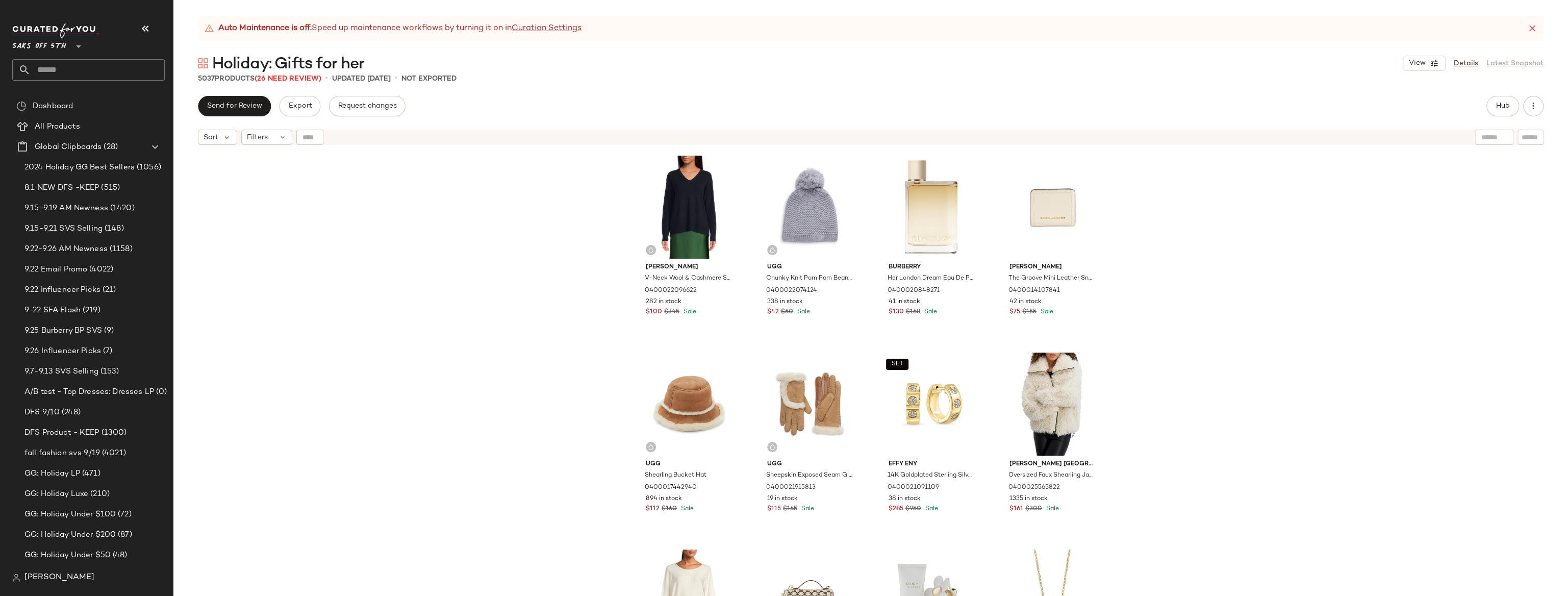
click at [269, 128] on div "Sort Filters" at bounding box center [870, 137] width 1394 height 26
click at [269, 130] on div "Filters" at bounding box center [267, 137] width 51 height 16
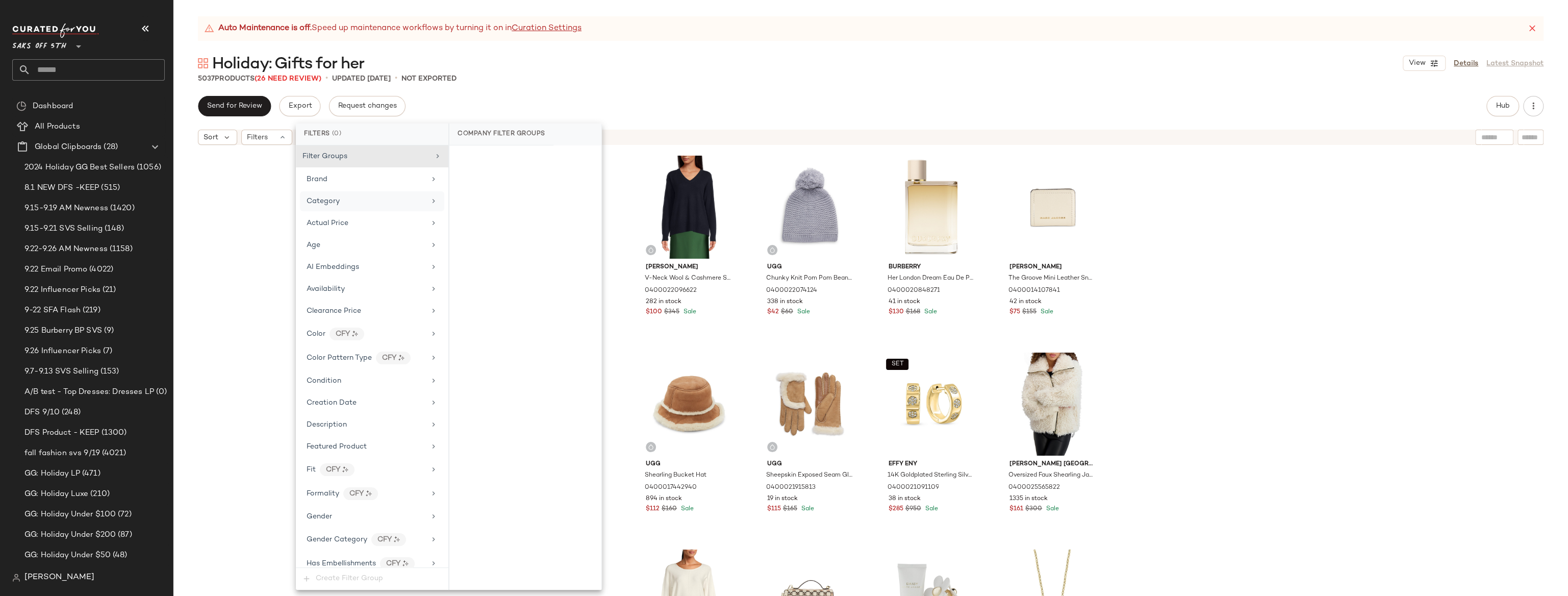
click at [336, 199] on span "Category" at bounding box center [323, 201] width 33 height 7
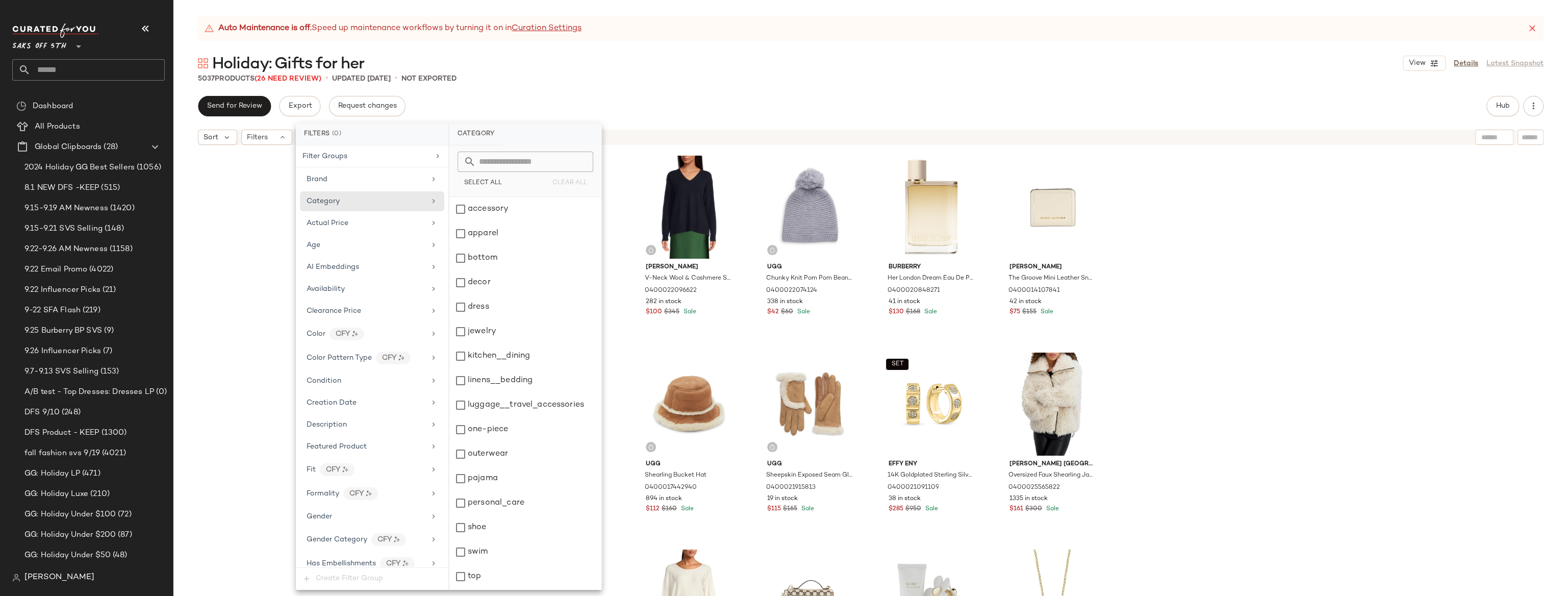
click at [488, 162] on input "text" at bounding box center [531, 162] width 111 height 20
click at [769, 220] on div "[PERSON_NAME]-Neck Wool & Cashmere Sweater 0400022096622 282 in stock $100 $345…" at bounding box center [870, 386] width 1394 height 472
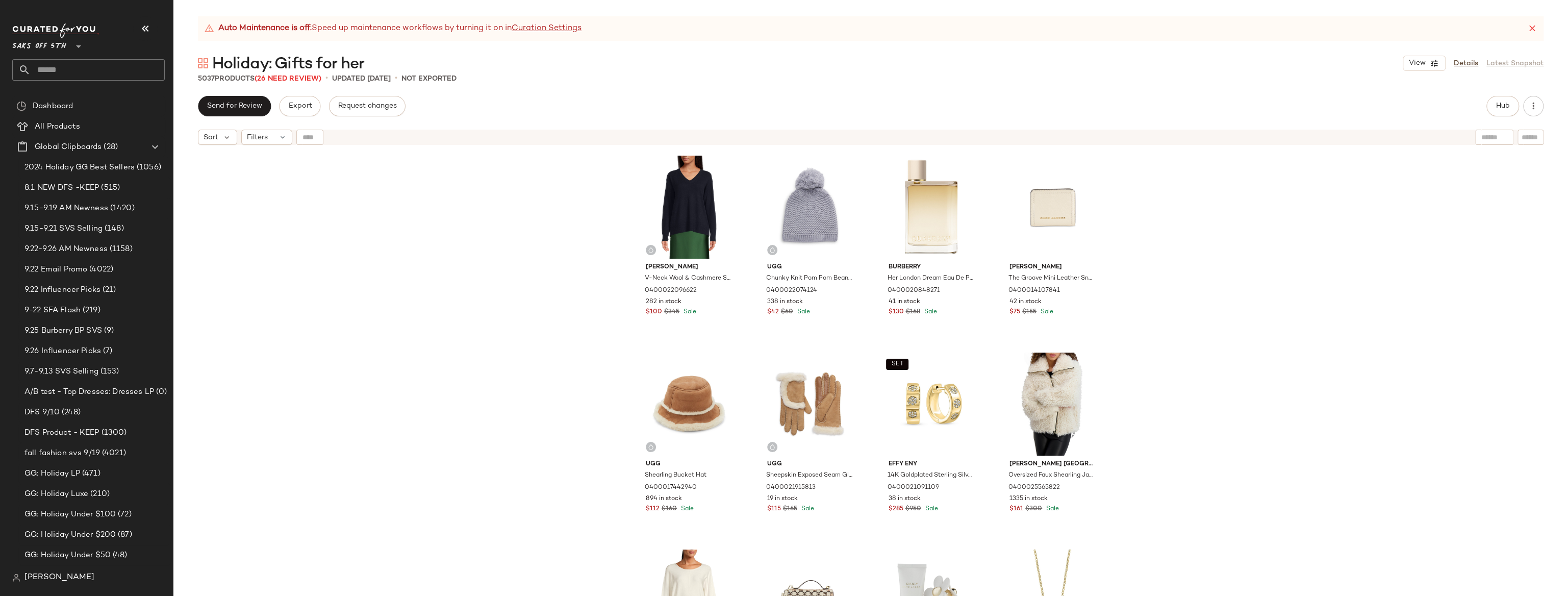
click at [769, 135] on input "text" at bounding box center [1530, 138] width 18 height 11
type input "*******"
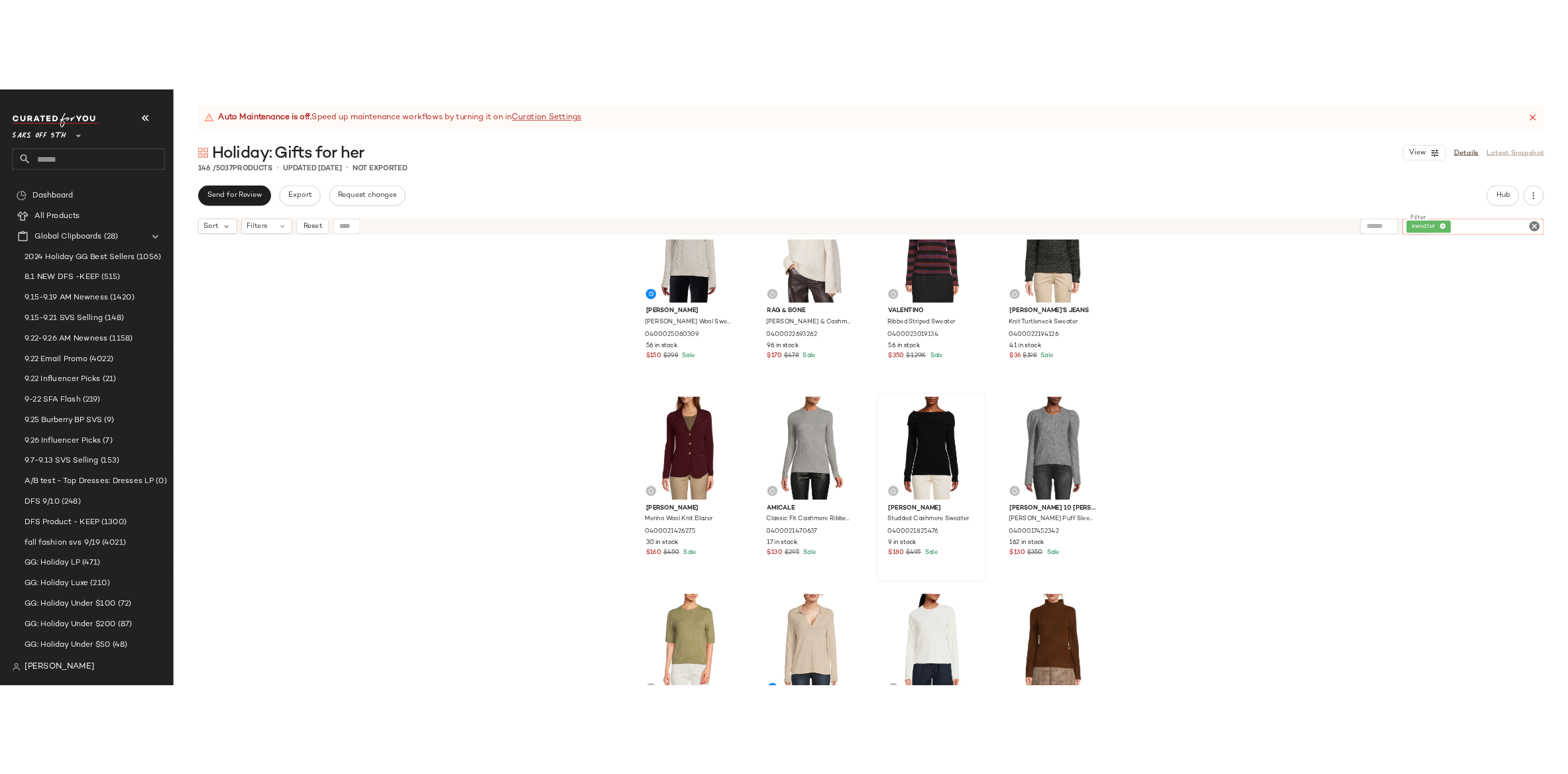
scroll to position [3908, 0]
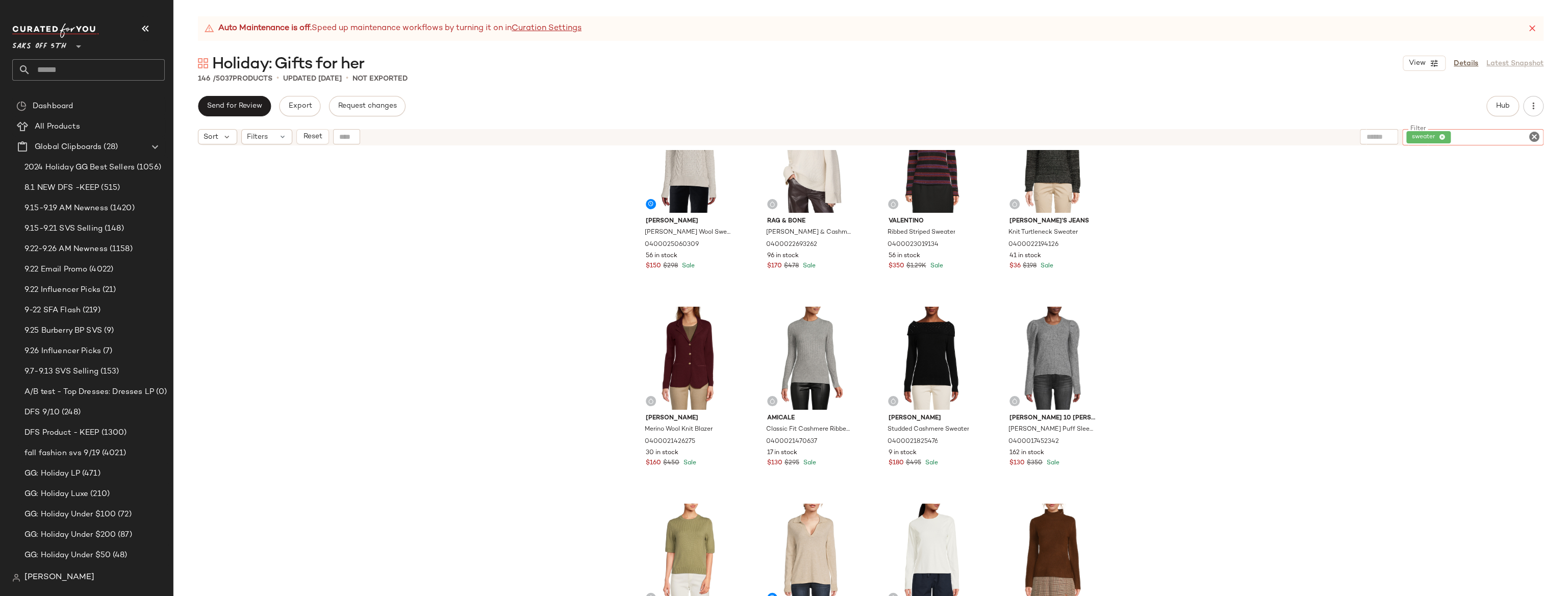
click at [769, 276] on div "[PERSON_NAME] [PERSON_NAME] Wool Sweater 0400025060309 56 in stock $150 $298 Sa…" at bounding box center [870, 386] width 1394 height 472
click at [769, 235] on div "[PERSON_NAME] [PERSON_NAME] Wool Sweater 0400025060309 56 in stock $150 $298 Sa…" at bounding box center [870, 386] width 1394 height 472
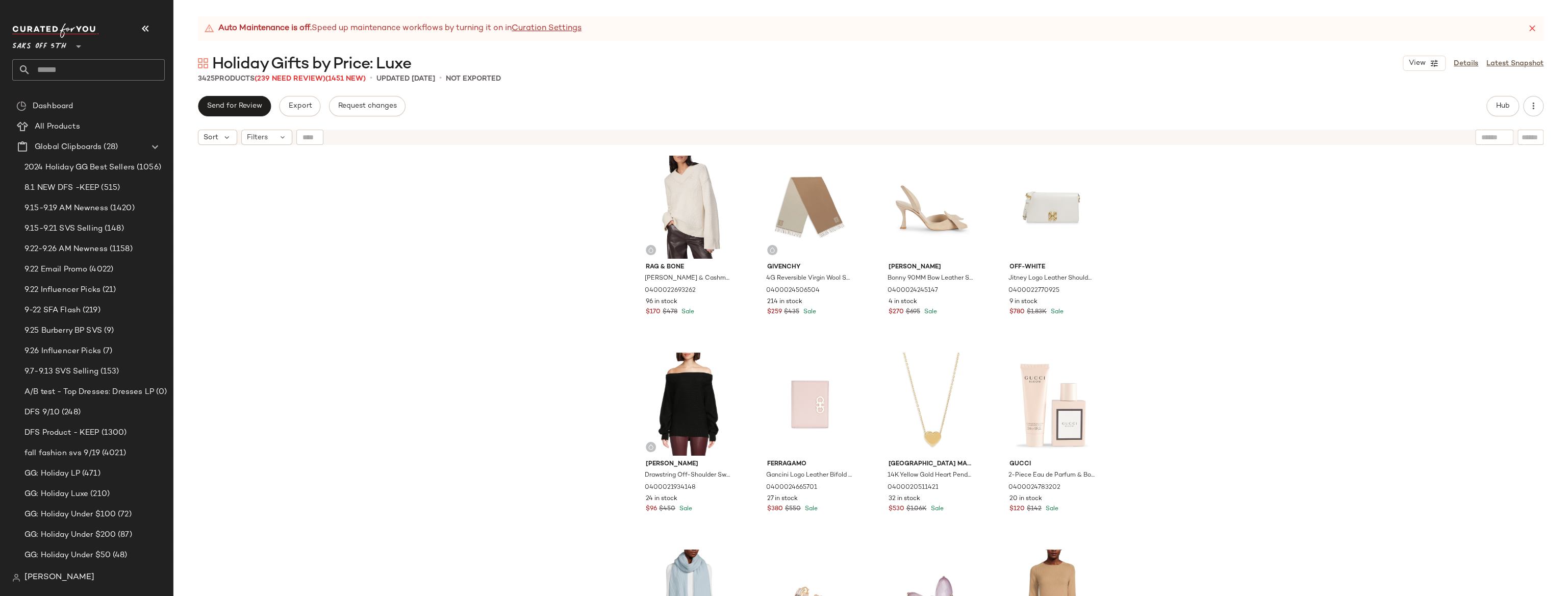
click at [529, 237] on div "rag & bone Danica Wool & Cashmere Sweater 0400022693262 96 in stock $170 $478 S…" at bounding box center [870, 386] width 1394 height 472
click at [543, 353] on div "rag & bone Danica Wool & Cashmere Sweater 0400022693262 96 in stock $170 $478 S…" at bounding box center [870, 386] width 1394 height 472
click at [1313, 322] on div "rag & bone Danica Wool & Cashmere Sweater 0400022693262 96 in stock $170 $478 S…" at bounding box center [870, 386] width 1394 height 472
